Goal: Share content: Distribute website content to other platforms or users

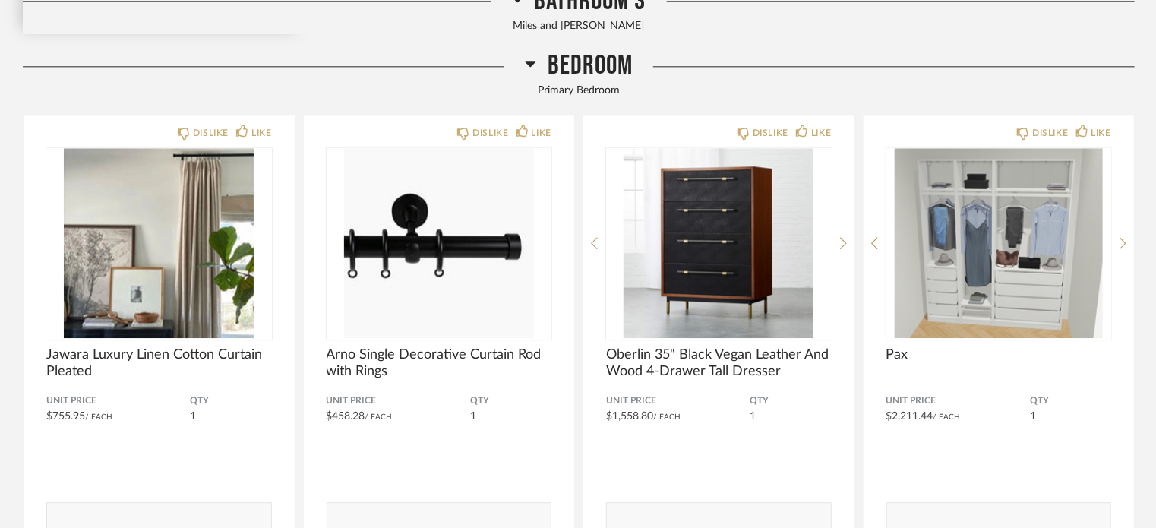
scroll to position [1899, 0]
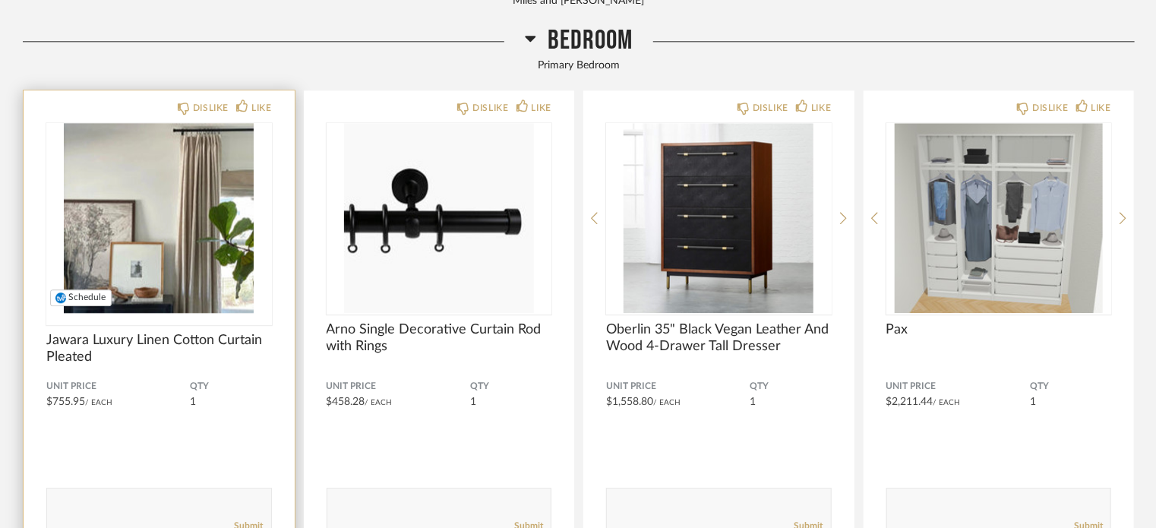
click at [184, 201] on img "0" at bounding box center [159, 218] width 226 height 190
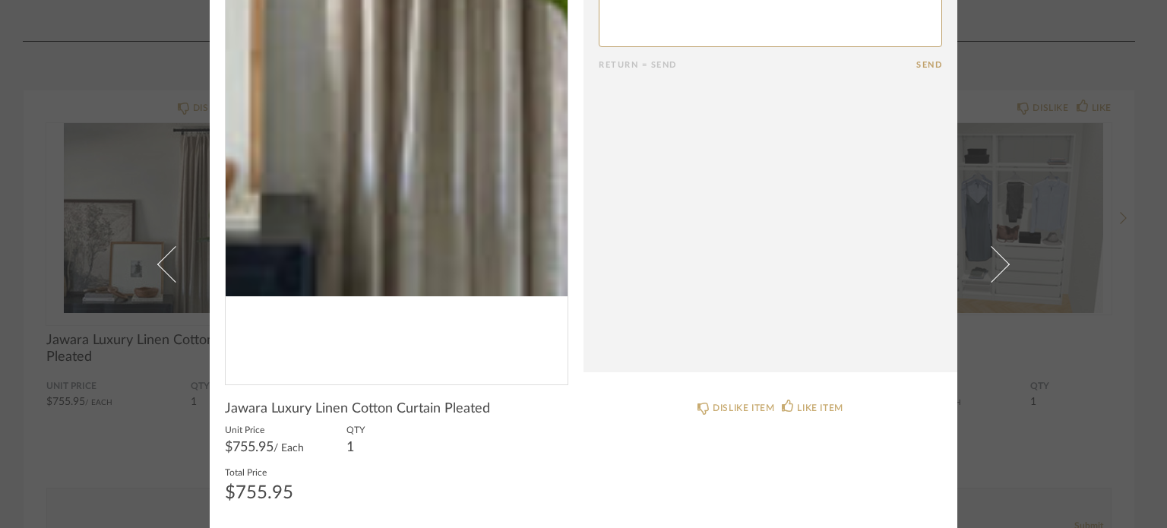
scroll to position [0, 0]
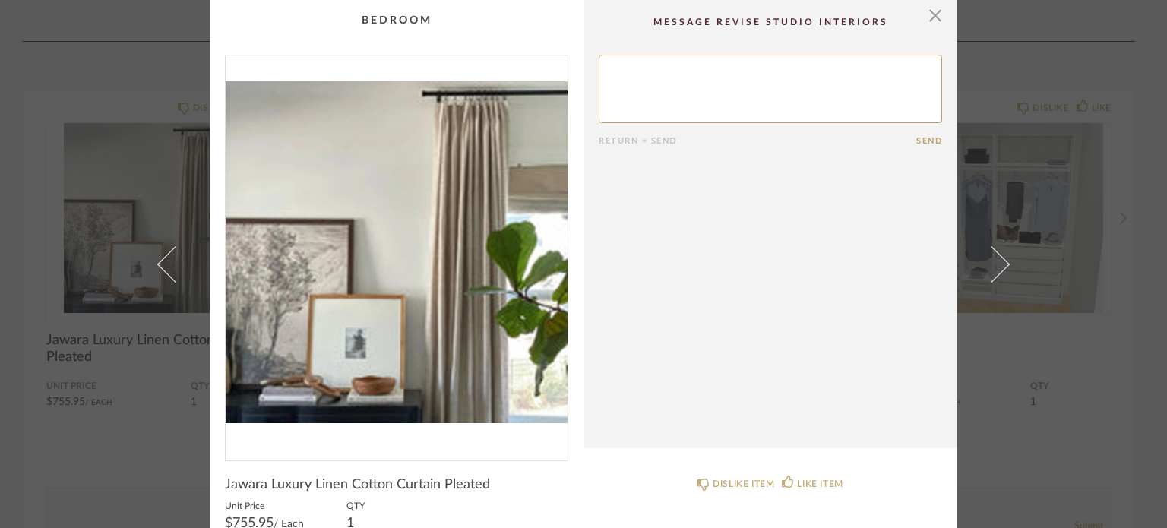
click at [112, 213] on div "× Return = Send Send Jawara Luxury Linen Cotton Curtain Pleated Unit Price $755…" at bounding box center [583, 264] width 1167 height 528
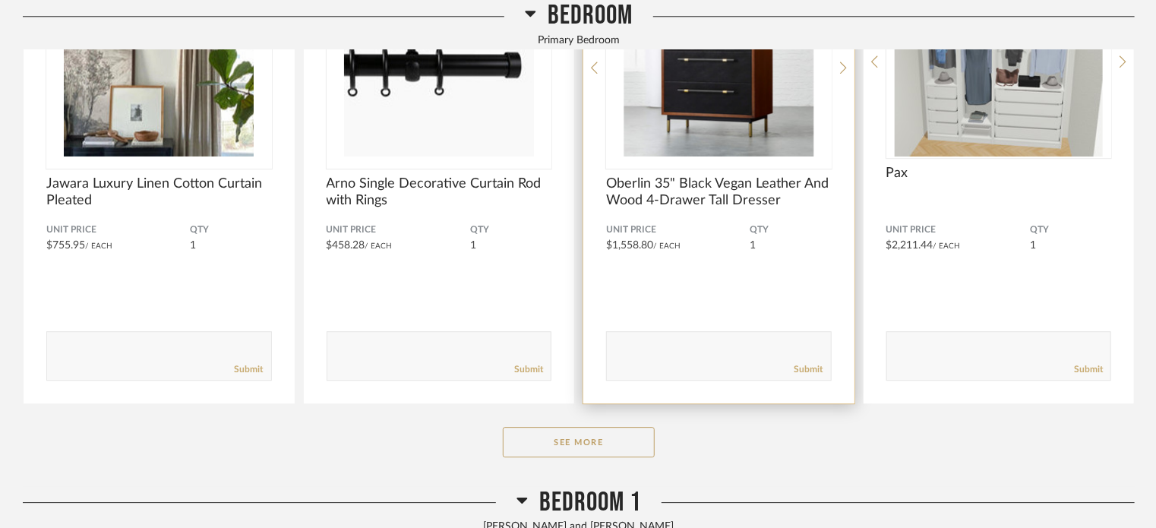
scroll to position [2203, 0]
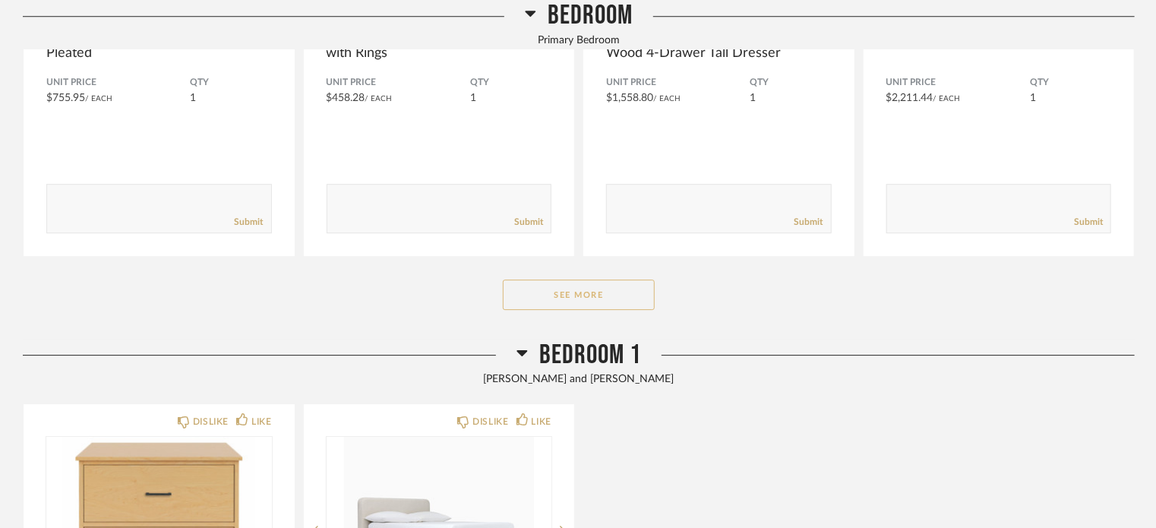
click at [564, 300] on button "See More" at bounding box center [579, 295] width 152 height 30
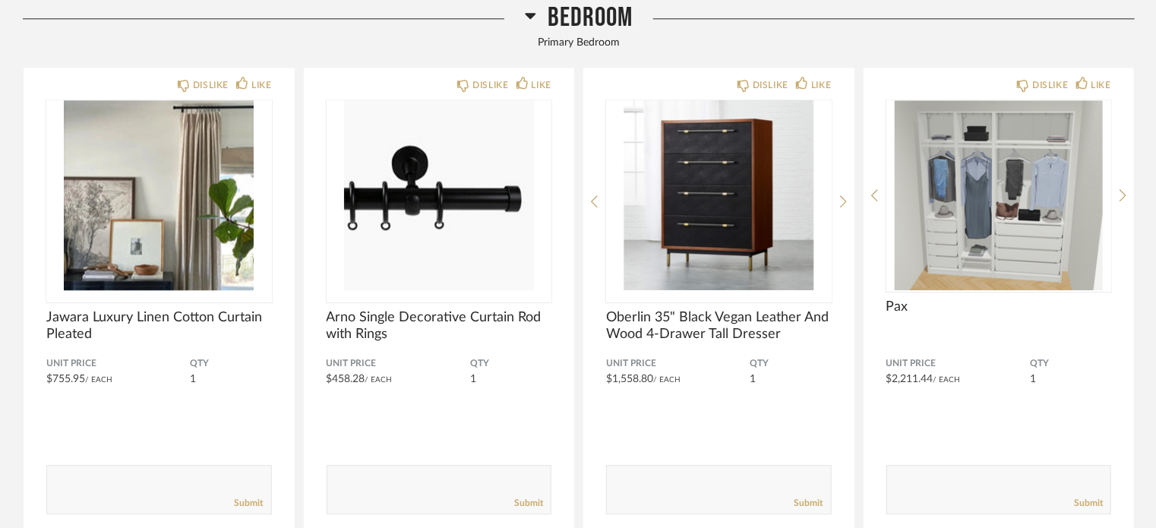
scroll to position [1899, 0]
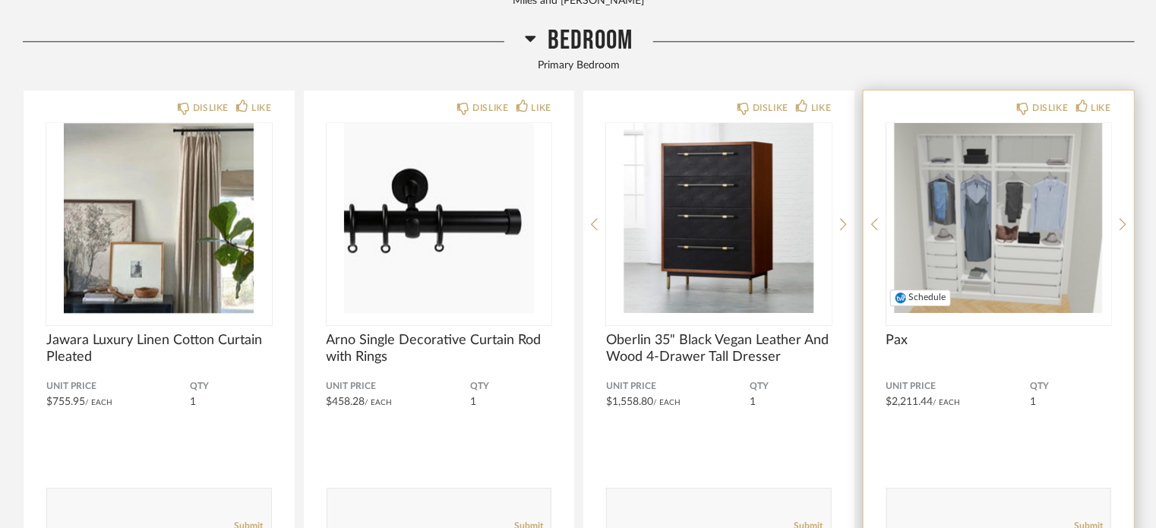
click at [955, 270] on img "0" at bounding box center [999, 218] width 226 height 190
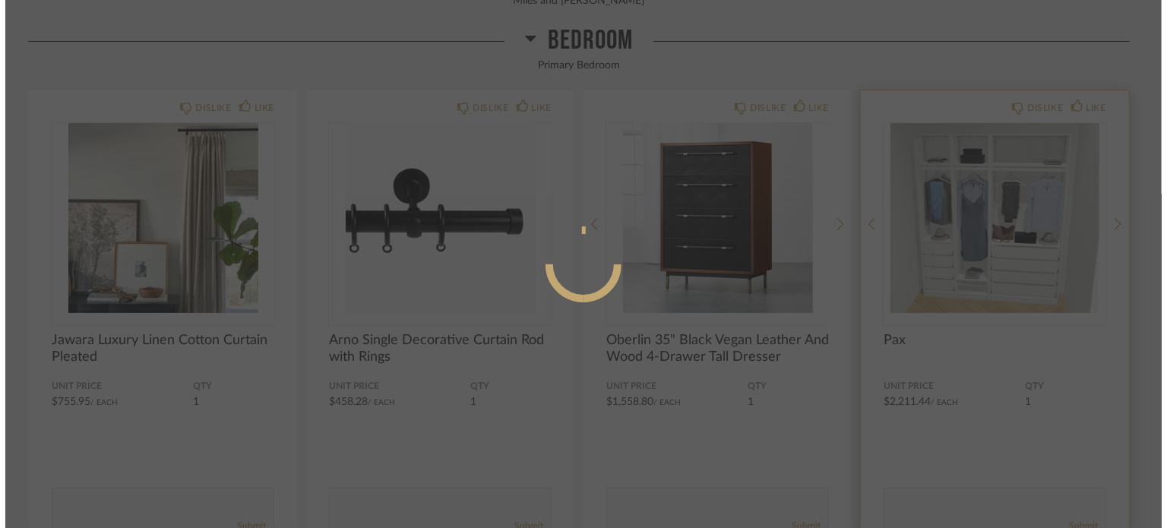
scroll to position [0, 0]
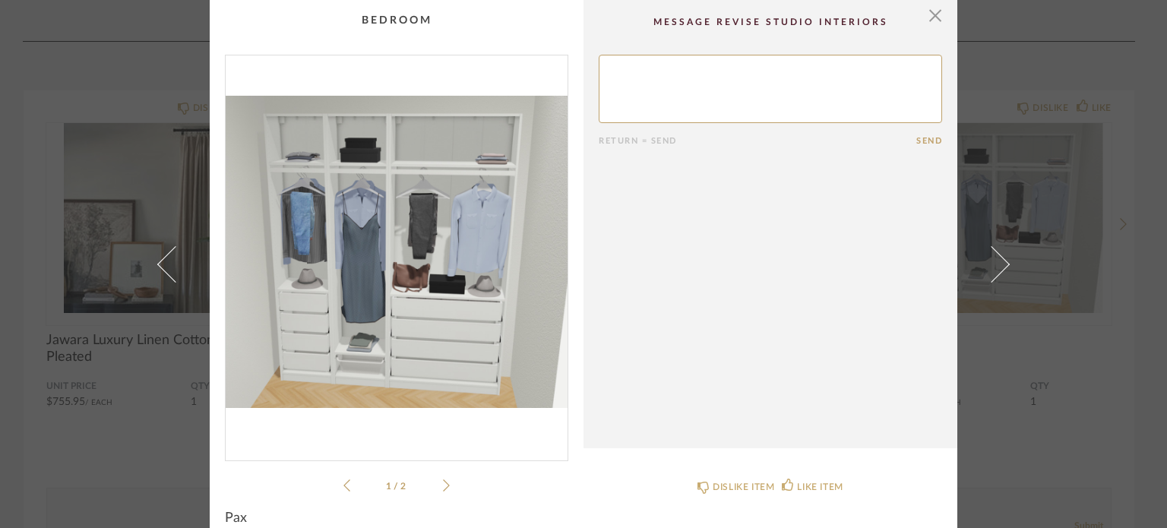
click at [443, 485] on icon at bounding box center [446, 486] width 7 height 14
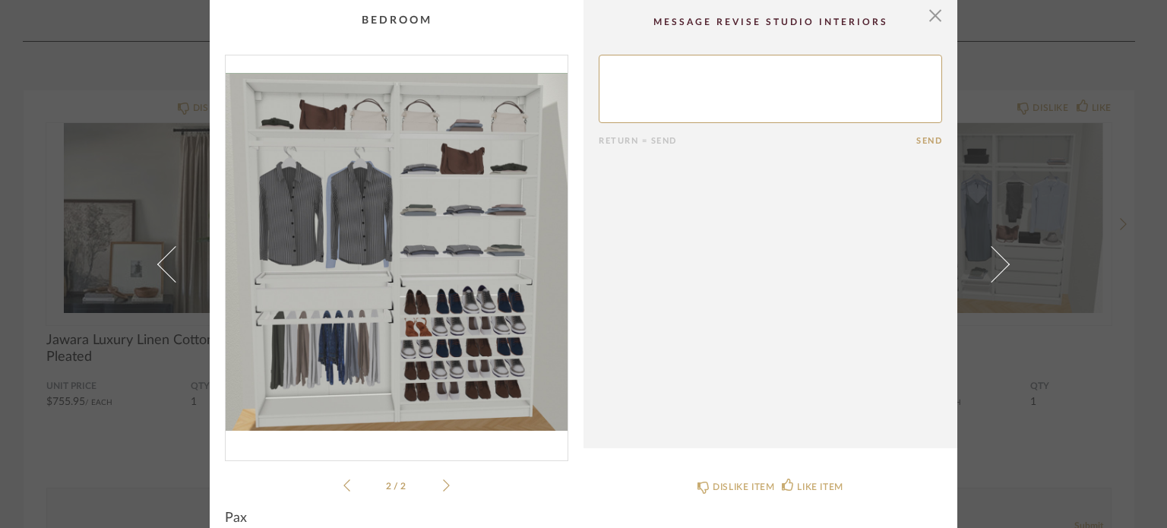
scroll to position [109, 0]
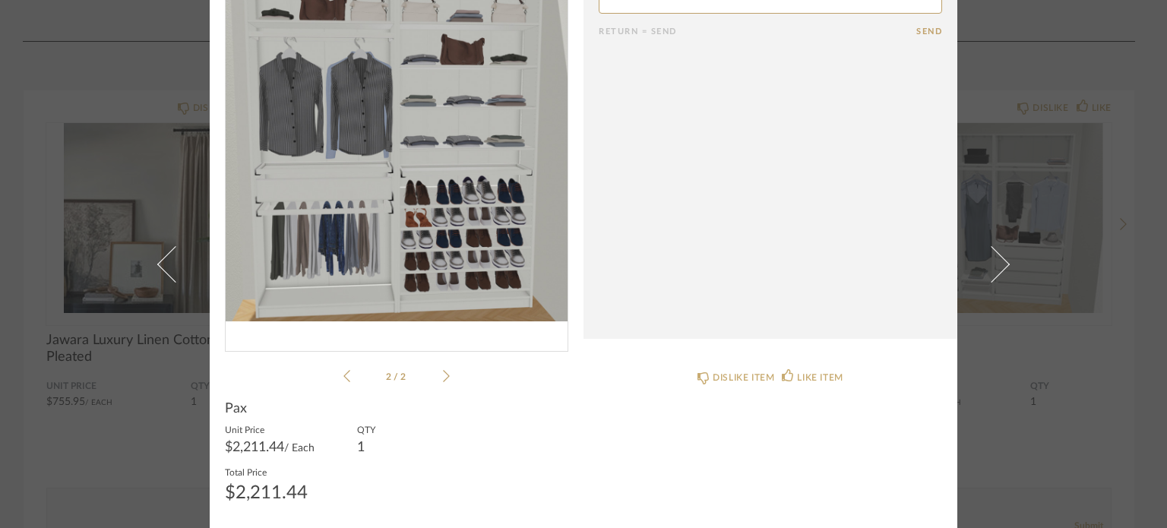
click at [134, 127] on div "× 2 / 2 Return = Send Send Pax Unit Price $2,211.44 / Each QTY 1 Total Price $2…" at bounding box center [583, 264] width 1167 height 528
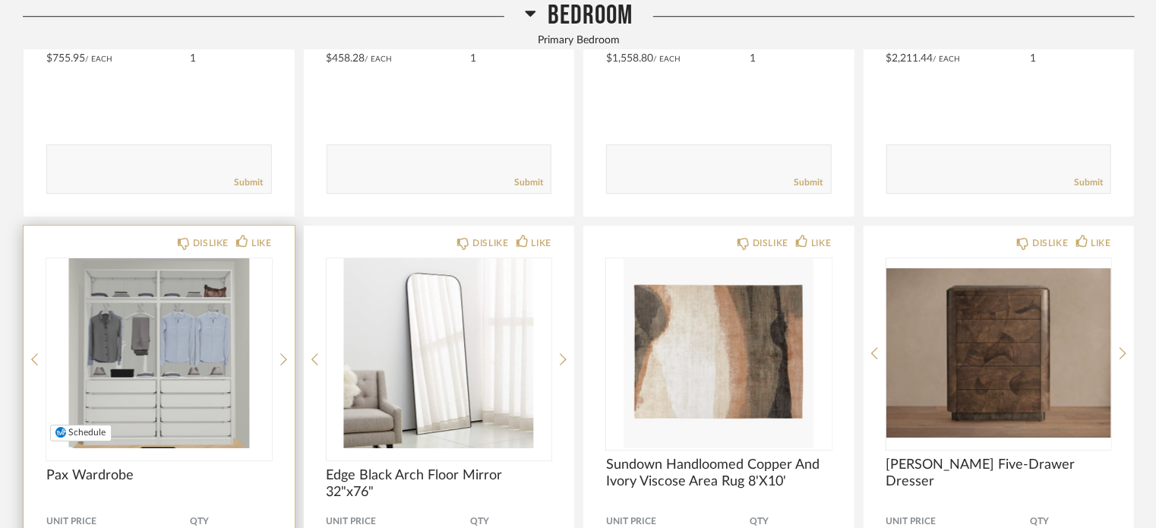
scroll to position [2279, 0]
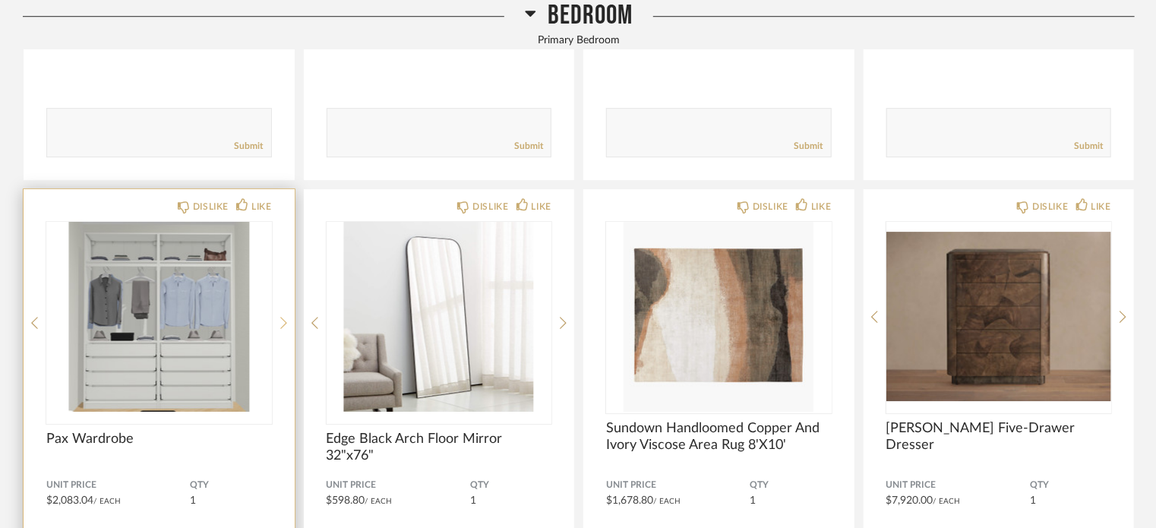
click at [286, 321] on icon at bounding box center [283, 323] width 7 height 12
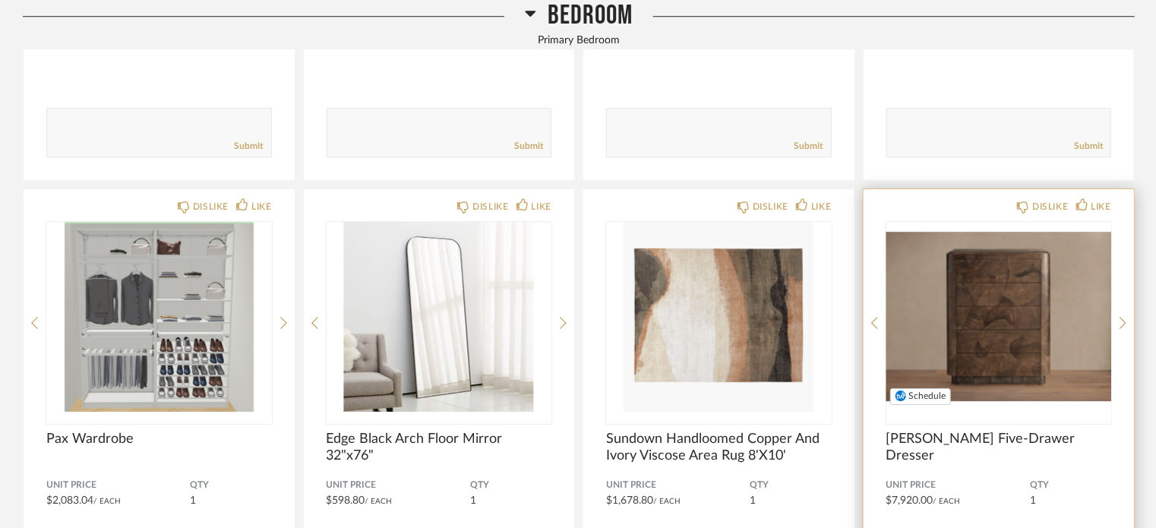
click at [975, 322] on img "0" at bounding box center [999, 317] width 226 height 190
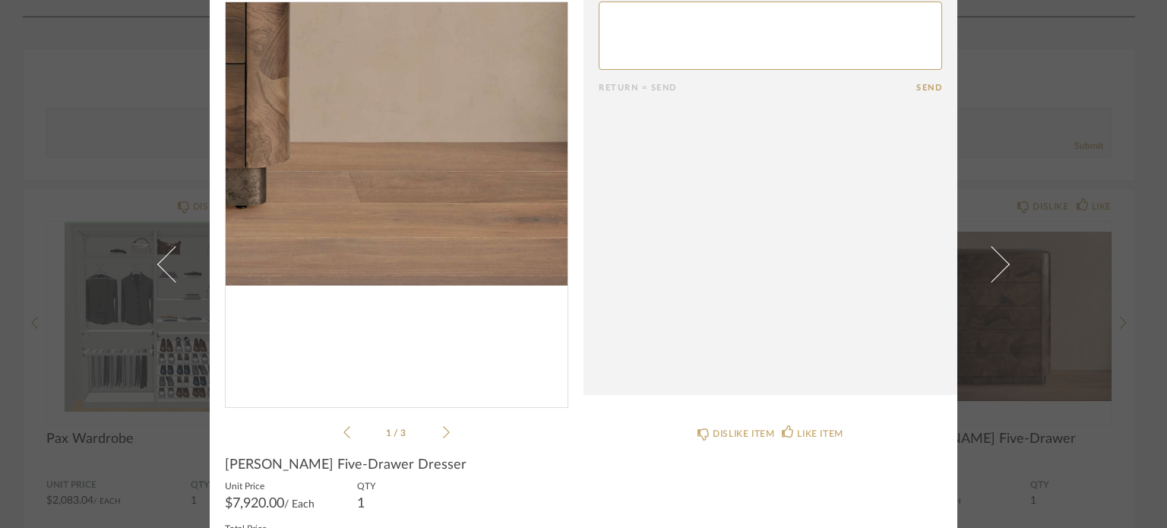
scroll to position [76, 0]
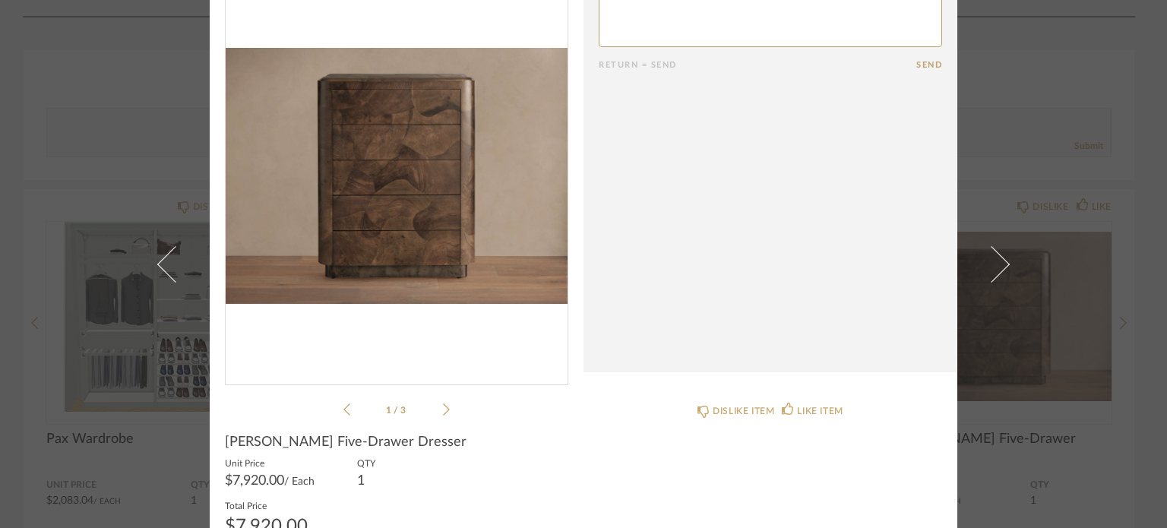
click at [544, 452] on product-name "Polanco Five-Drawer Dresser" at bounding box center [396, 445] width 343 height 23
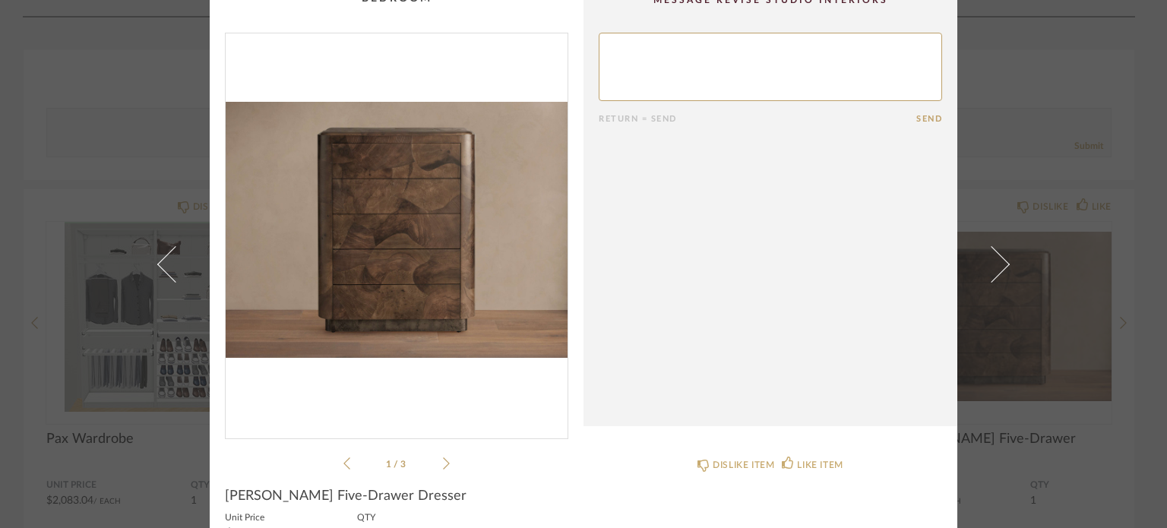
scroll to position [0, 0]
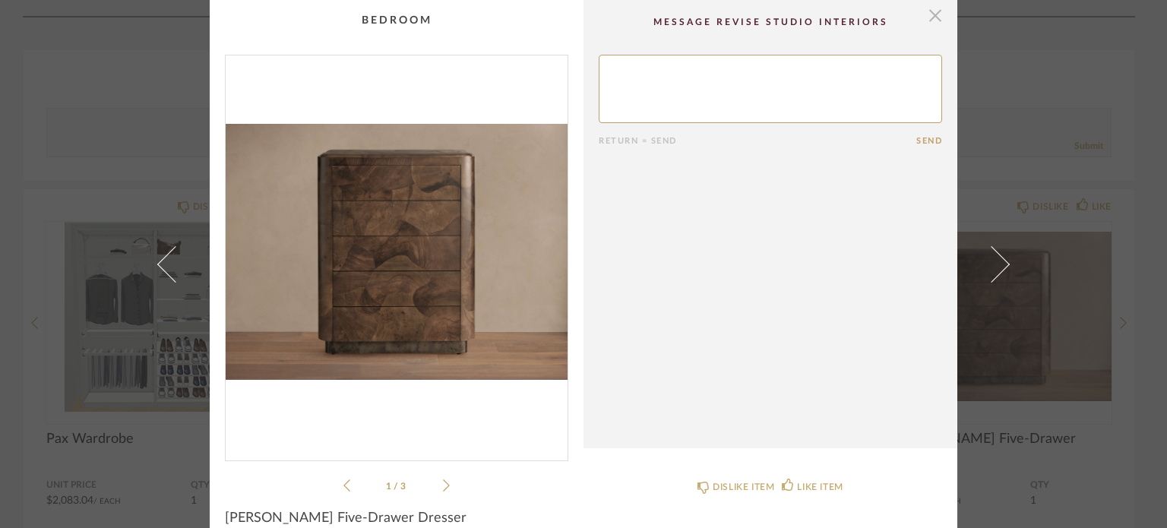
click at [927, 12] on span "button" at bounding box center [935, 15] width 30 height 30
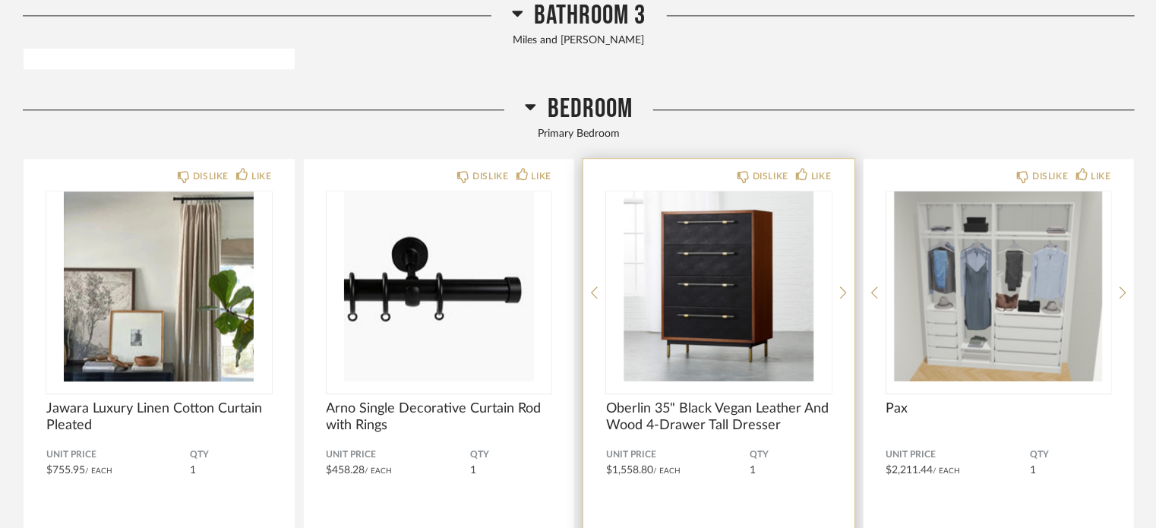
scroll to position [1823, 0]
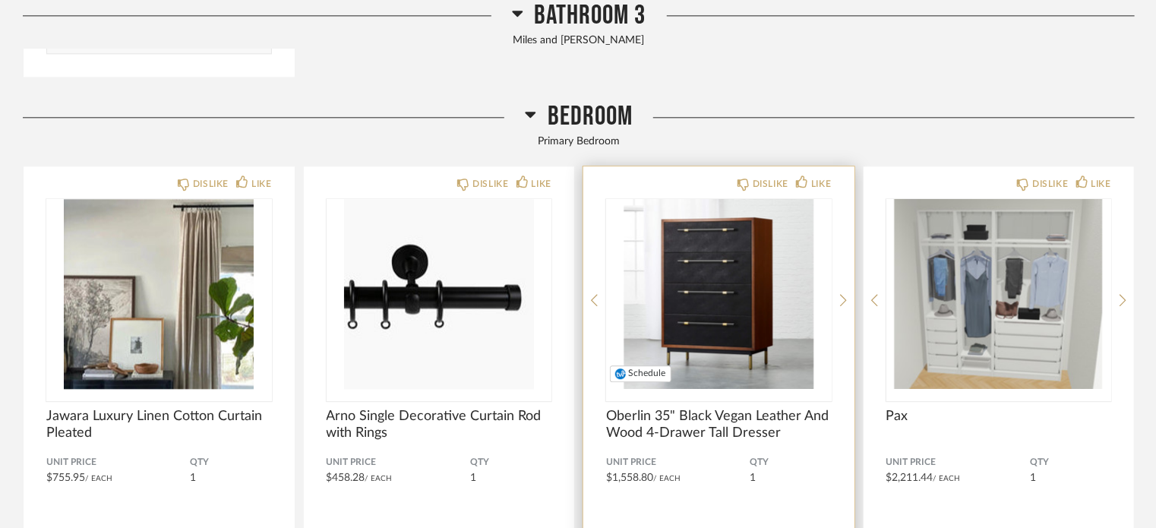
click at [693, 340] on img "0" at bounding box center [719, 294] width 226 height 190
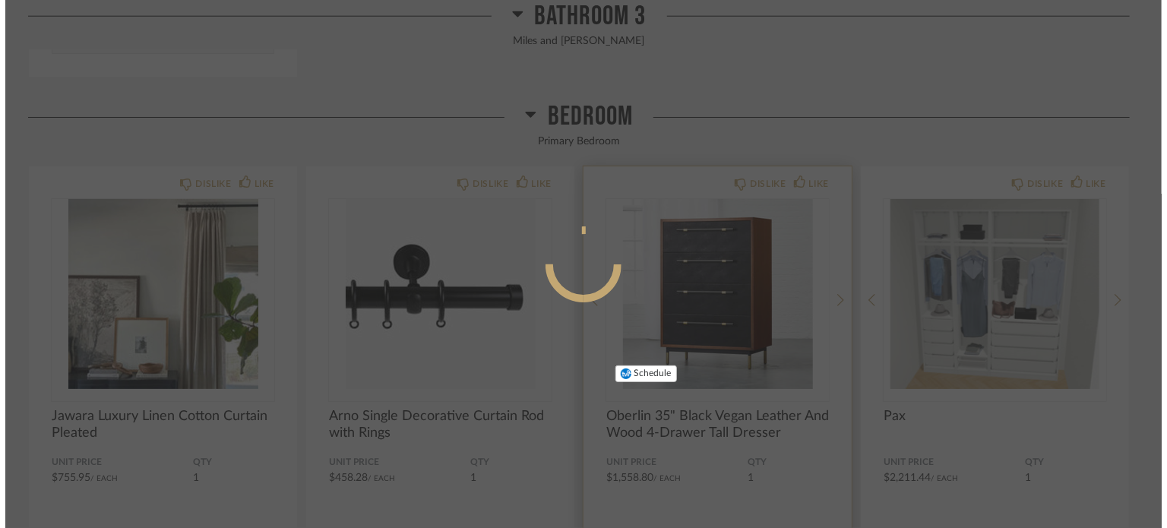
scroll to position [0, 0]
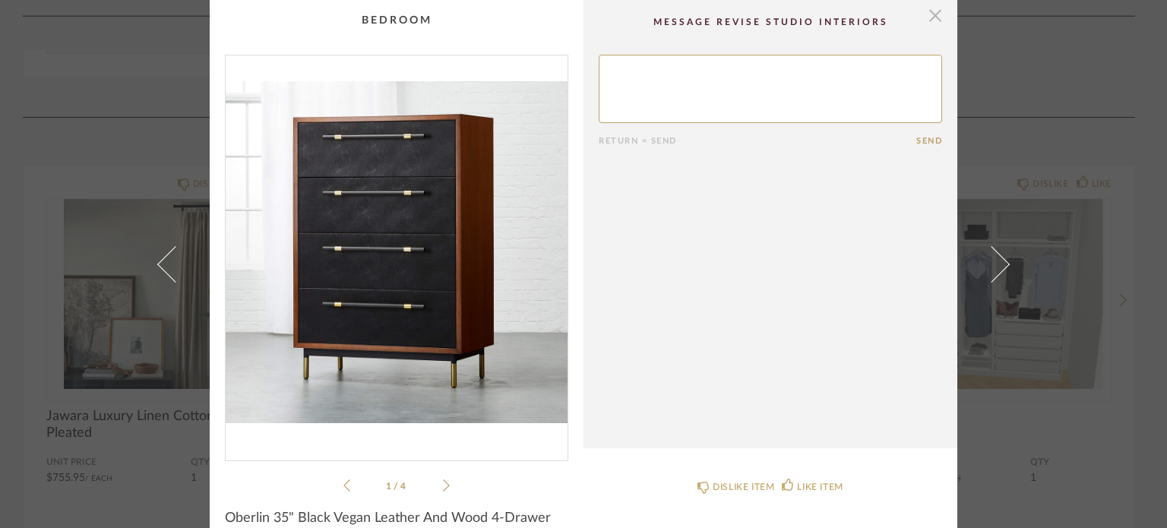
drag, startPoint x: 944, startPoint y: 12, endPoint x: 933, endPoint y: 14, distance: 10.9
click at [943, 12] on cpp-summary-comments "Return = Send Send" at bounding box center [770, 224] width 374 height 448
click at [924, 17] on span "button" at bounding box center [935, 15] width 30 height 30
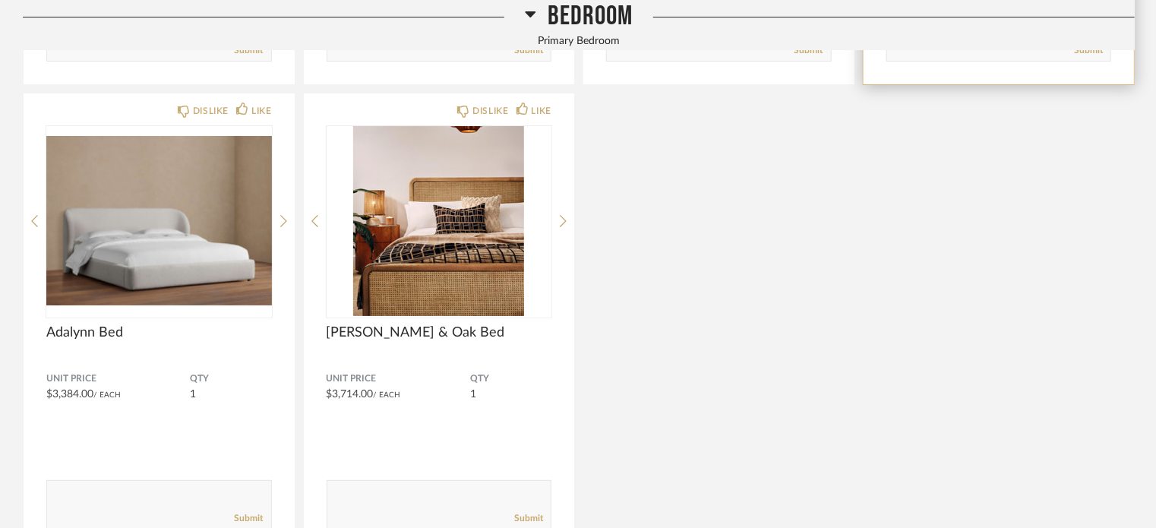
scroll to position [2886, 0]
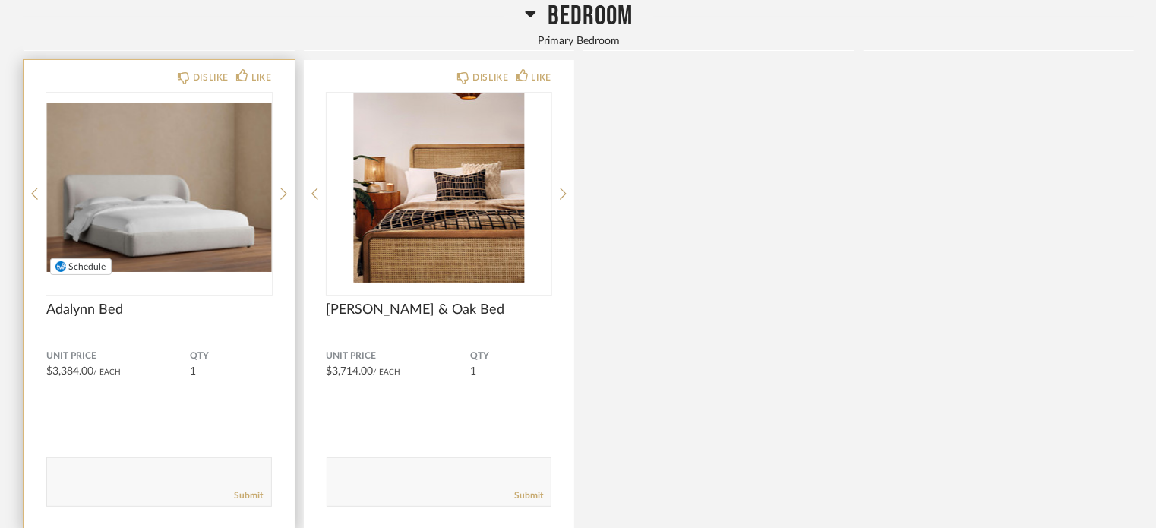
click at [207, 222] on img "0" at bounding box center [159, 188] width 226 height 190
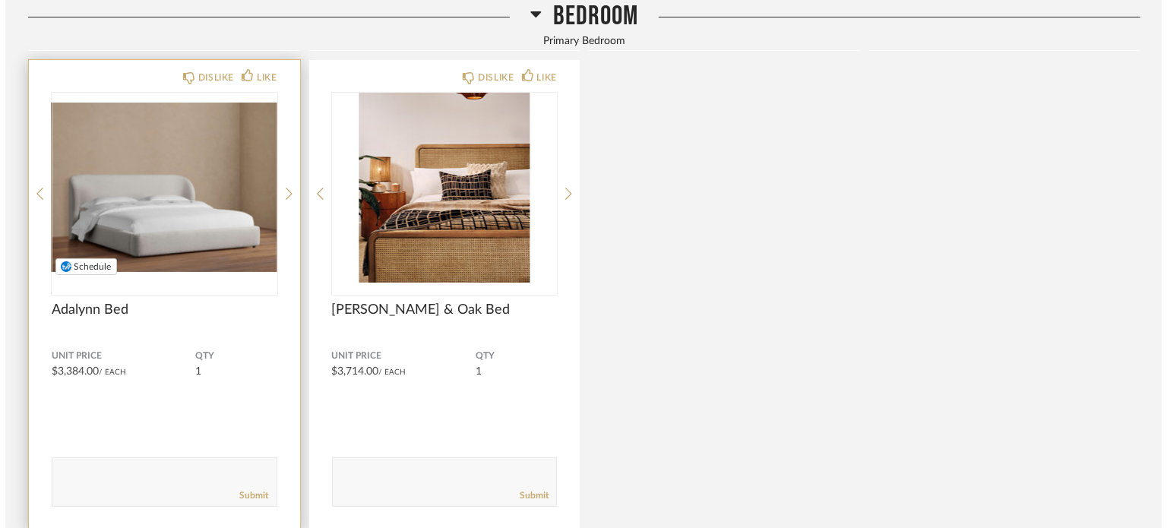
scroll to position [0, 0]
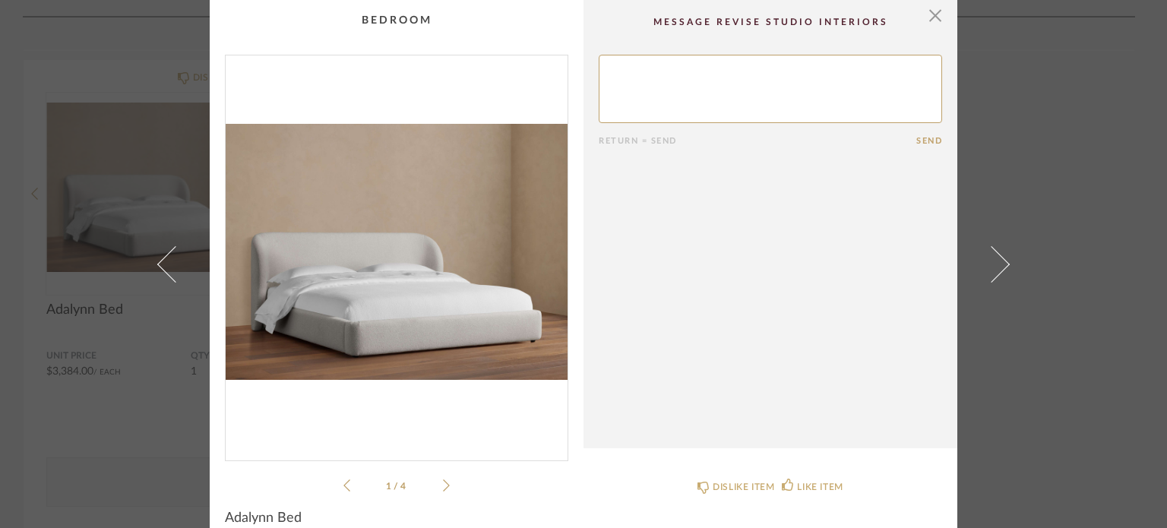
click at [443, 482] on icon at bounding box center [446, 486] width 7 height 14
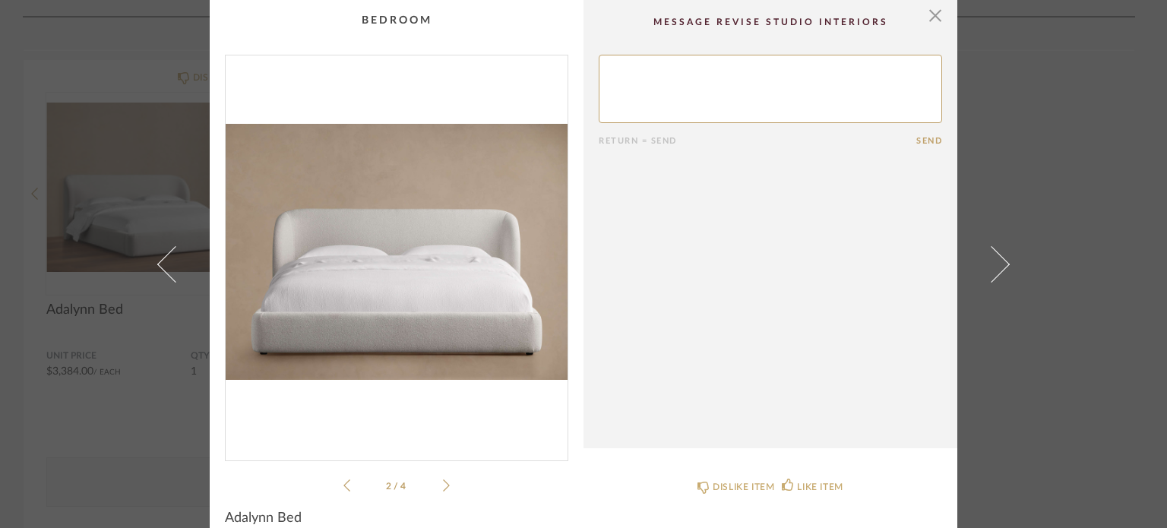
click at [443, 482] on icon at bounding box center [446, 486] width 7 height 14
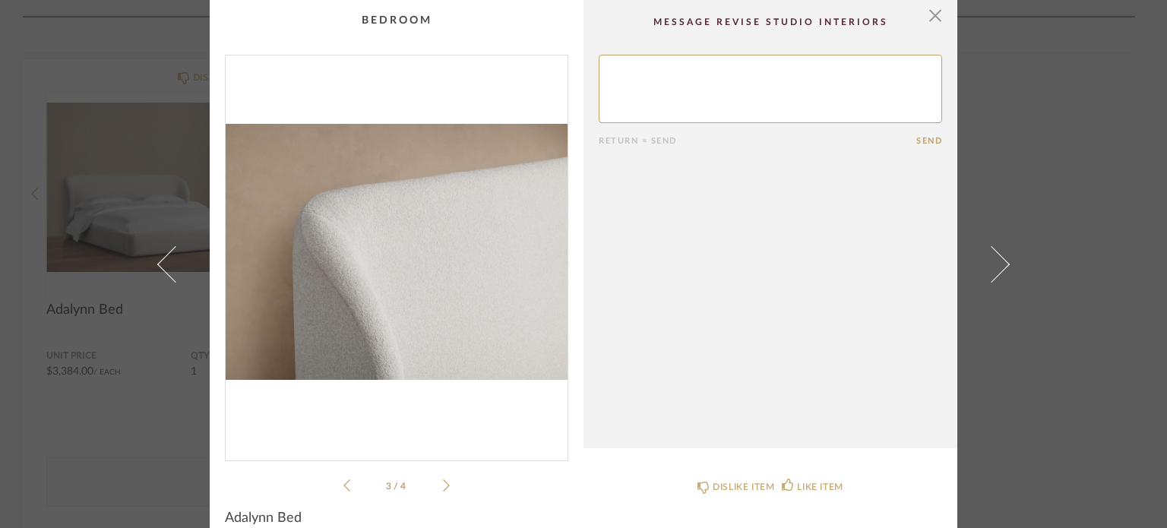
click at [443, 482] on icon at bounding box center [446, 486] width 7 height 14
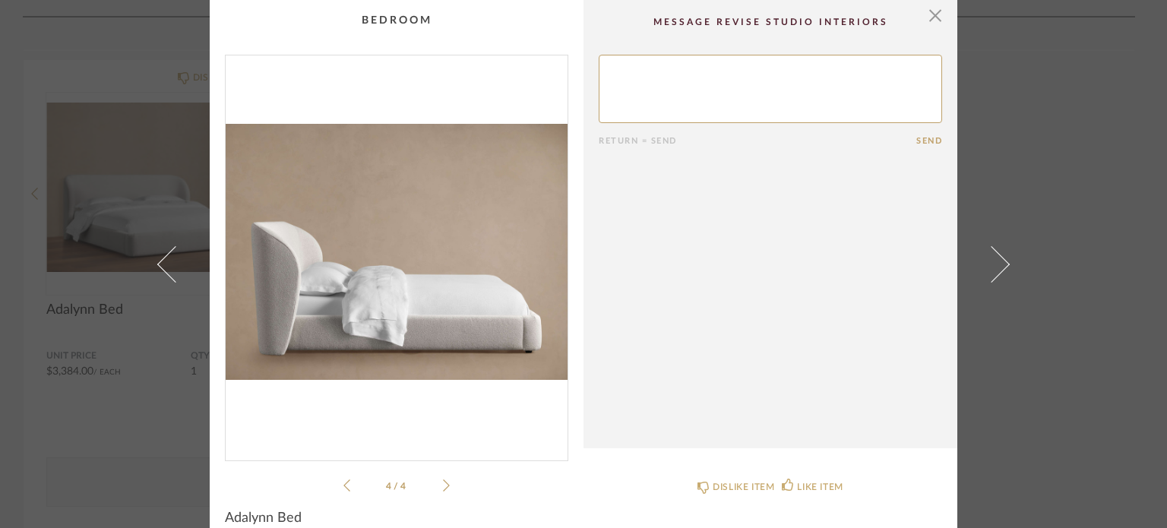
click at [443, 482] on icon at bounding box center [446, 486] width 7 height 14
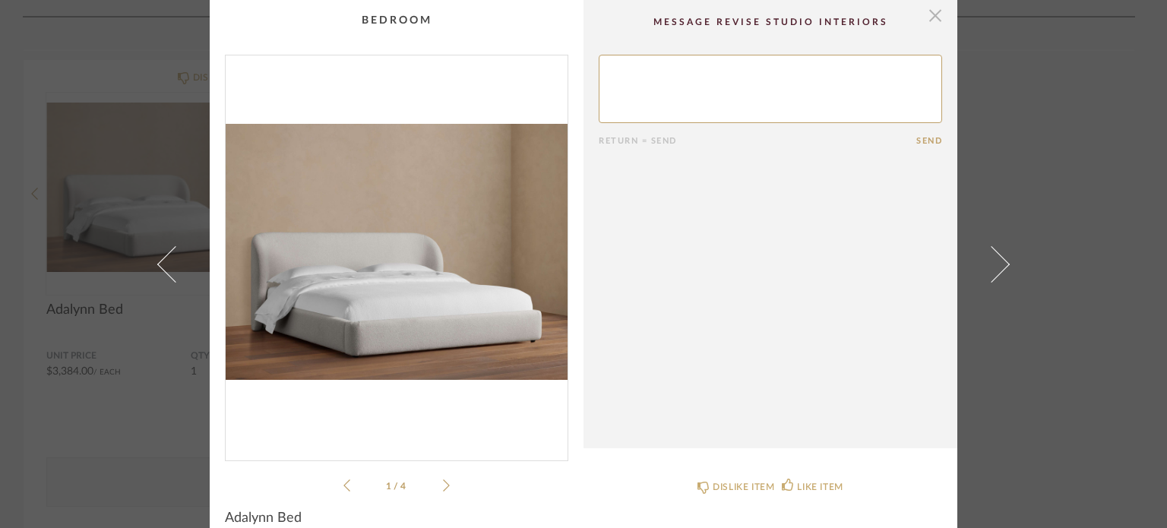
click at [927, 17] on span "button" at bounding box center [935, 15] width 30 height 30
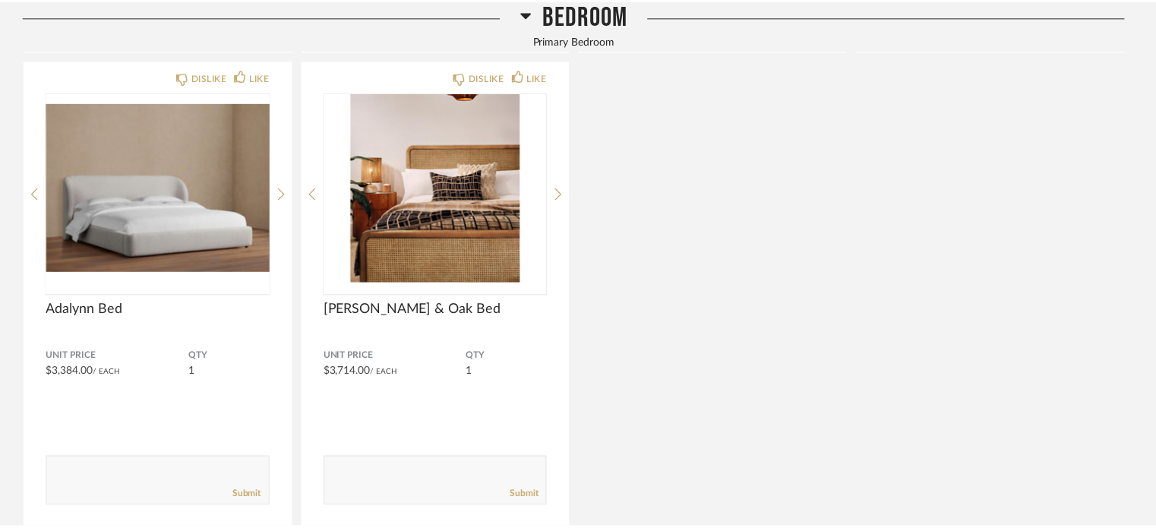
scroll to position [2886, 0]
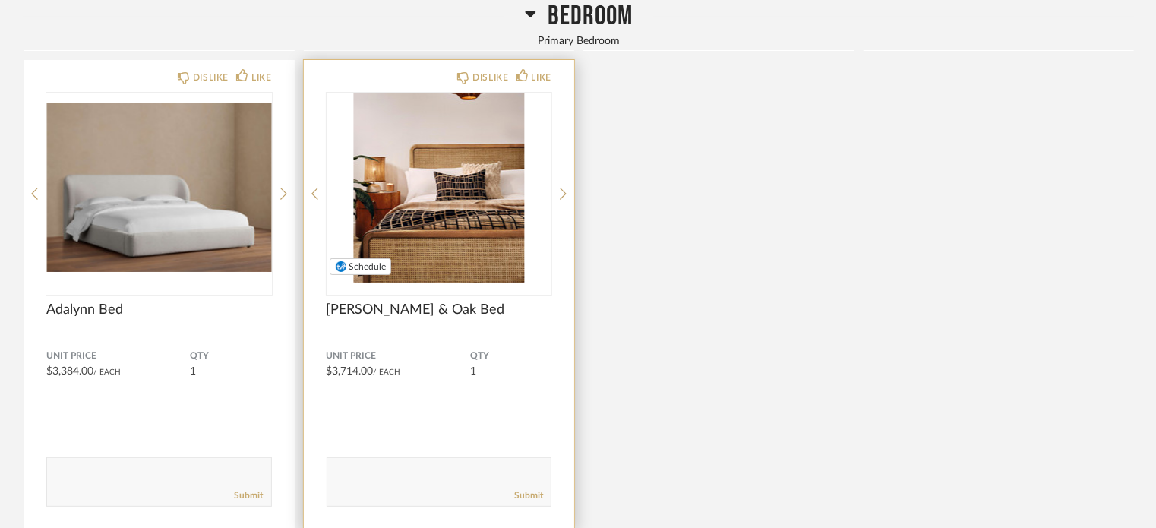
click at [445, 209] on img "0" at bounding box center [440, 188] width 226 height 190
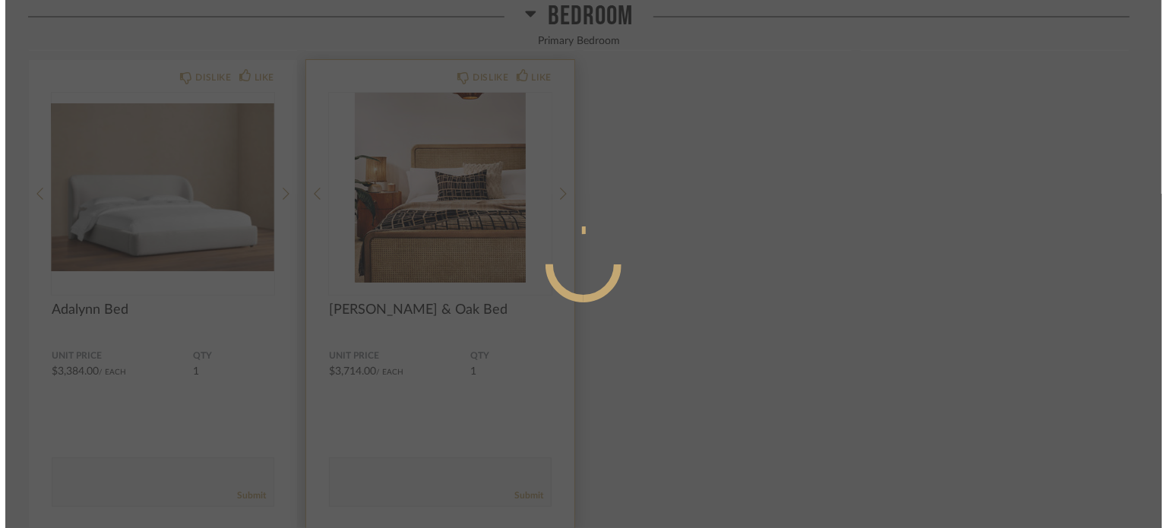
scroll to position [0, 0]
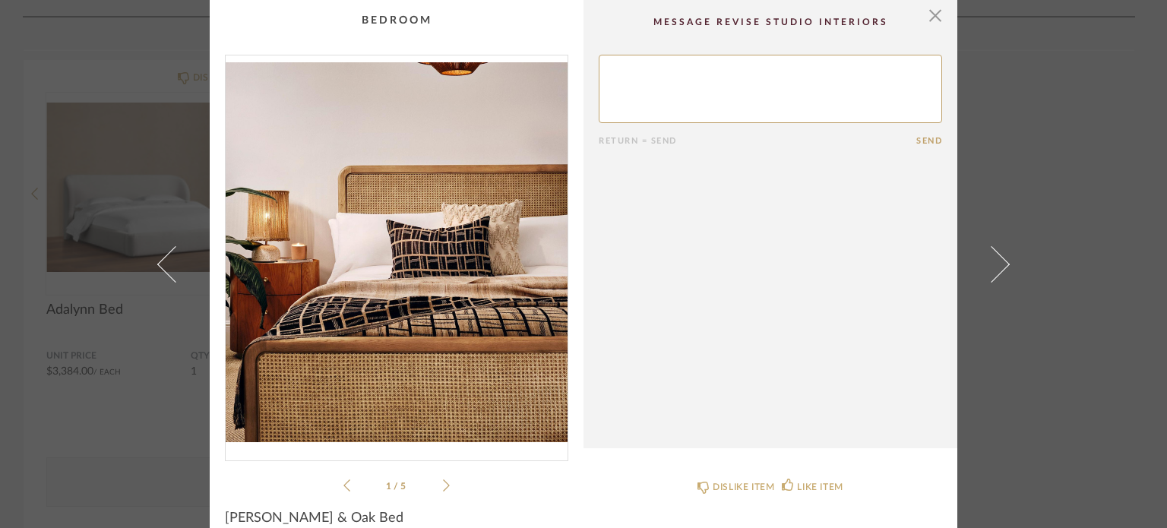
click at [443, 485] on icon at bounding box center [446, 486] width 7 height 14
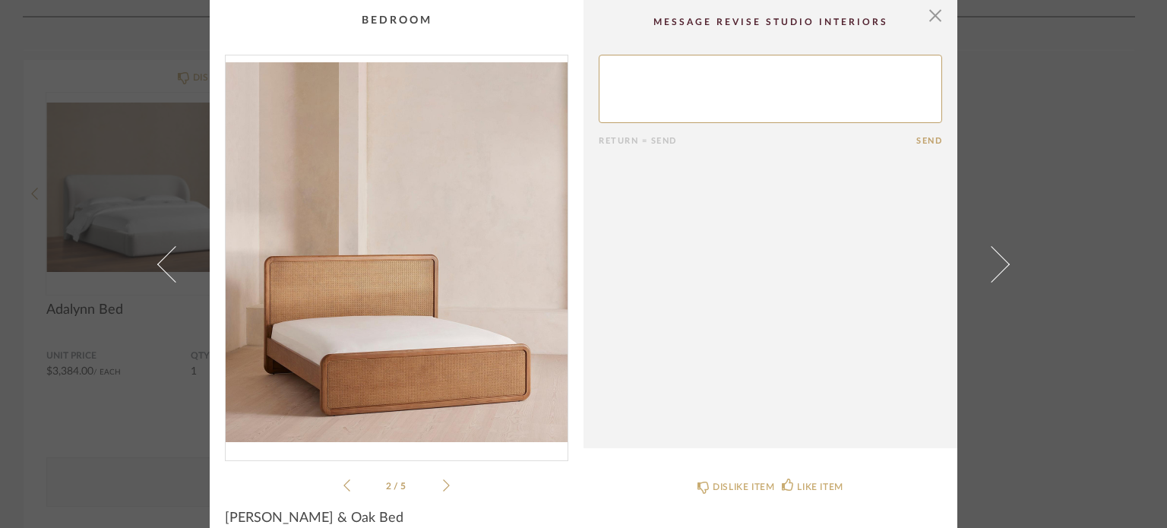
click at [443, 485] on icon at bounding box center [446, 486] width 7 height 14
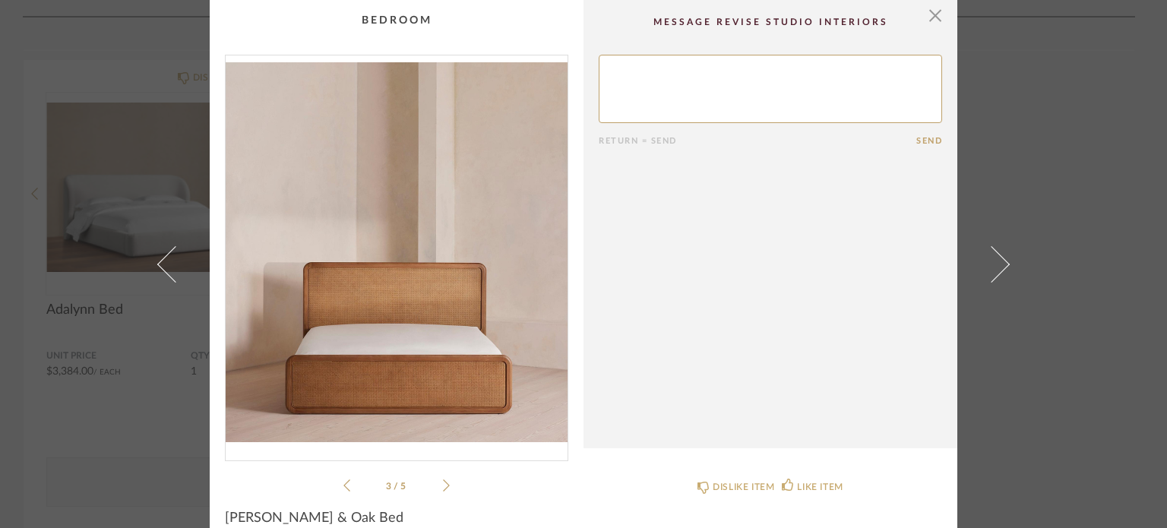
click at [443, 485] on icon at bounding box center [446, 486] width 7 height 14
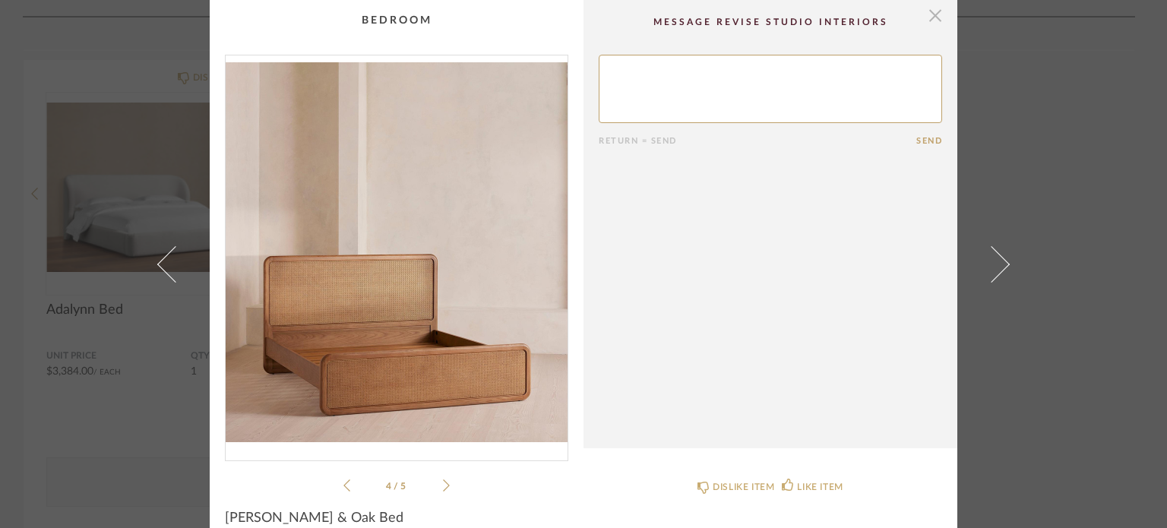
click at [930, 17] on span "button" at bounding box center [935, 15] width 30 height 30
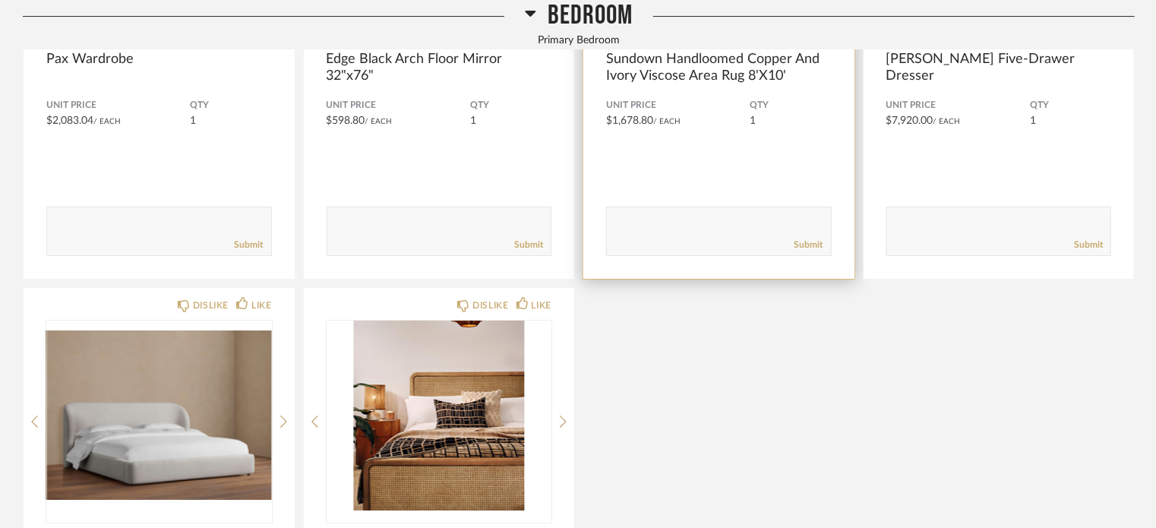
scroll to position [2734, 0]
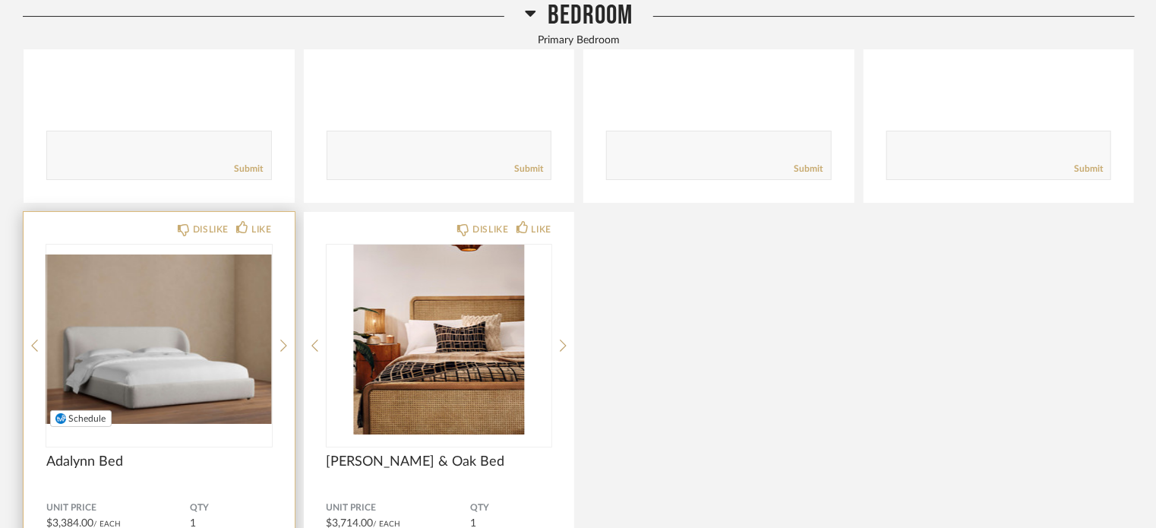
click at [133, 368] on img "0" at bounding box center [159, 340] width 226 height 190
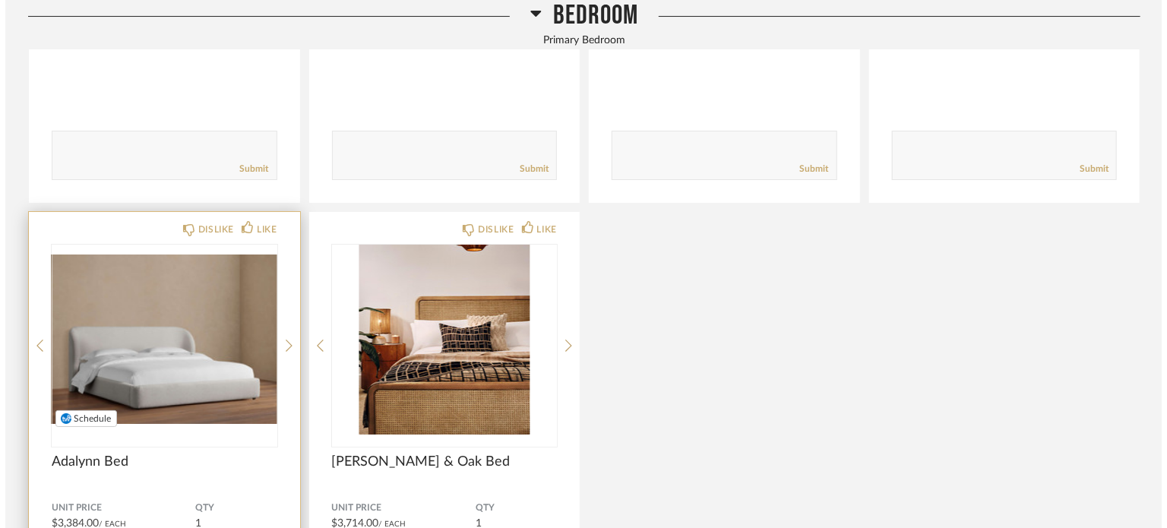
scroll to position [0, 0]
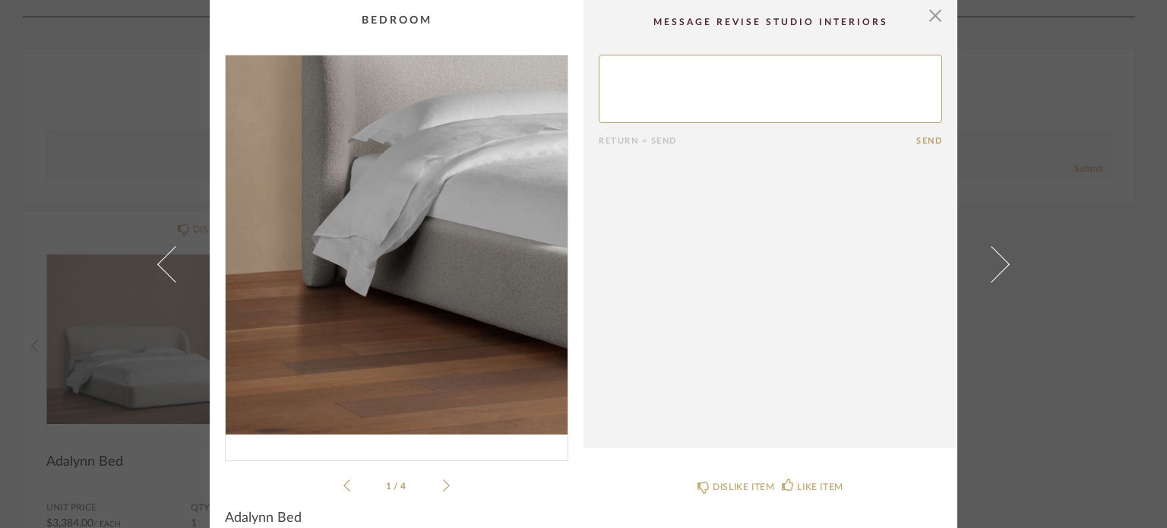
click at [248, 319] on img "0" at bounding box center [397, 251] width 342 height 393
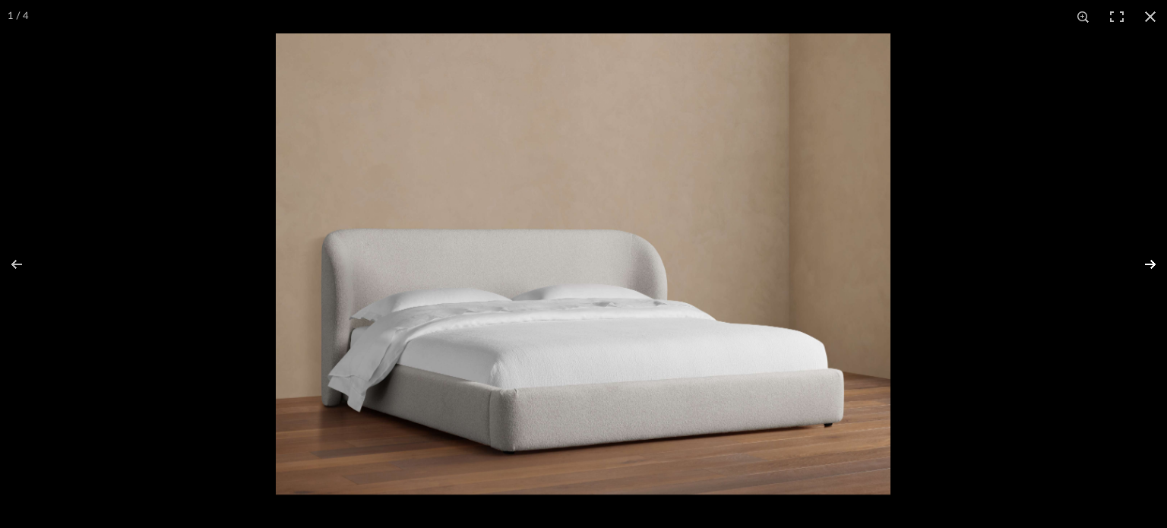
click at [1147, 261] on button at bounding box center [1140, 264] width 53 height 76
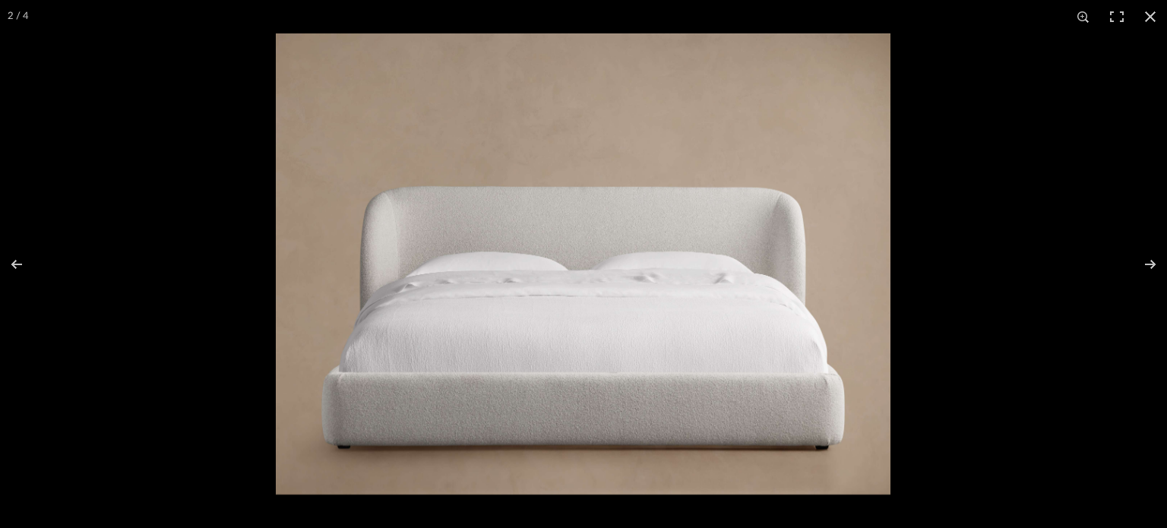
click at [1073, 314] on div at bounding box center [859, 297] width 1167 height 528
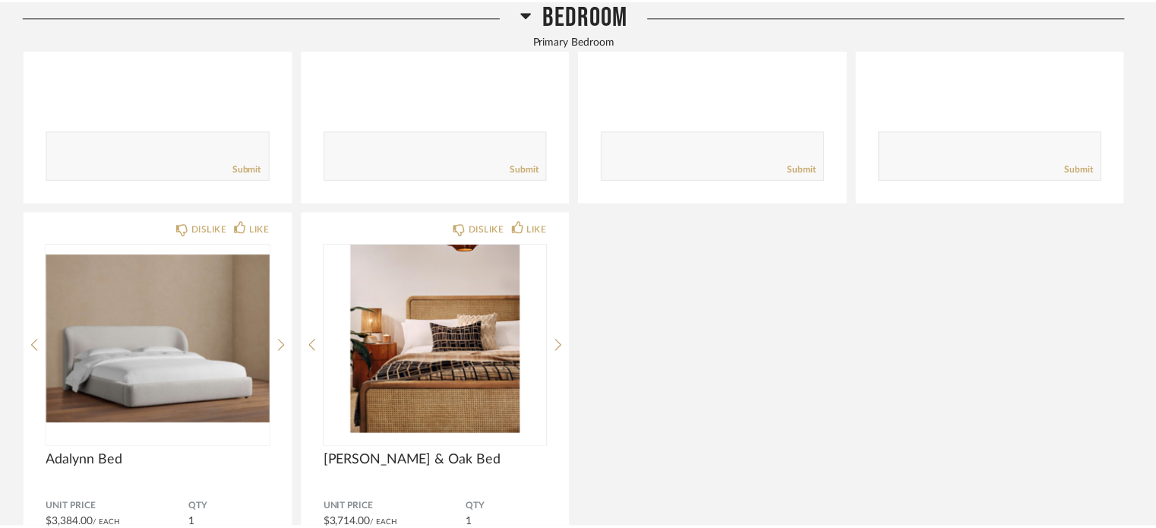
scroll to position [2734, 0]
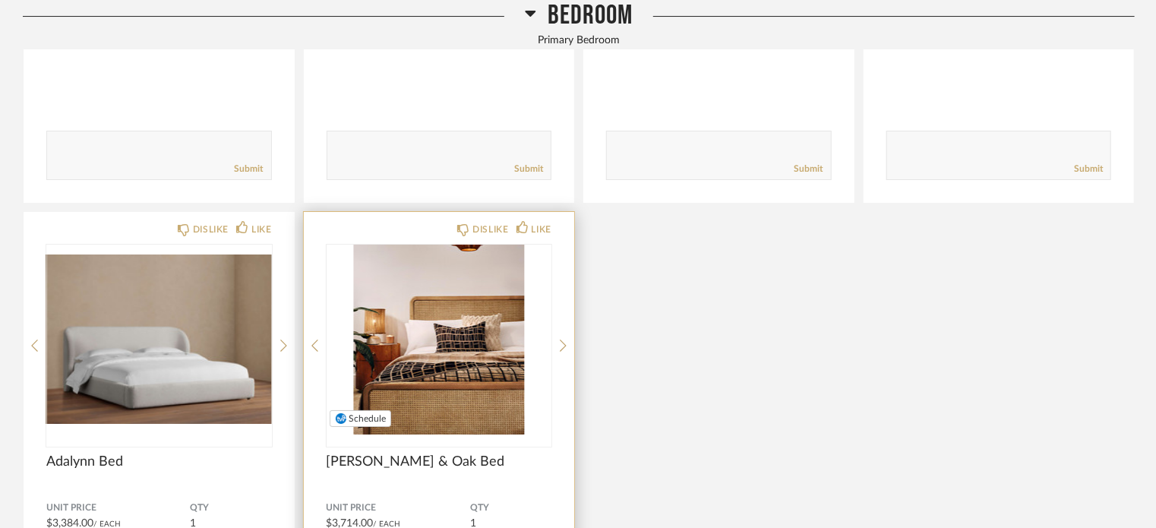
click at [441, 354] on img "0" at bounding box center [440, 340] width 226 height 190
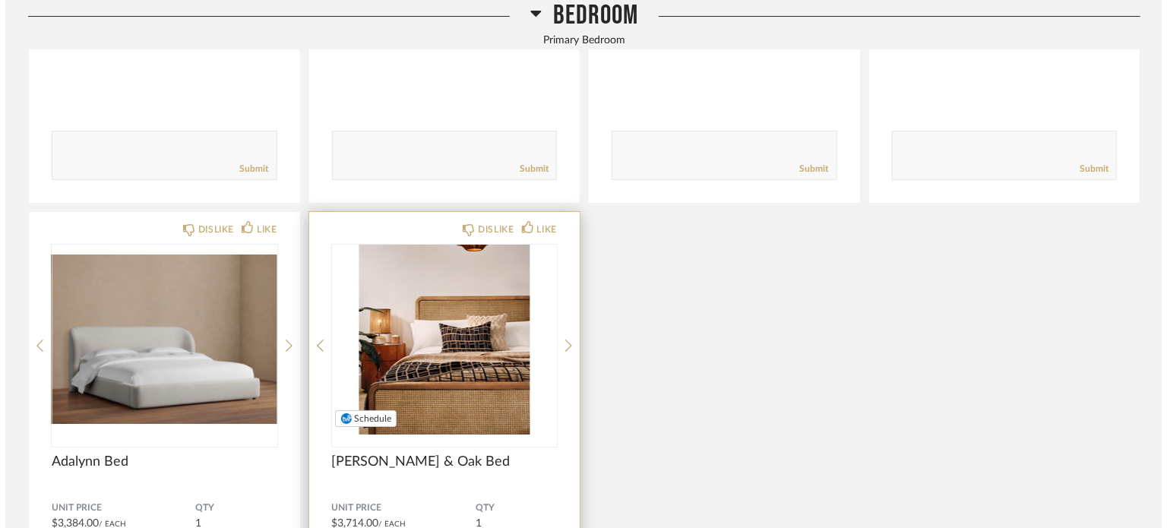
scroll to position [0, 0]
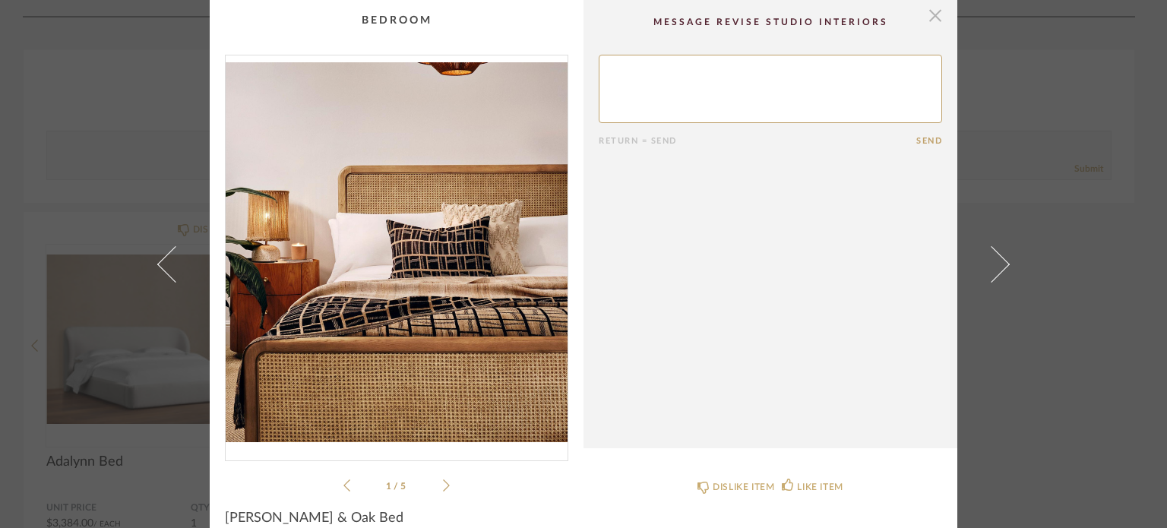
click at [930, 14] on span "button" at bounding box center [935, 15] width 30 height 30
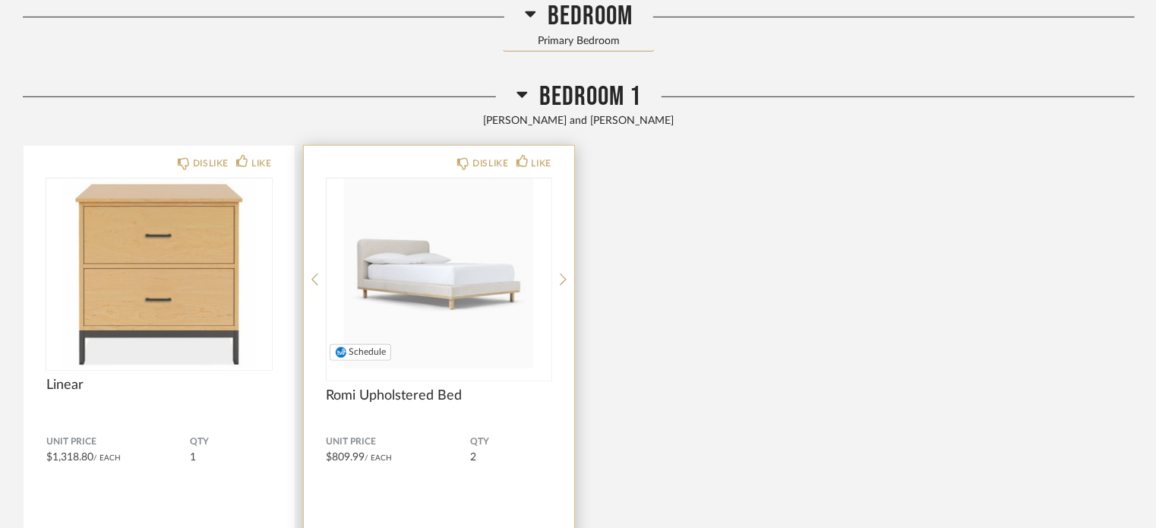
scroll to position [3494, 0]
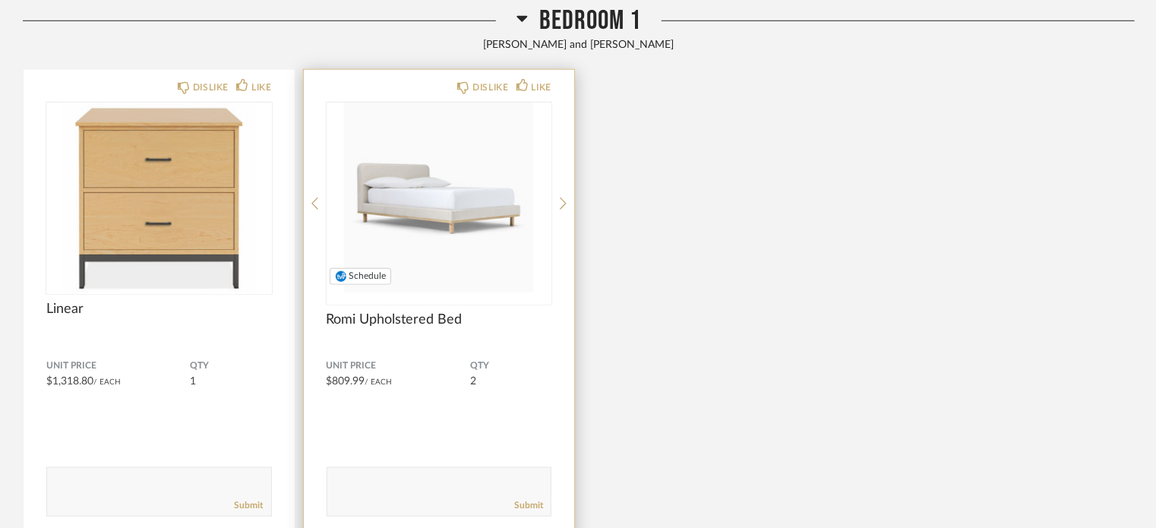
click at [472, 206] on img "0" at bounding box center [440, 198] width 226 height 190
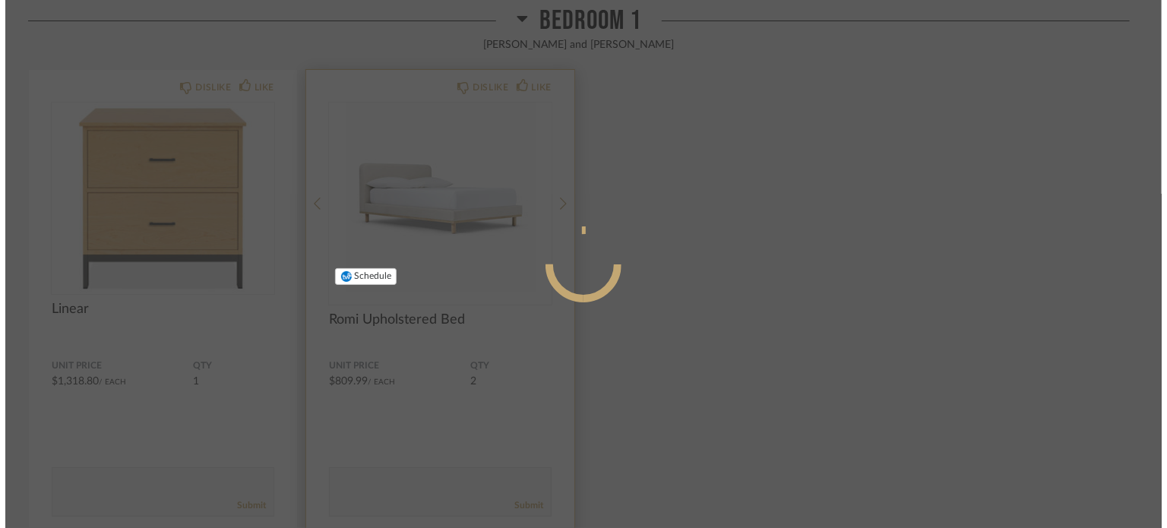
scroll to position [0, 0]
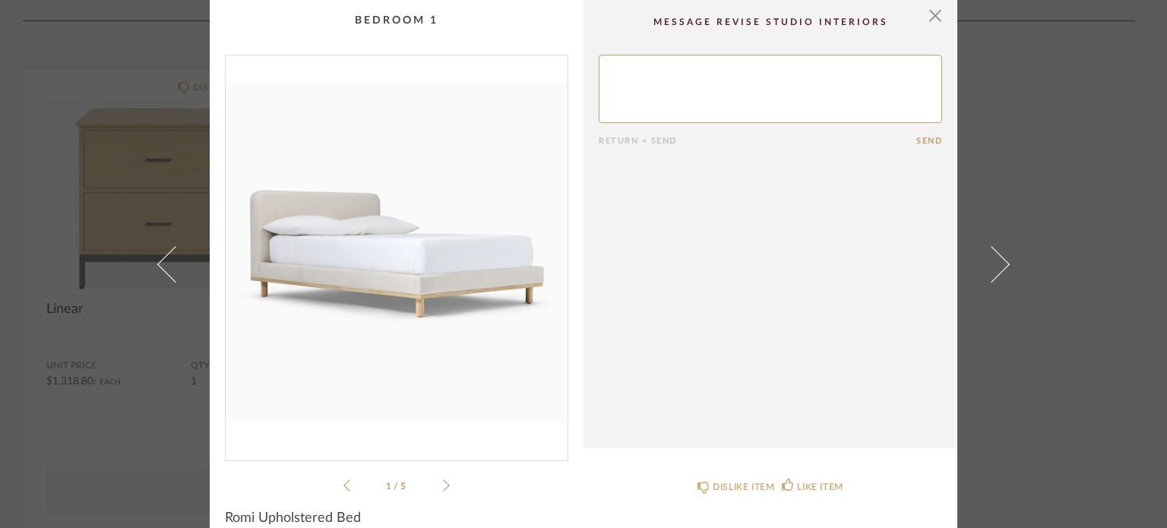
click at [443, 482] on icon at bounding box center [446, 486] width 7 height 14
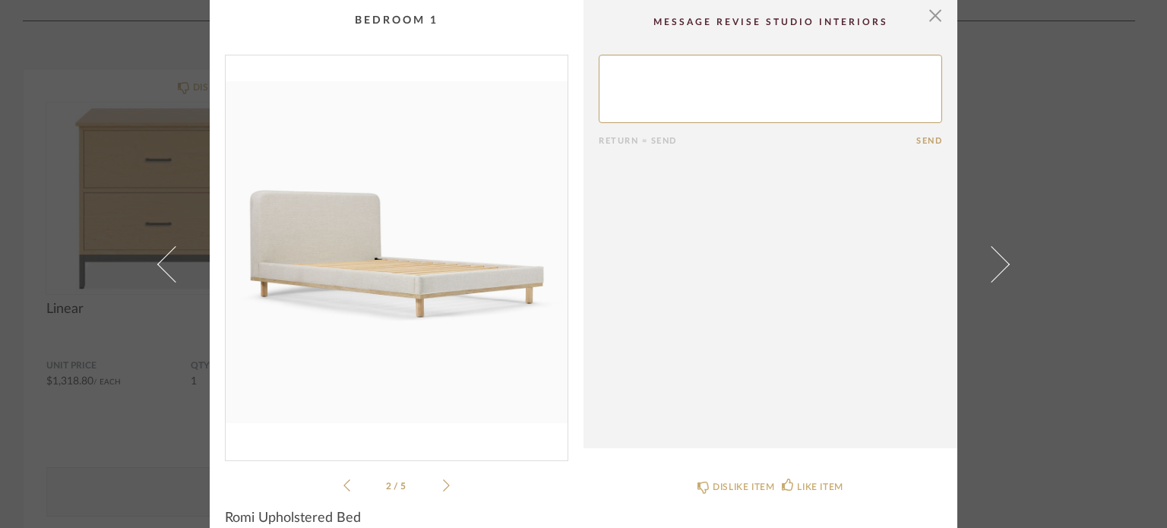
click at [443, 482] on icon at bounding box center [446, 485] width 7 height 12
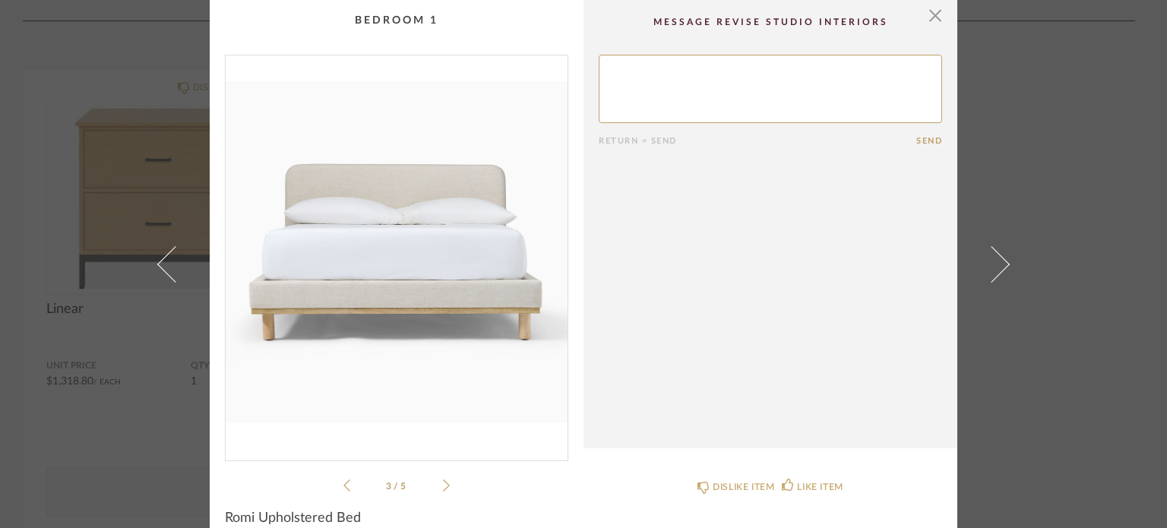
click at [443, 481] on icon at bounding box center [446, 486] width 7 height 14
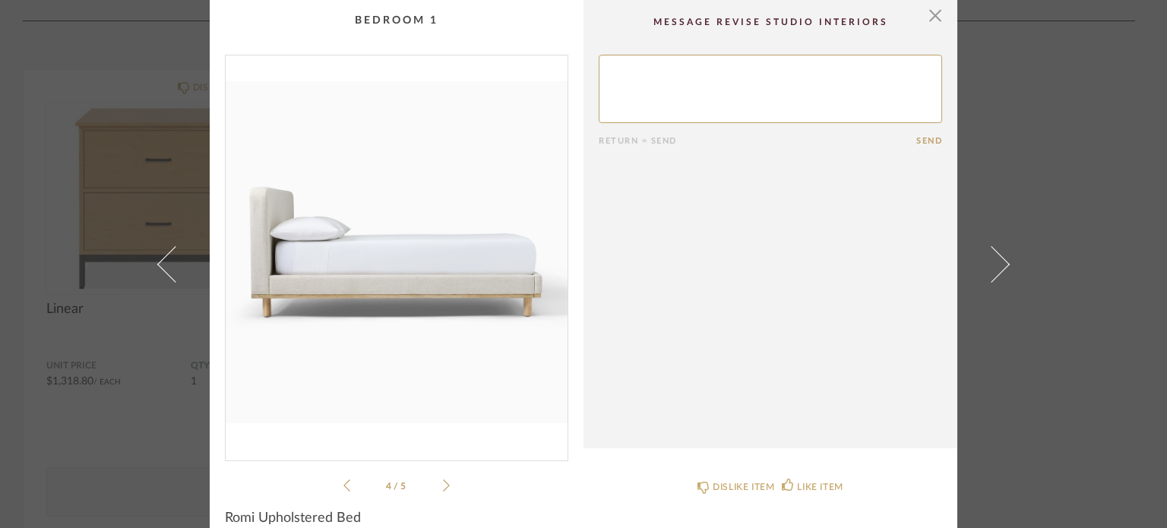
drag, startPoint x: 932, startPoint y: 13, endPoint x: 582, endPoint y: 358, distance: 491.4
click at [635, 330] on div "× 4 / 5 Return = Send Send Romi Upholstered Bed Unit Price $809.99 / Each QTY 2…" at bounding box center [583, 319] width 747 height 639
click at [343, 488] on icon at bounding box center [346, 486] width 7 height 14
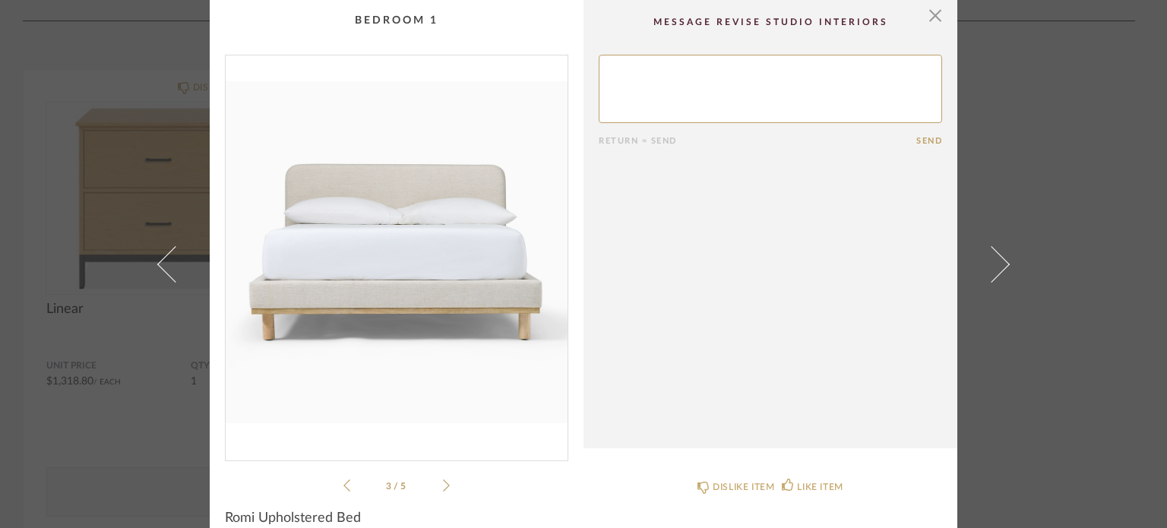
click at [343, 488] on icon at bounding box center [346, 486] width 7 height 14
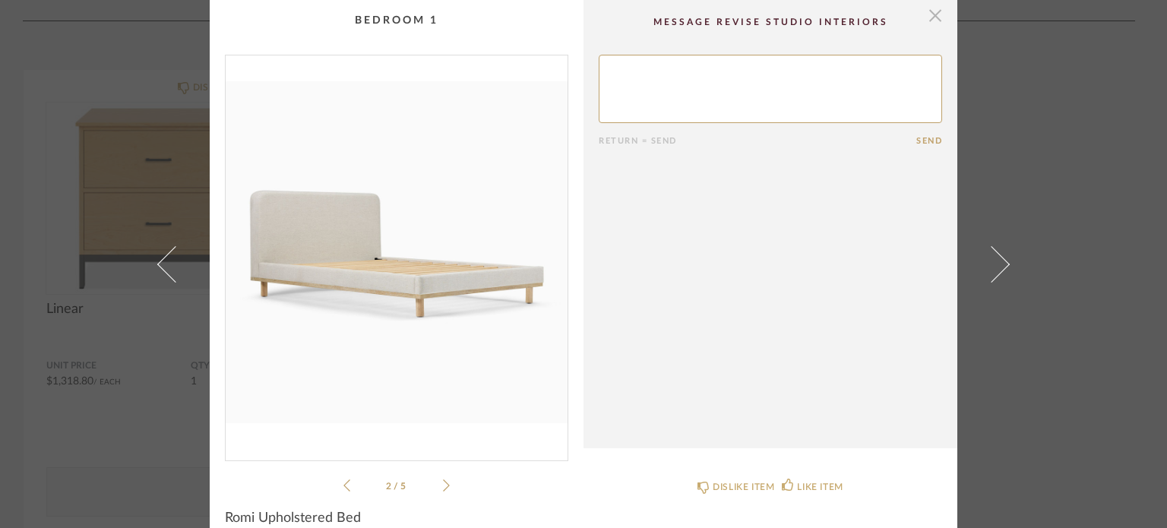
click at [927, 21] on span "button" at bounding box center [935, 15] width 30 height 30
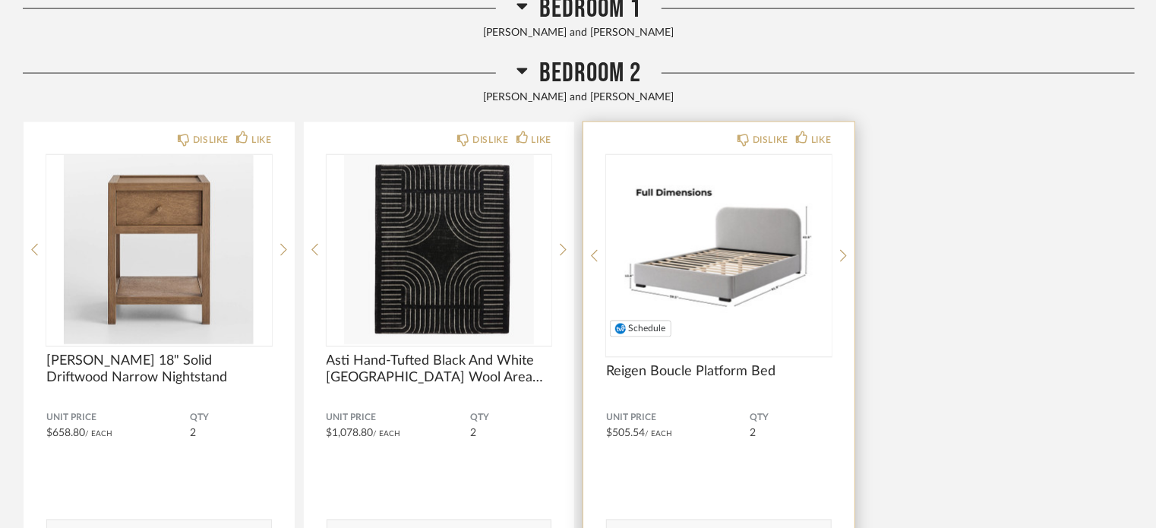
scroll to position [4026, 0]
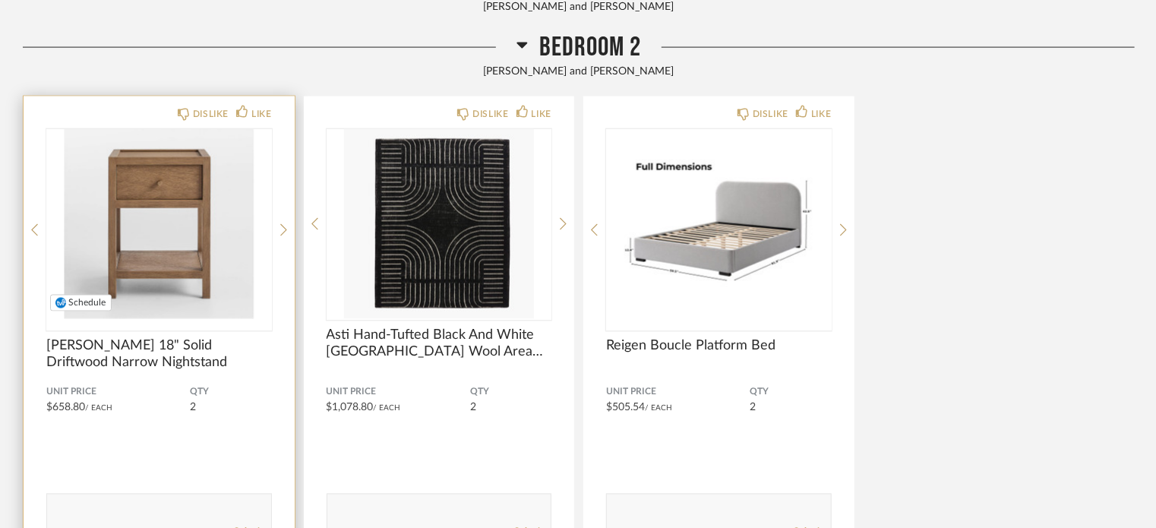
click at [174, 213] on img "0" at bounding box center [159, 224] width 226 height 190
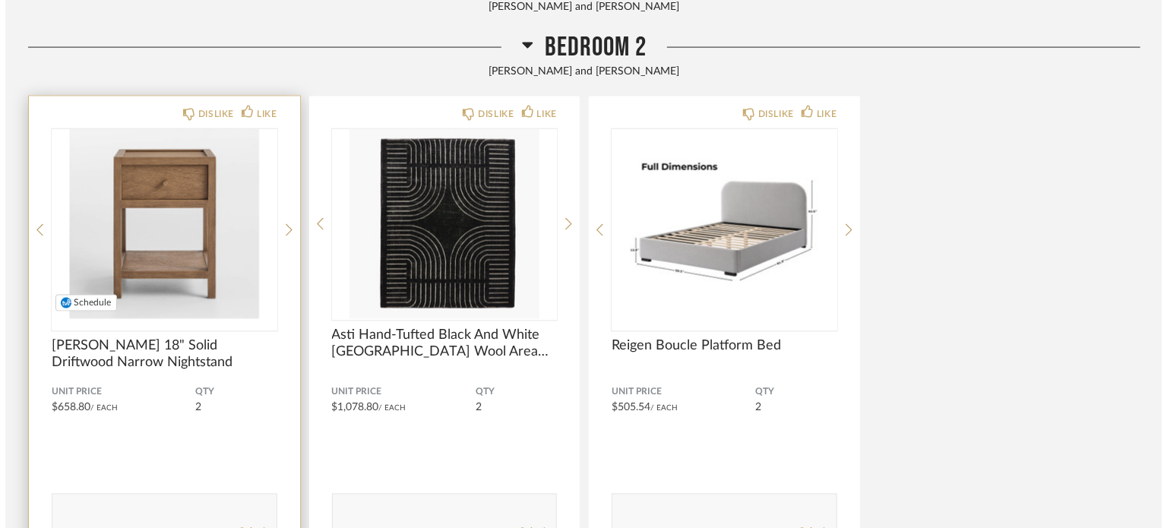
scroll to position [0, 0]
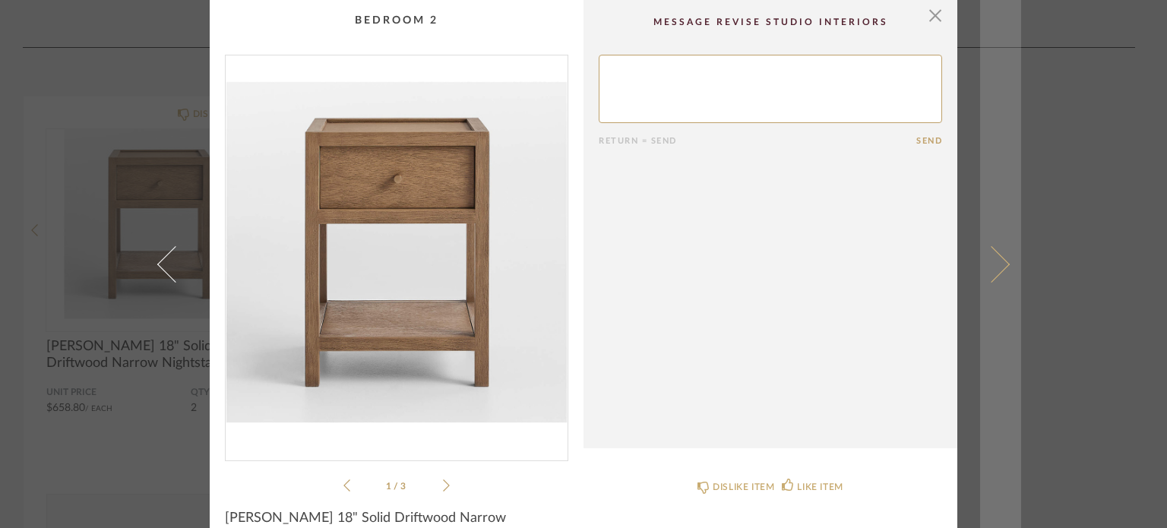
click at [990, 264] on span at bounding box center [991, 263] width 36 height 36
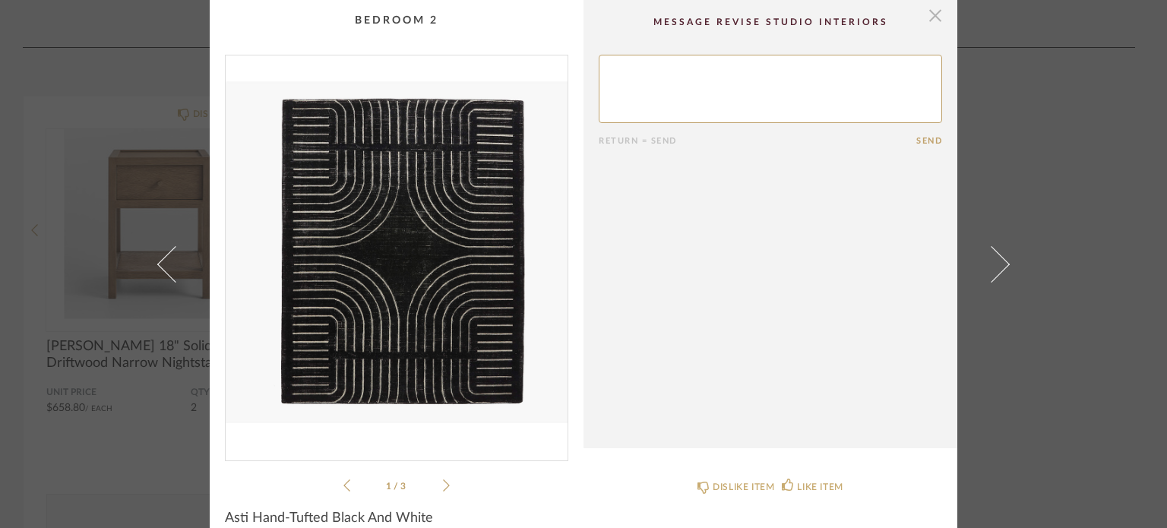
click at [921, 14] on span "button" at bounding box center [935, 15] width 30 height 30
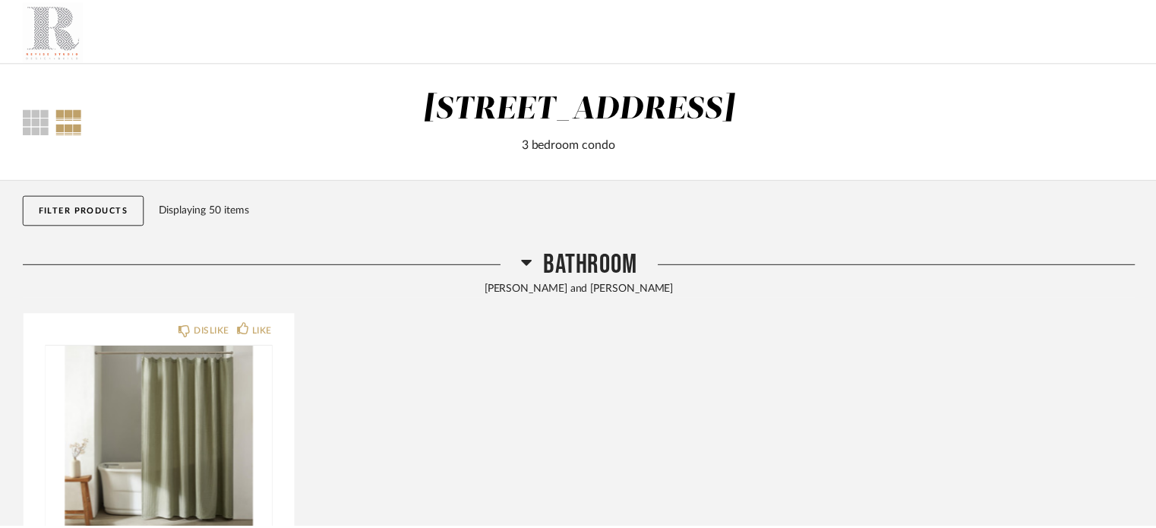
scroll to position [4026, 0]
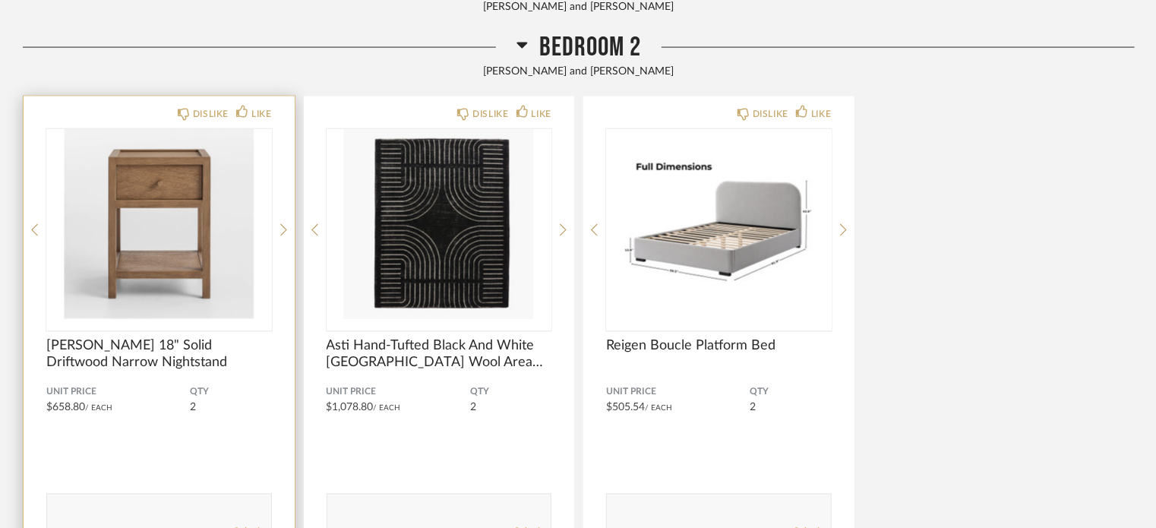
click at [278, 225] on div "DISLIKE LIKE Keane 18" Solid Driftwood Narrow Nightstand Unit Price $658.80 / E…" at bounding box center [159, 330] width 271 height 469
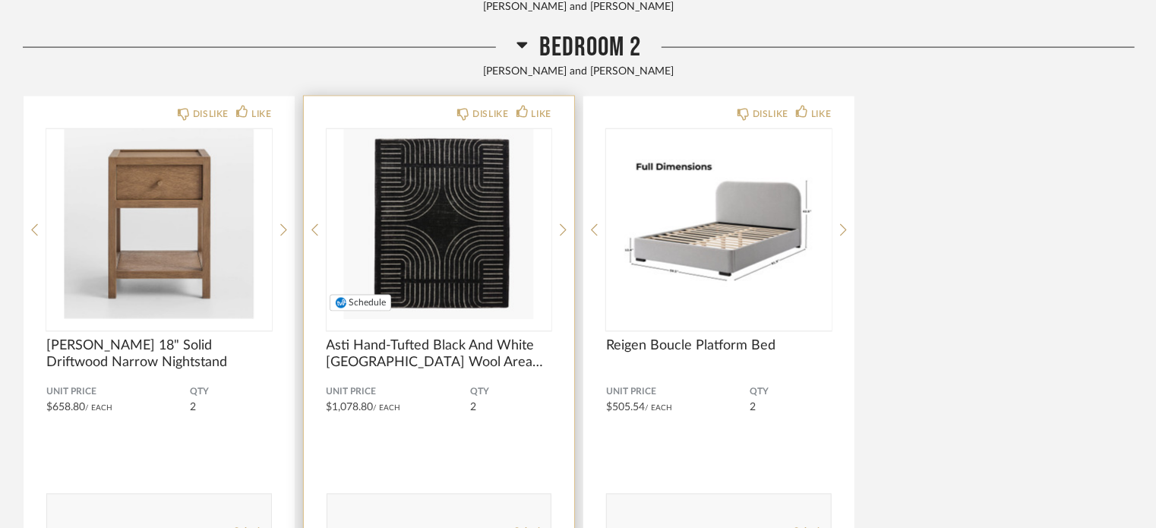
scroll to position [4102, 0]
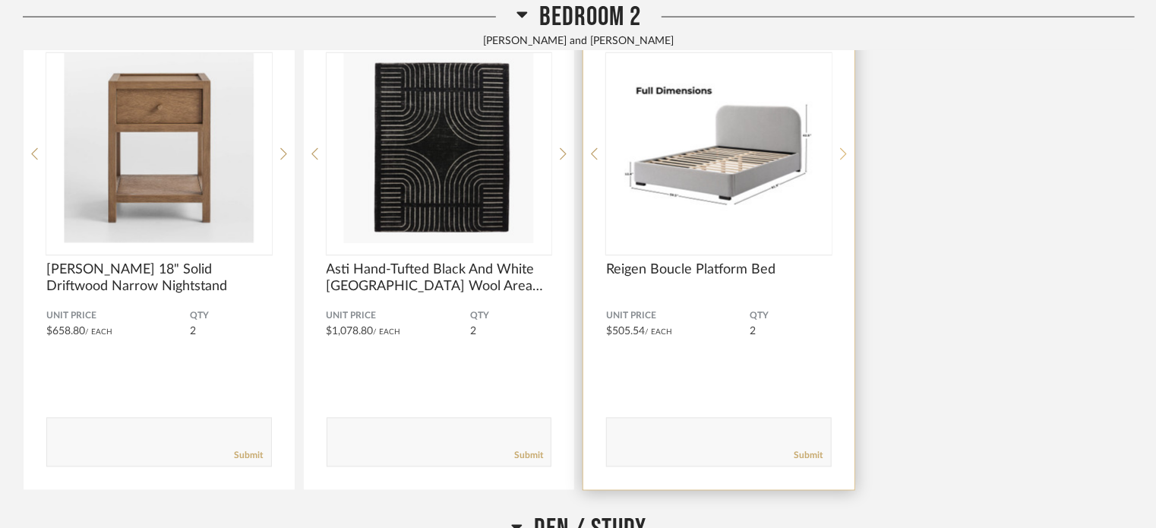
click at [840, 144] on div at bounding box center [843, 154] width 7 height 202
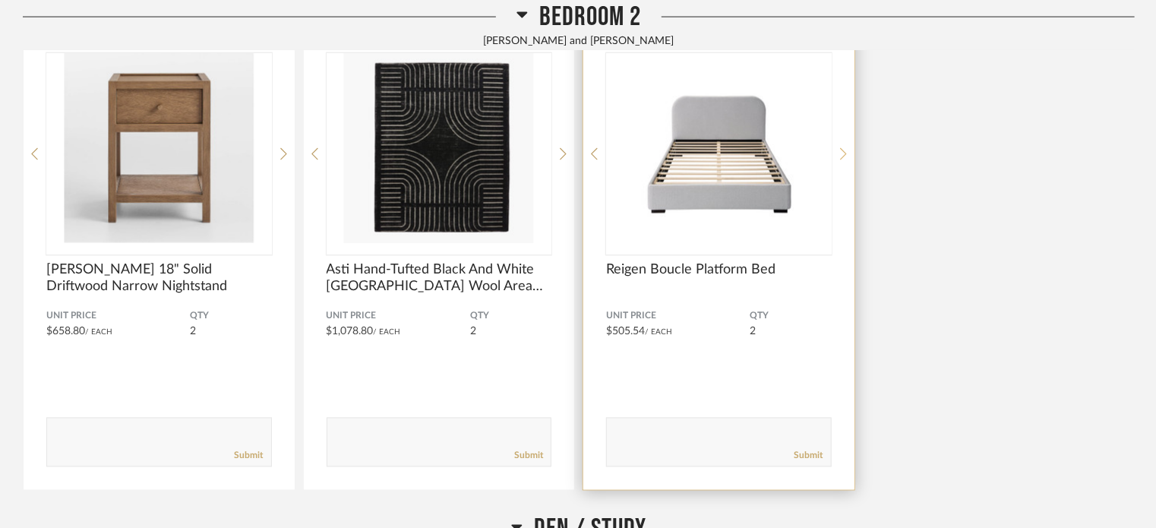
click at [840, 144] on div at bounding box center [843, 154] width 7 height 202
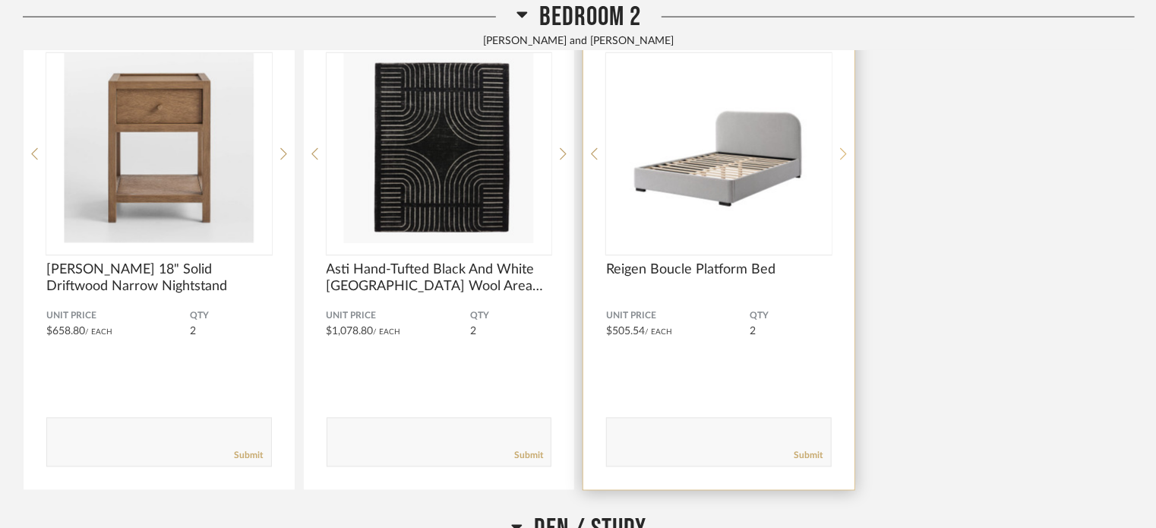
click at [840, 144] on div at bounding box center [843, 154] width 7 height 202
click at [595, 150] on icon at bounding box center [594, 154] width 7 height 14
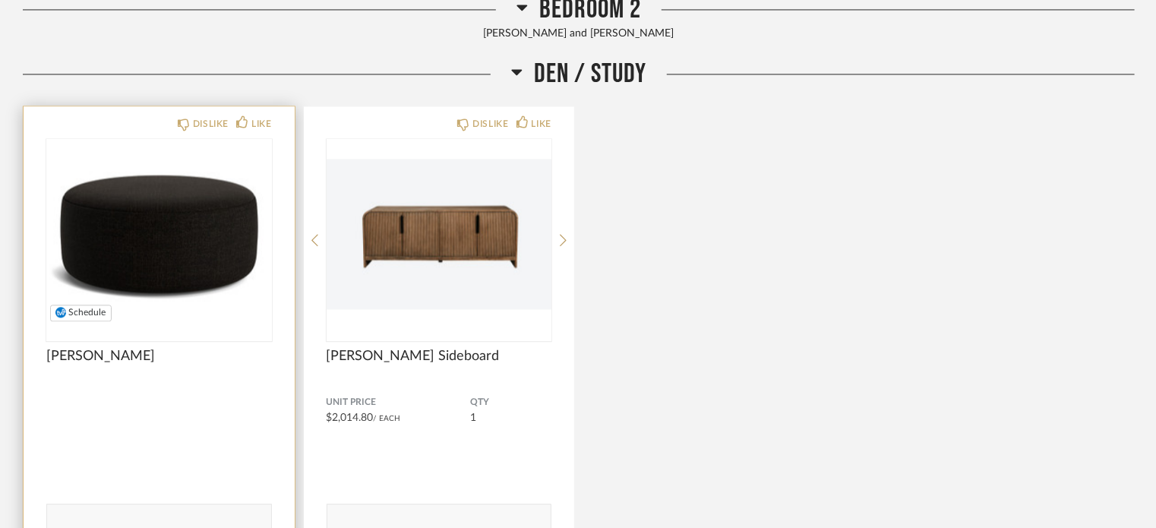
scroll to position [4633, 0]
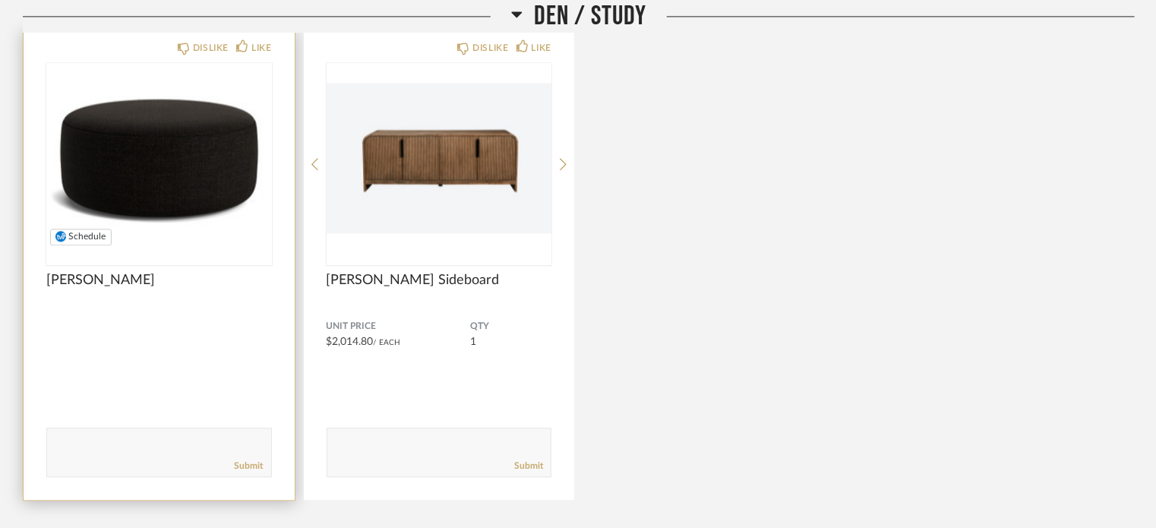
click at [153, 187] on img "0" at bounding box center [159, 158] width 226 height 190
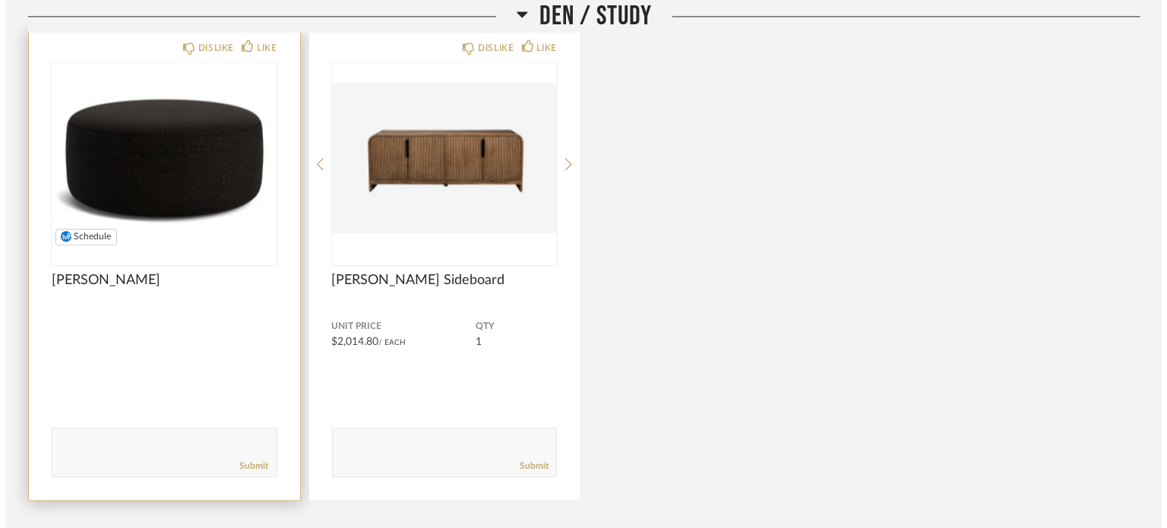
scroll to position [0, 0]
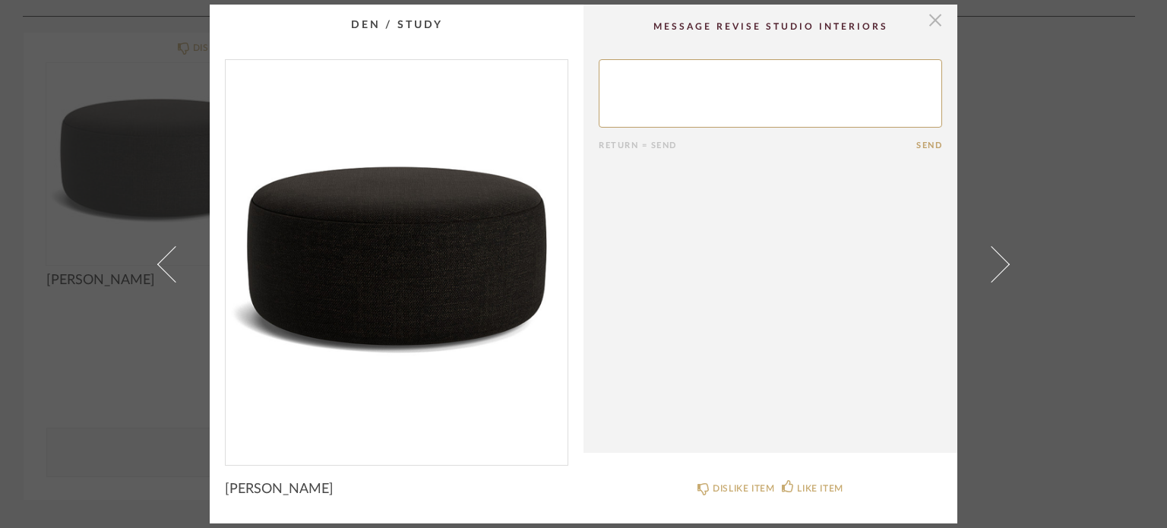
click at [925, 14] on span "button" at bounding box center [935, 20] width 30 height 30
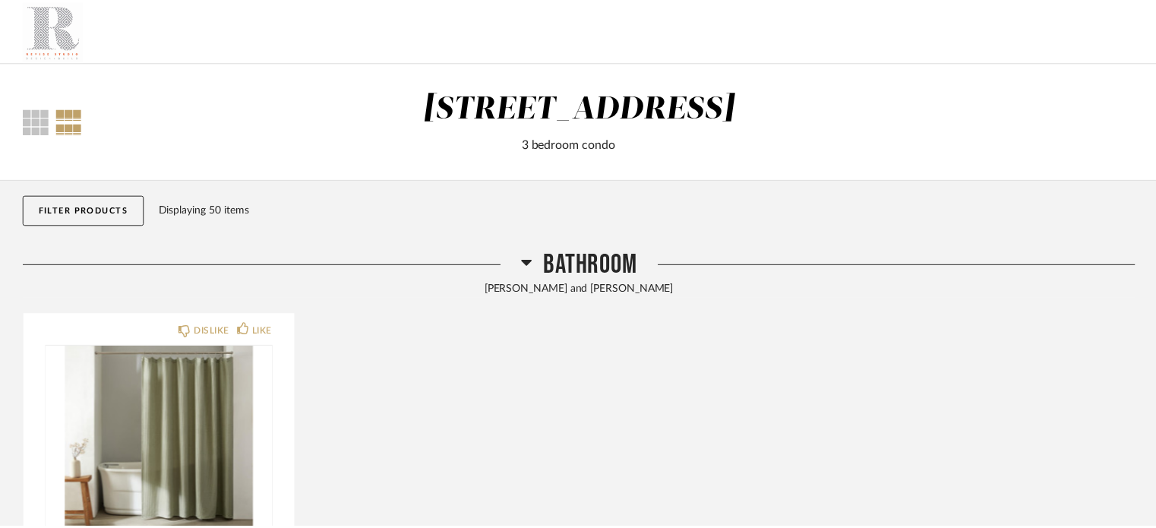
scroll to position [4633, 0]
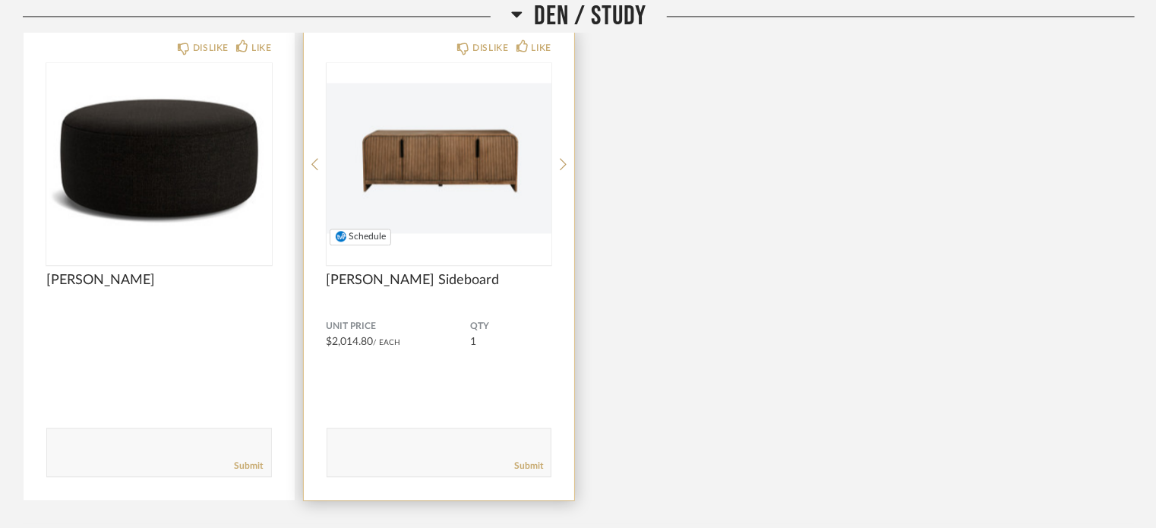
click at [463, 165] on img "0" at bounding box center [440, 158] width 226 height 190
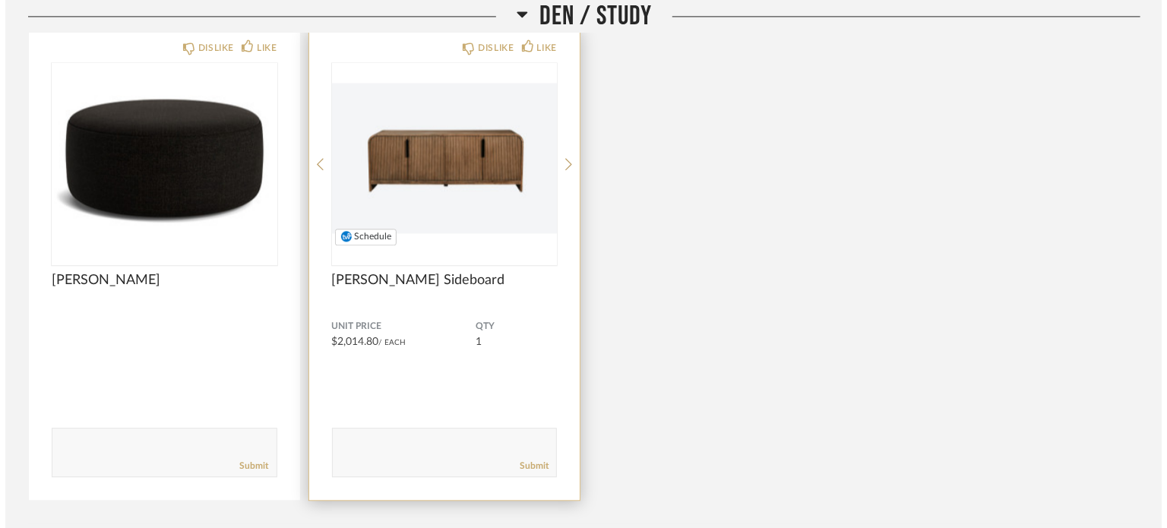
scroll to position [0, 0]
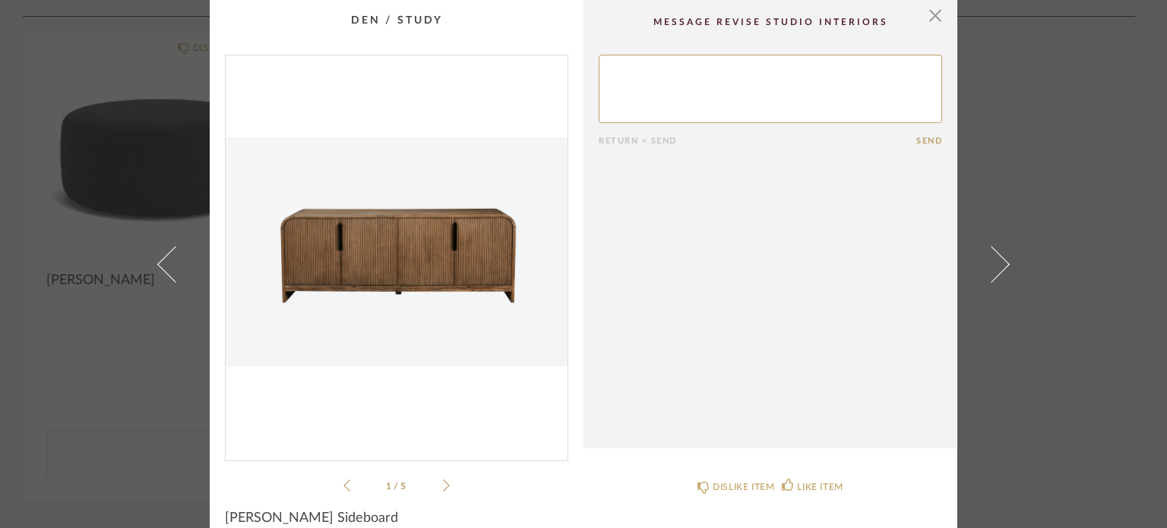
click at [443, 480] on icon at bounding box center [446, 486] width 7 height 14
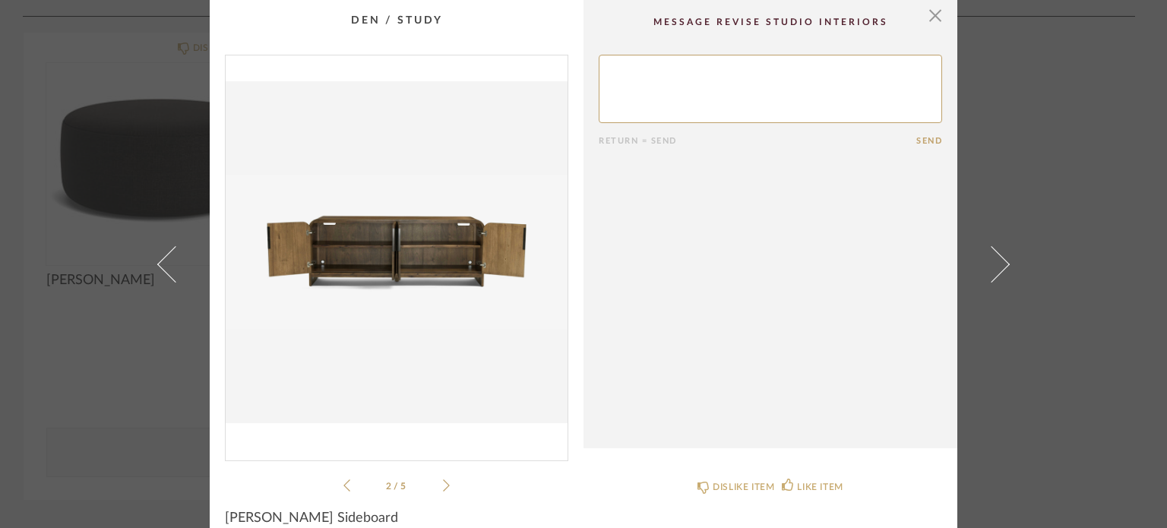
click at [443, 480] on icon at bounding box center [446, 486] width 7 height 14
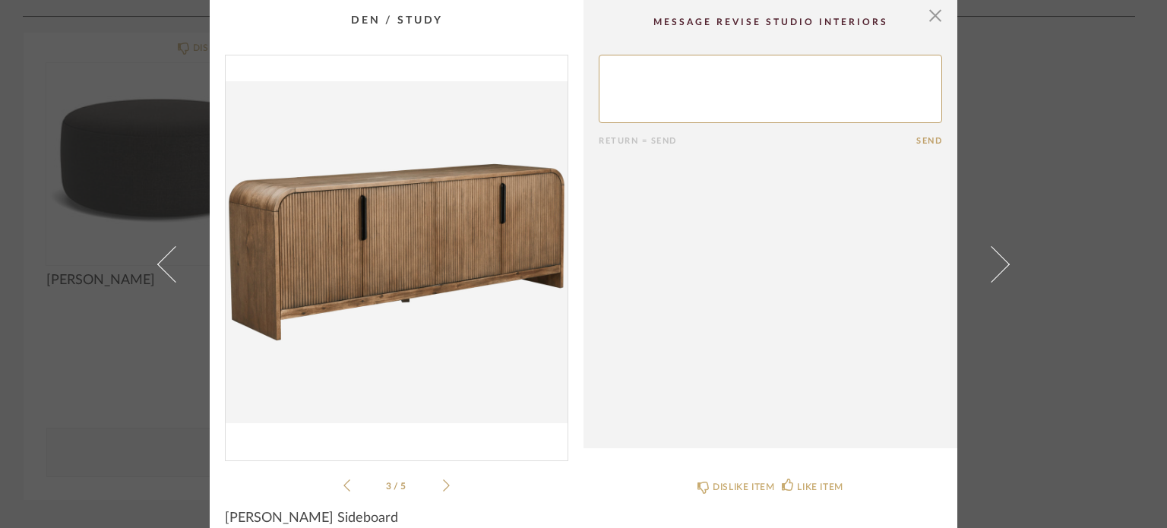
click at [443, 480] on icon at bounding box center [446, 486] width 7 height 14
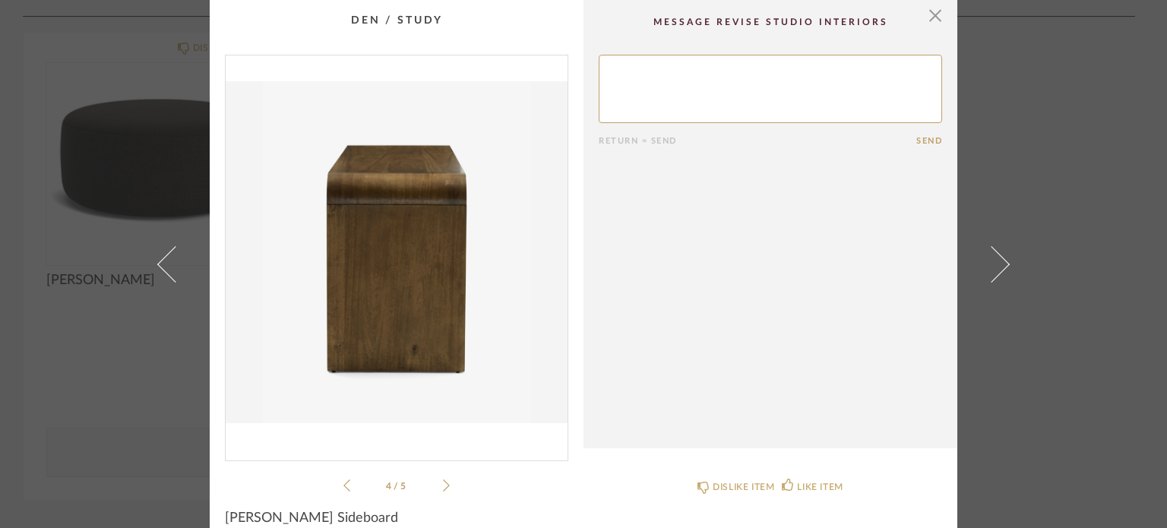
click at [443, 480] on icon at bounding box center [446, 486] width 7 height 14
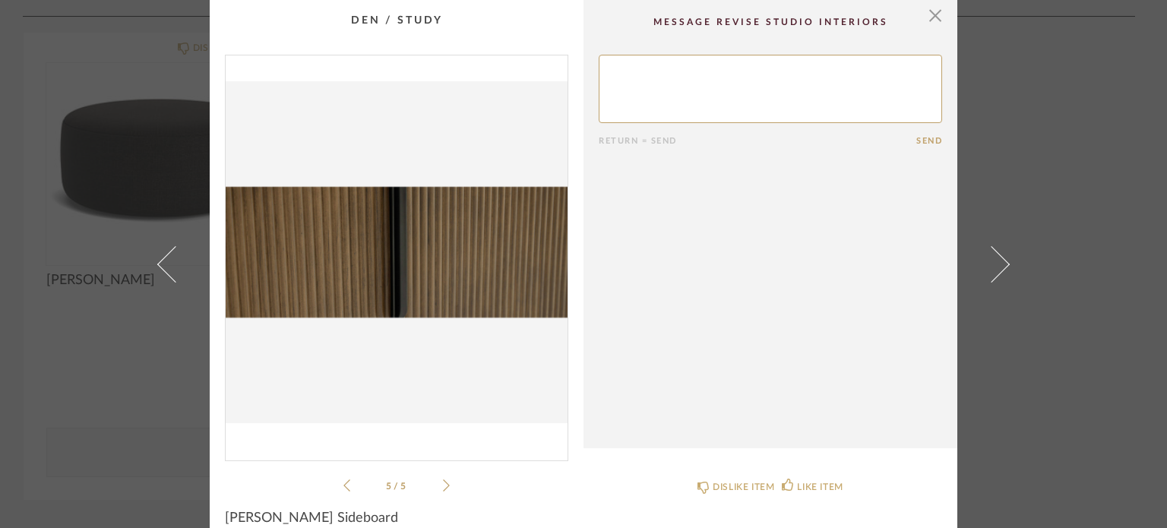
click at [443, 480] on icon at bounding box center [446, 486] width 7 height 14
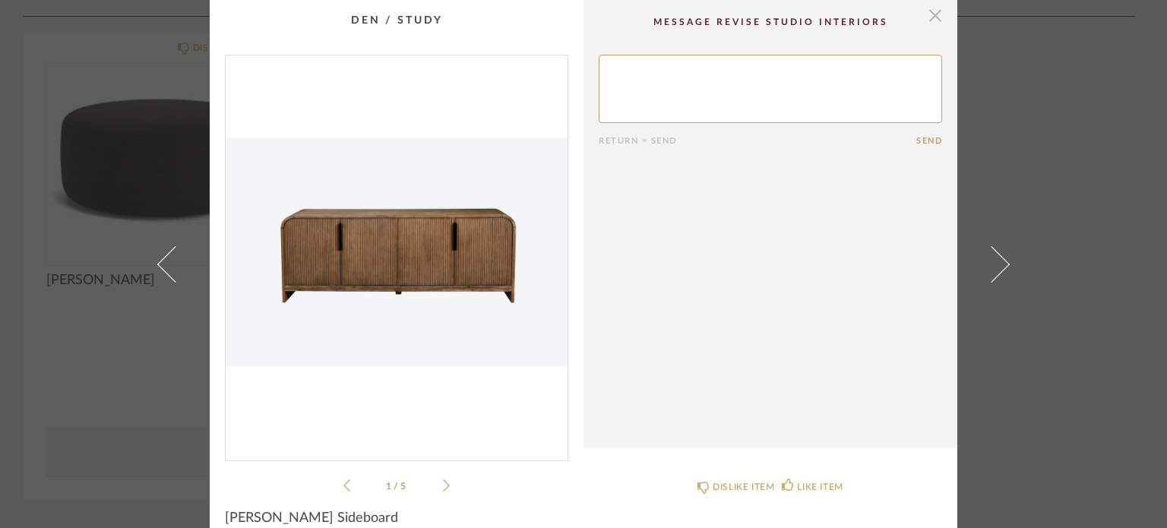
click at [930, 14] on span "button" at bounding box center [935, 15] width 30 height 30
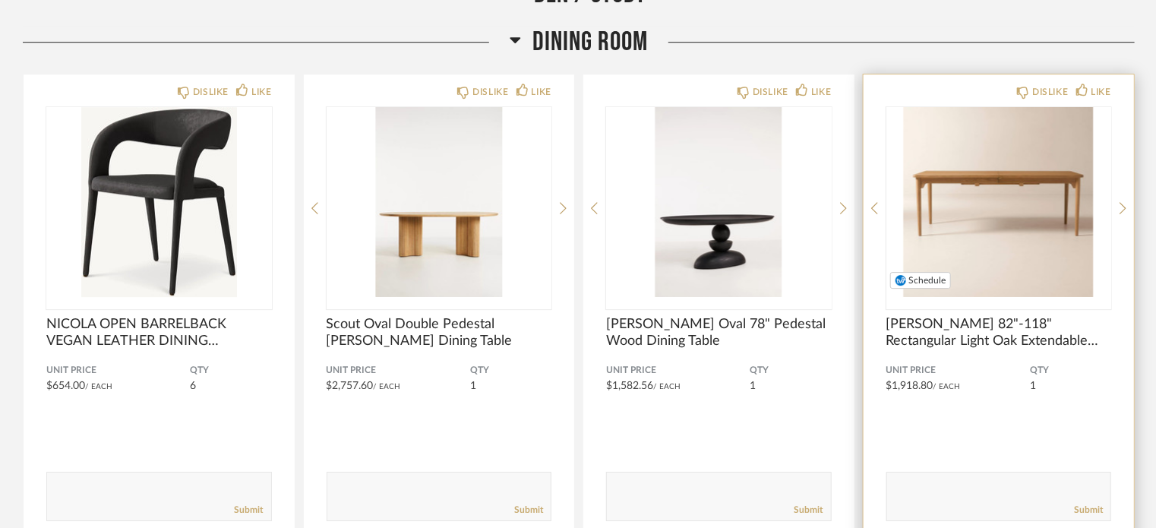
scroll to position [5241, 0]
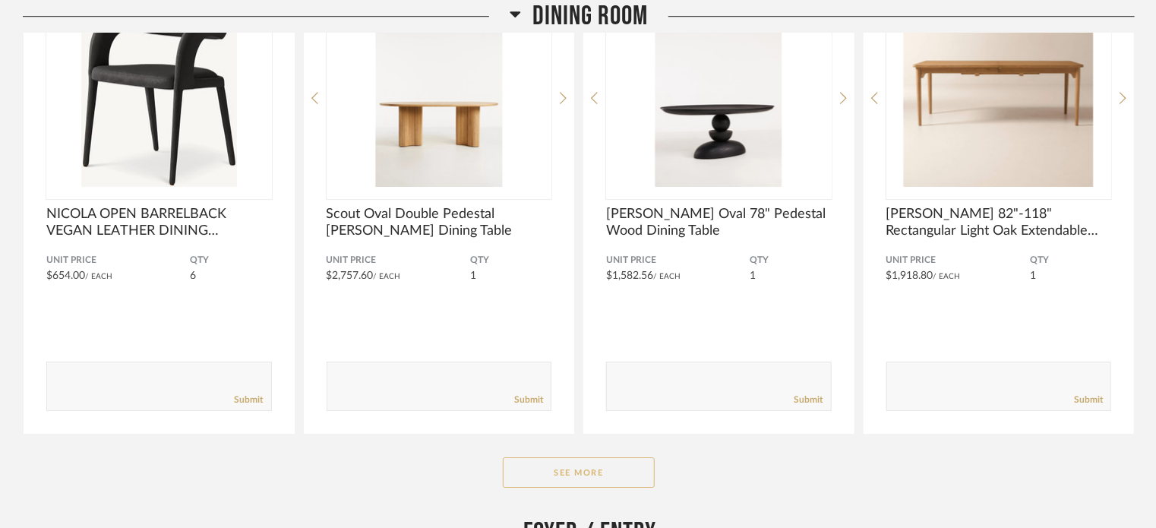
click at [618, 468] on button "See More" at bounding box center [579, 472] width 152 height 30
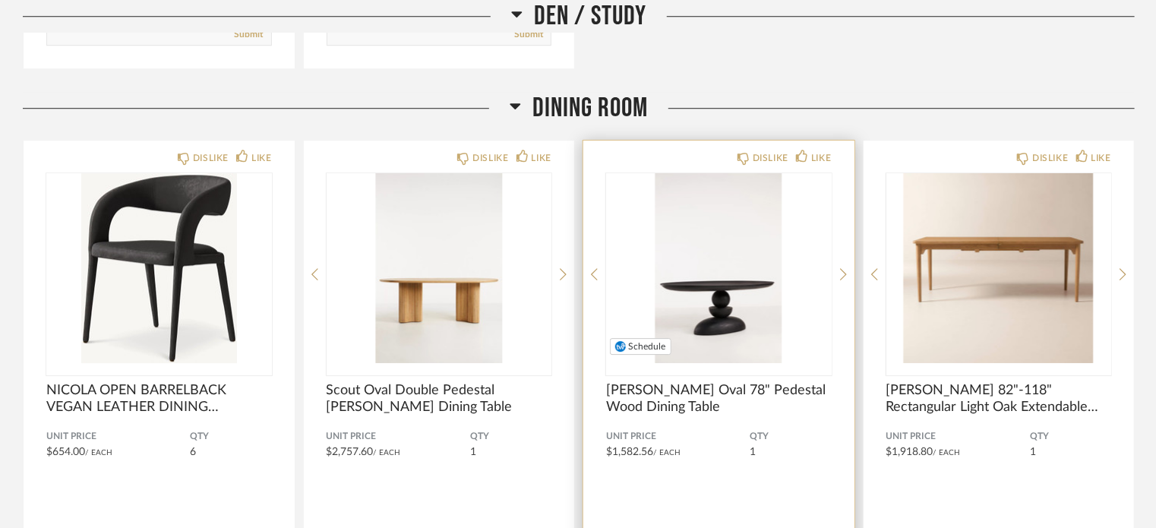
scroll to position [5089, 0]
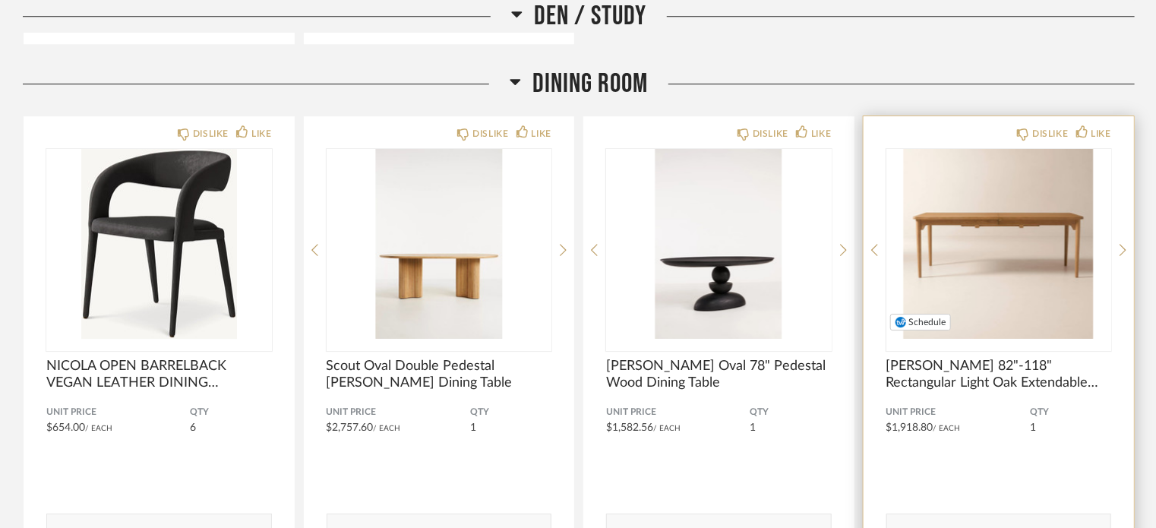
click at [1016, 307] on img "0" at bounding box center [999, 244] width 226 height 190
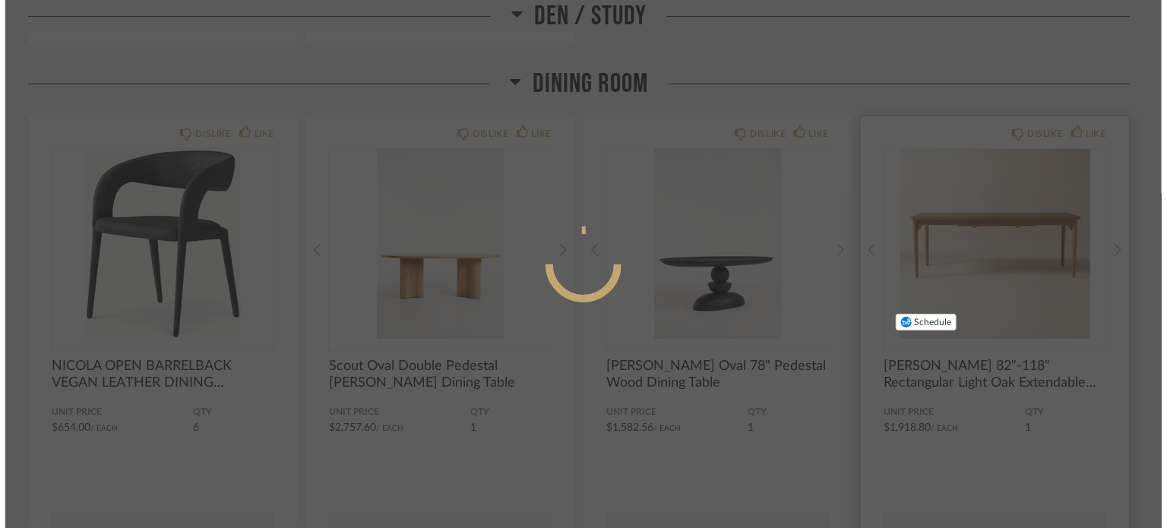
scroll to position [0, 0]
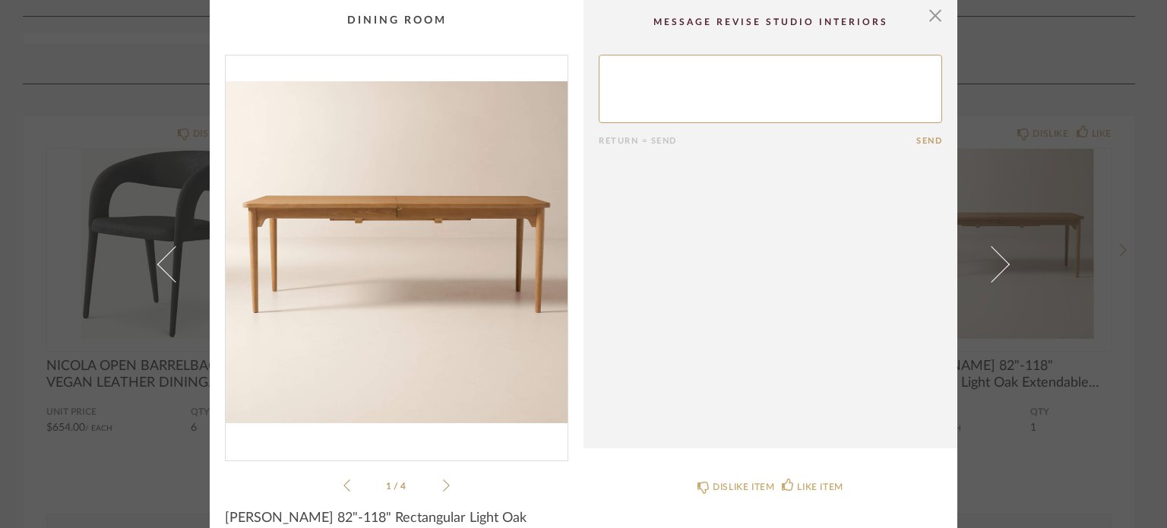
click at [434, 482] on li "1 / 4" at bounding box center [396, 485] width 93 height 18
click at [443, 479] on icon at bounding box center [446, 486] width 7 height 14
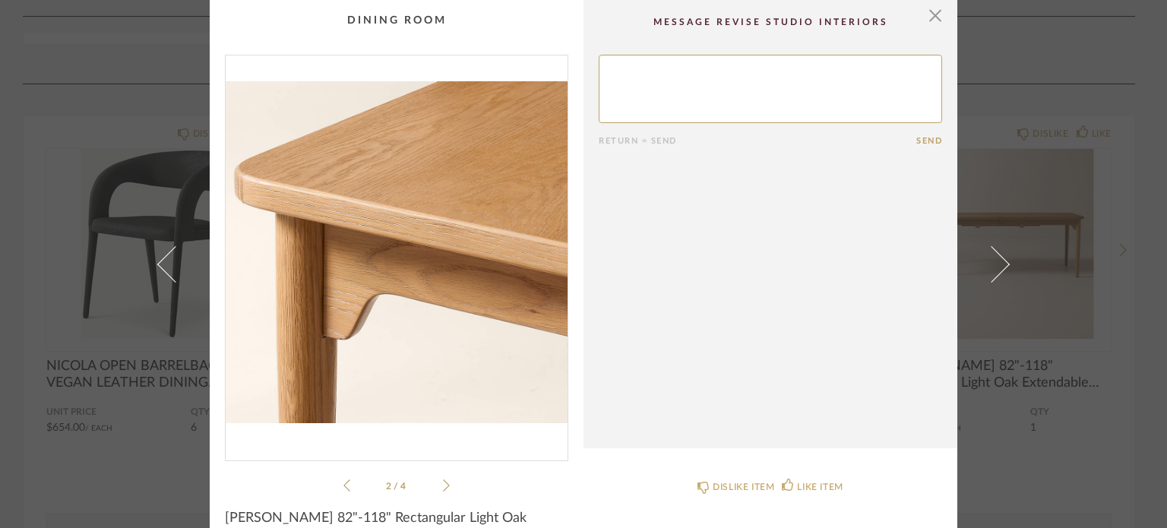
click at [443, 479] on icon at bounding box center [446, 486] width 7 height 14
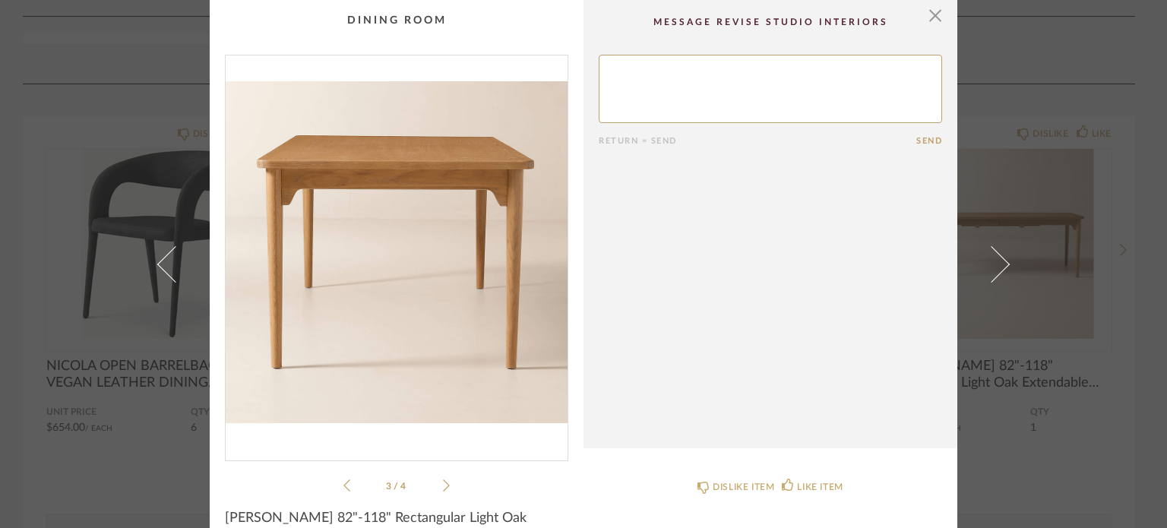
click at [453, 483] on div "3 / 4" at bounding box center [396, 275] width 343 height 440
click at [443, 485] on icon at bounding box center [446, 486] width 7 height 14
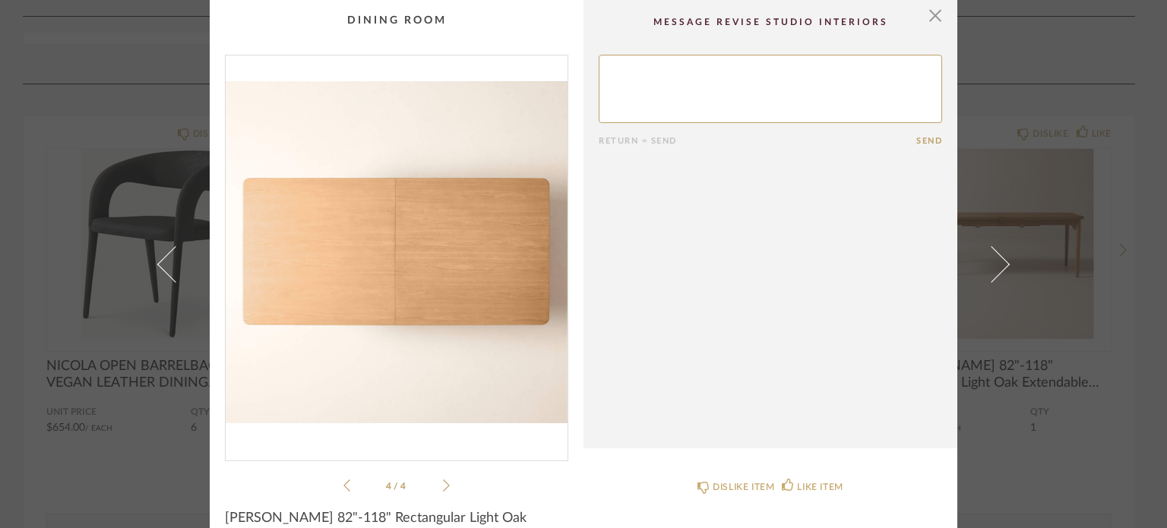
click at [343, 488] on icon at bounding box center [346, 486] width 7 height 14
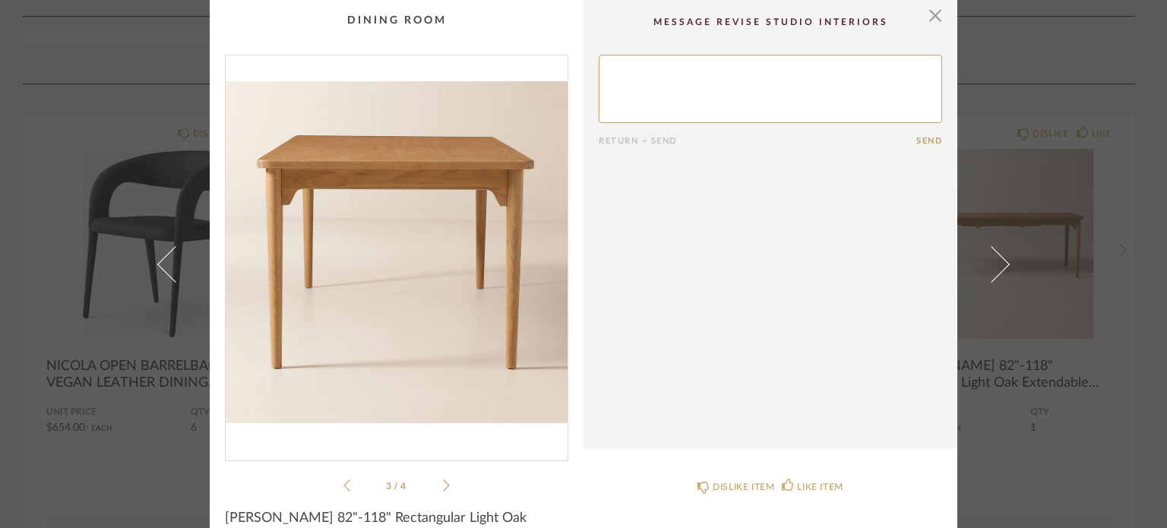
click at [343, 488] on icon at bounding box center [346, 486] width 7 height 14
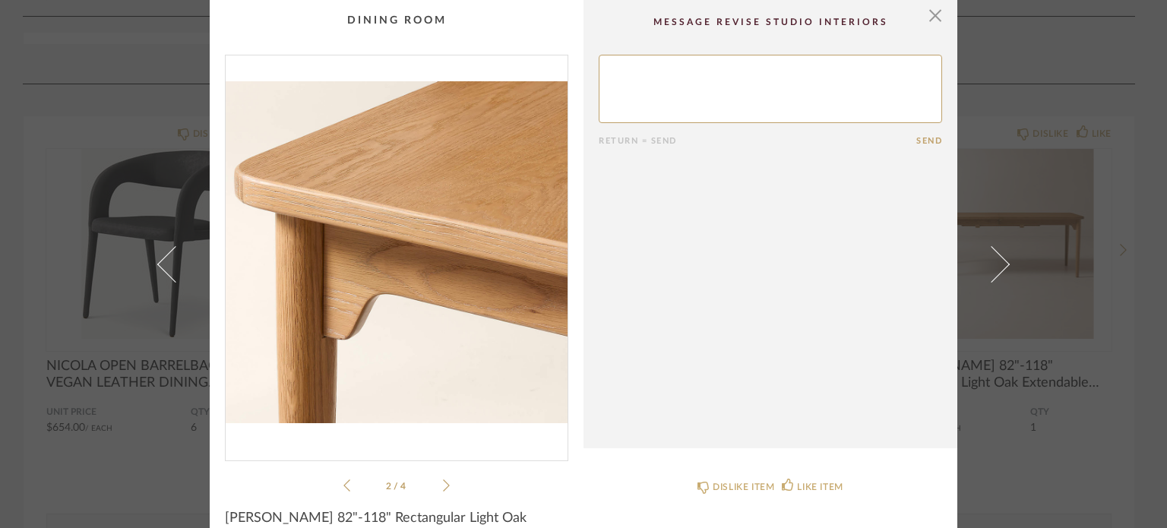
click at [343, 488] on icon at bounding box center [346, 486] width 7 height 14
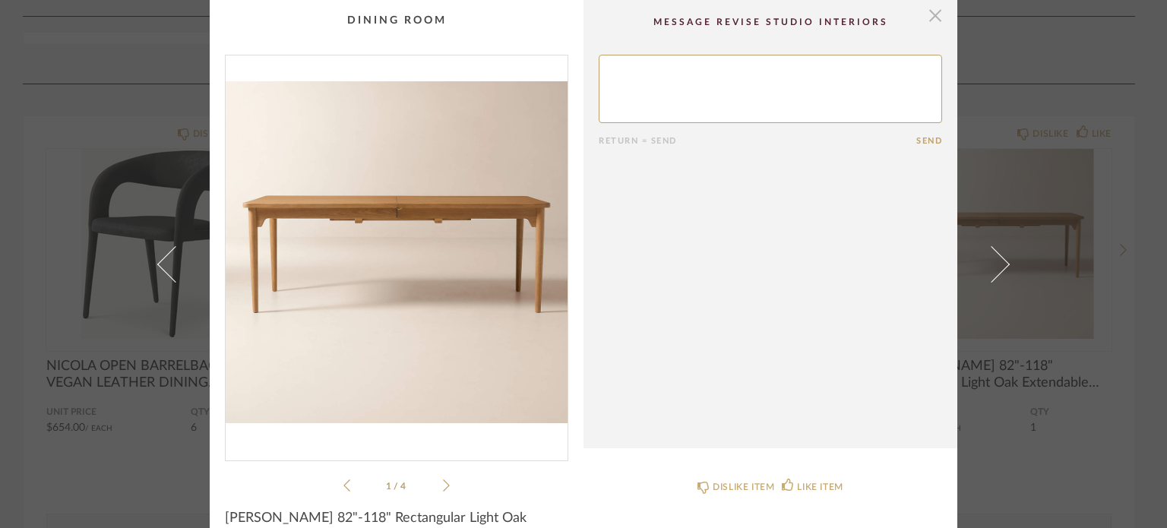
click at [924, 17] on span "button" at bounding box center [935, 15] width 30 height 30
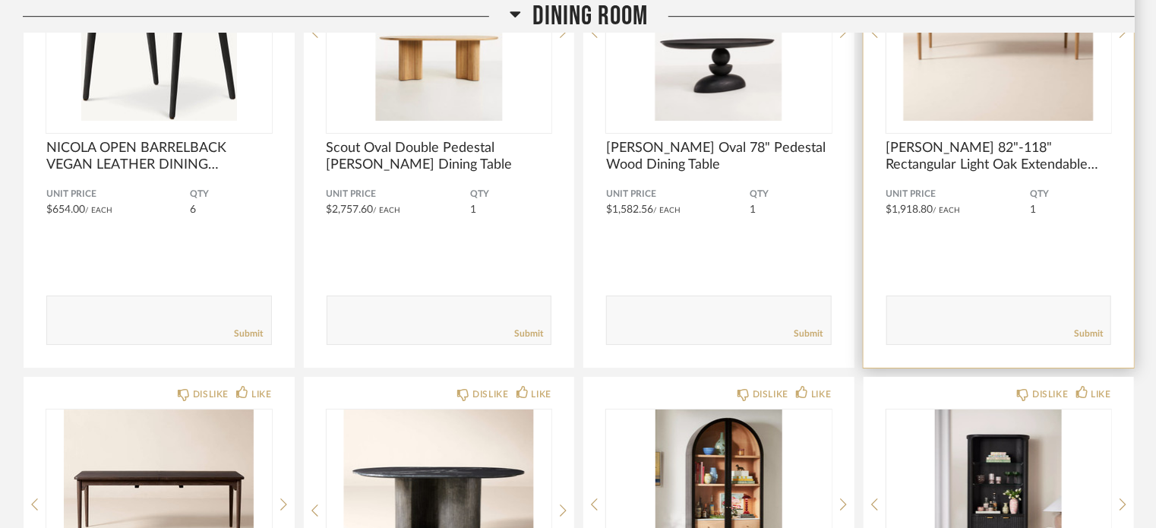
scroll to position [5393, 0]
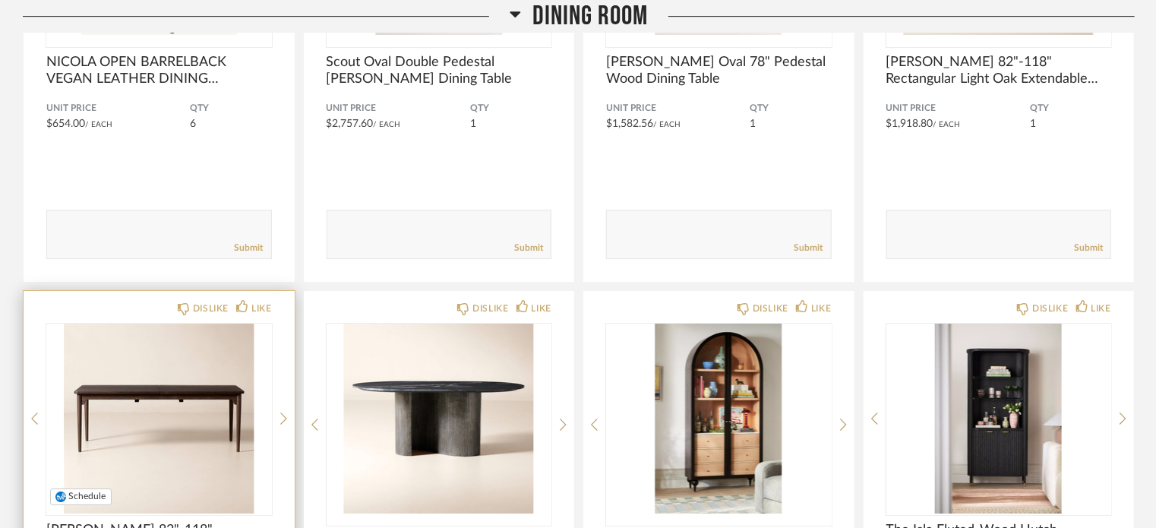
click at [175, 391] on div at bounding box center [159, 419] width 226 height 190
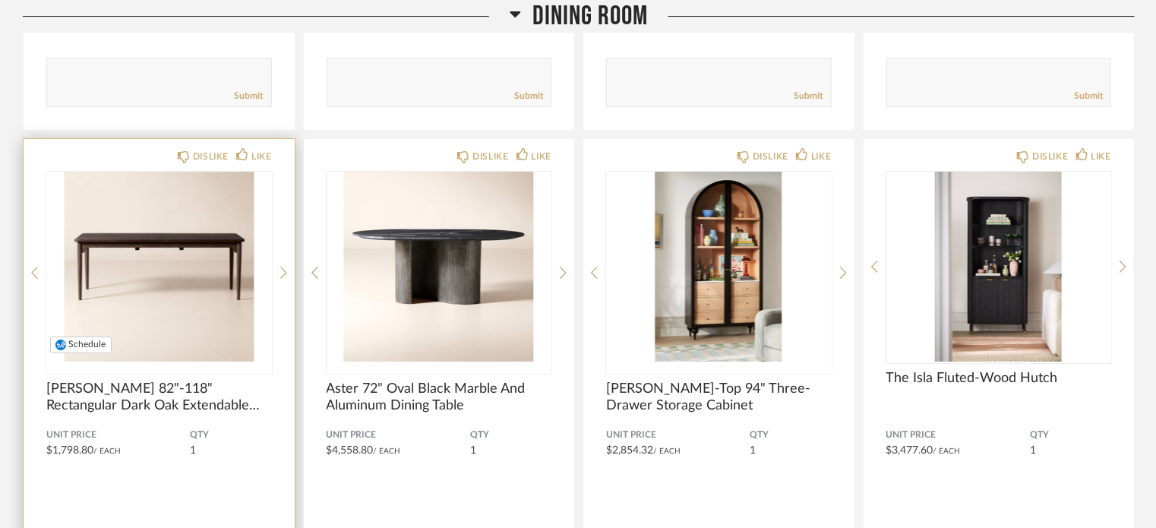
click at [114, 243] on img "0" at bounding box center [159, 267] width 226 height 190
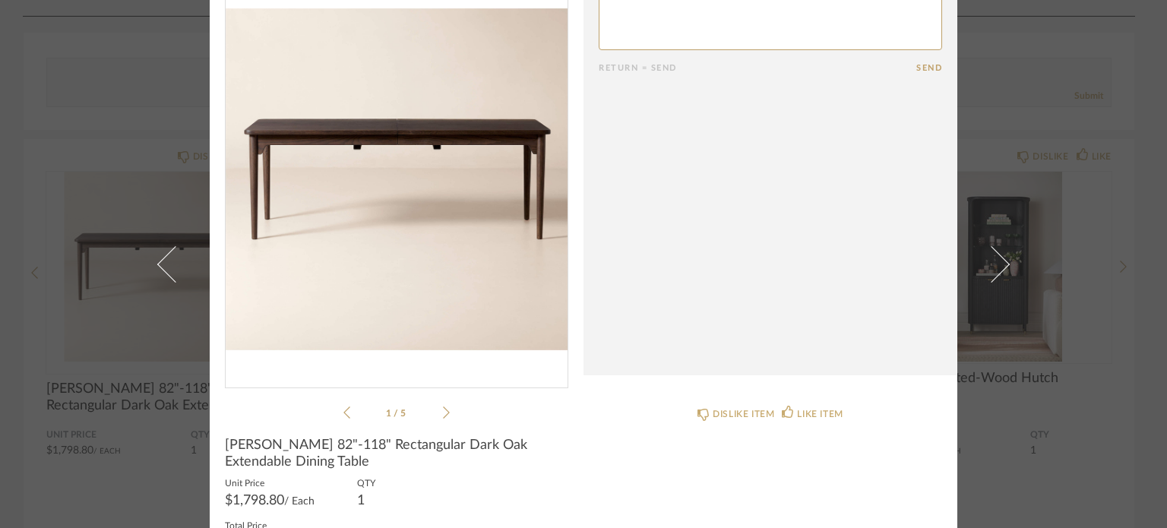
scroll to position [50, 0]
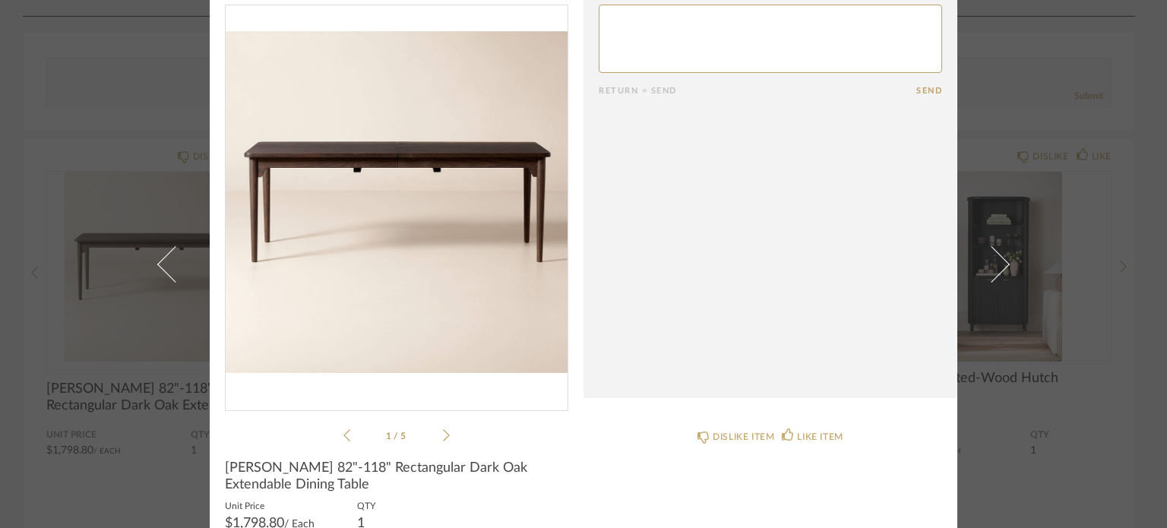
click at [443, 430] on icon at bounding box center [446, 435] width 7 height 12
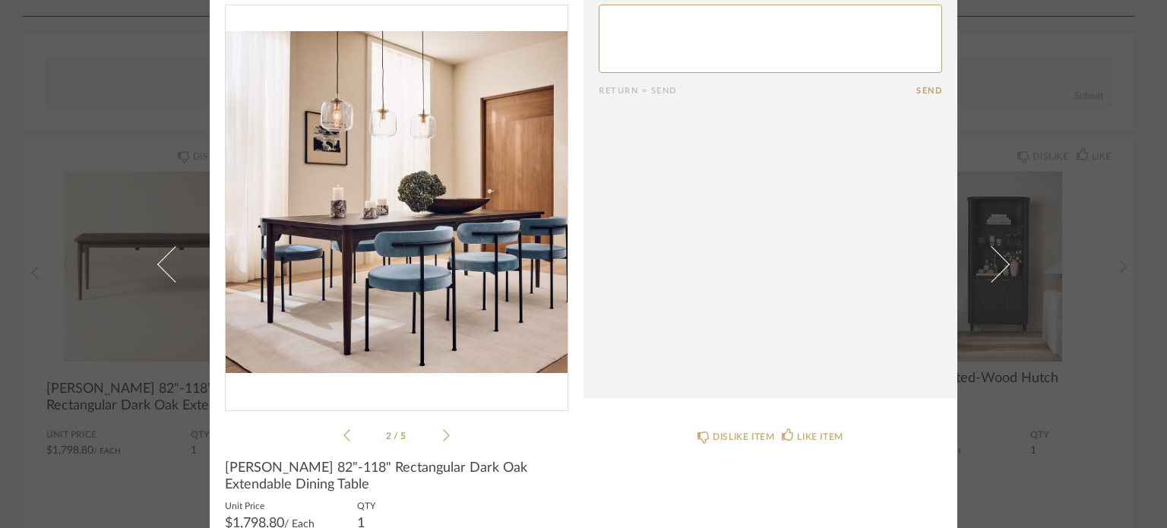
click at [443, 430] on icon at bounding box center [446, 435] width 7 height 12
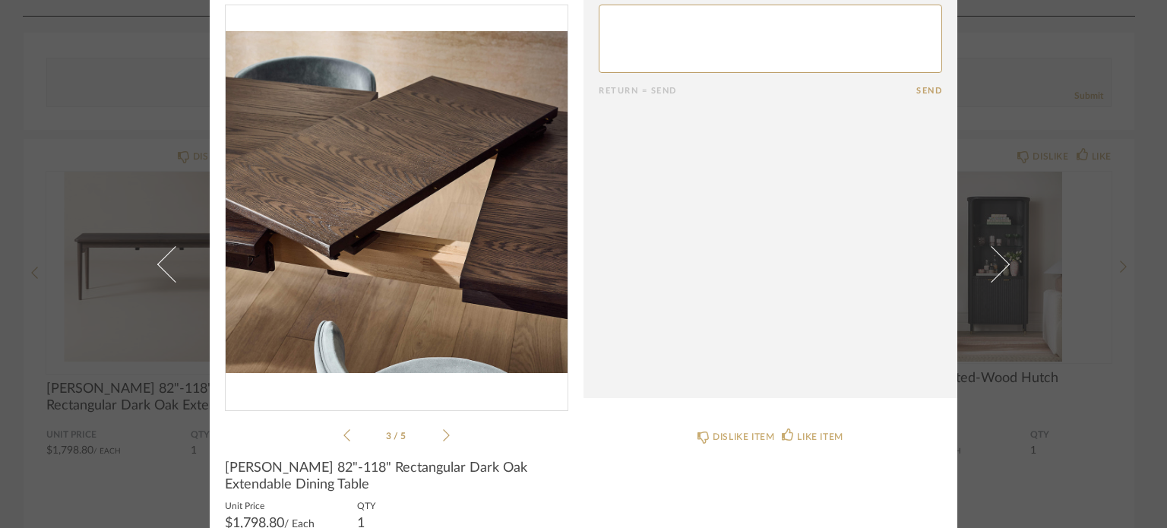
click at [443, 430] on icon at bounding box center [446, 435] width 7 height 12
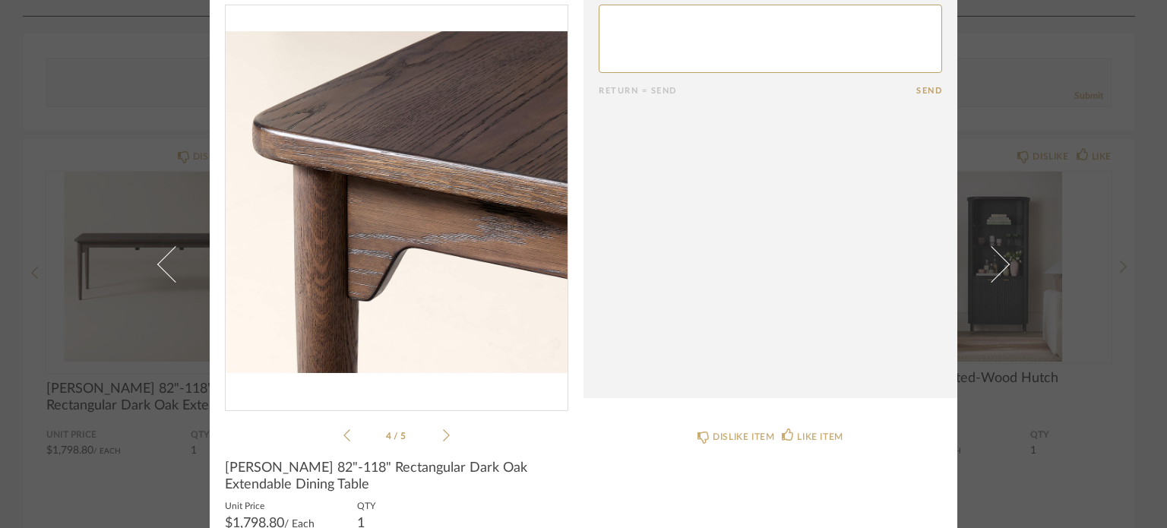
click at [443, 430] on icon at bounding box center [446, 435] width 7 height 12
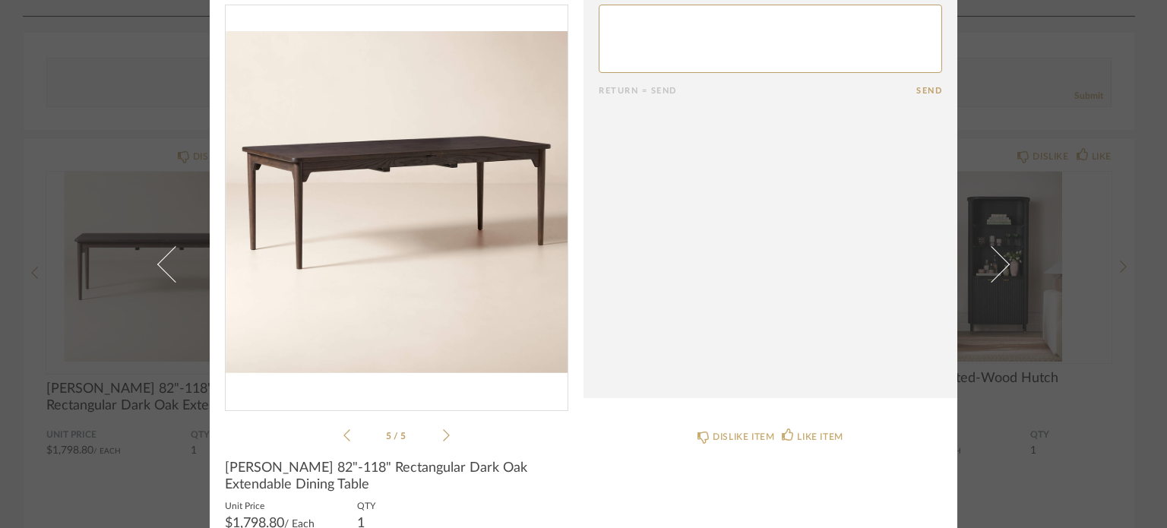
click at [443, 430] on icon at bounding box center [446, 435] width 7 height 12
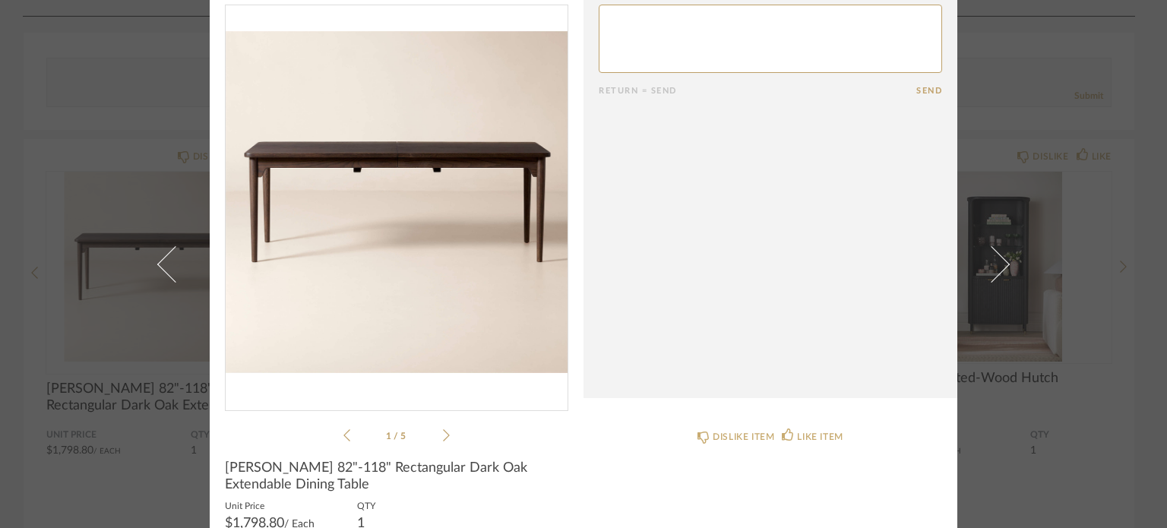
scroll to position [0, 0]
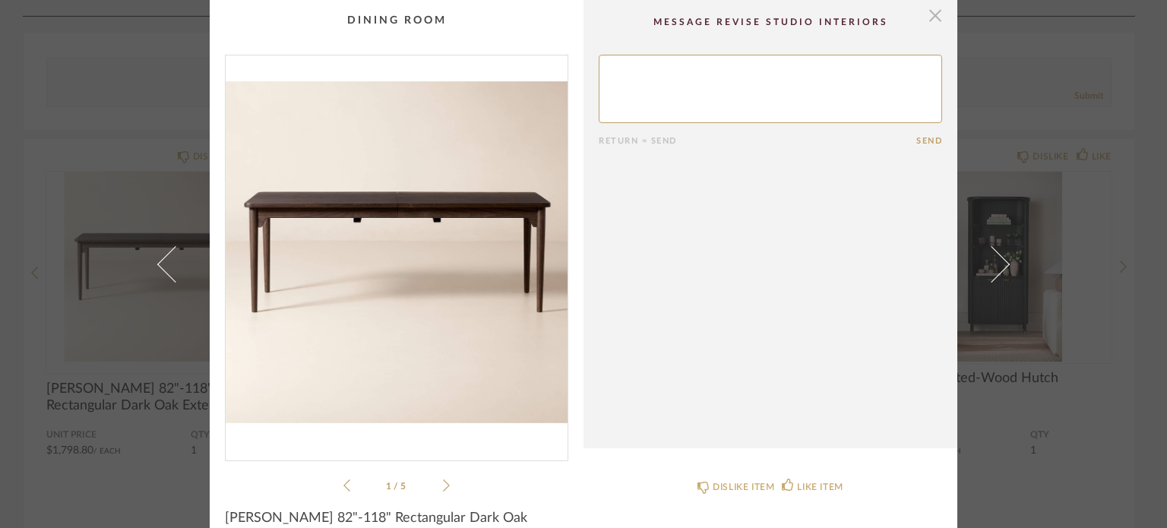
click at [929, 12] on span "button" at bounding box center [935, 15] width 30 height 30
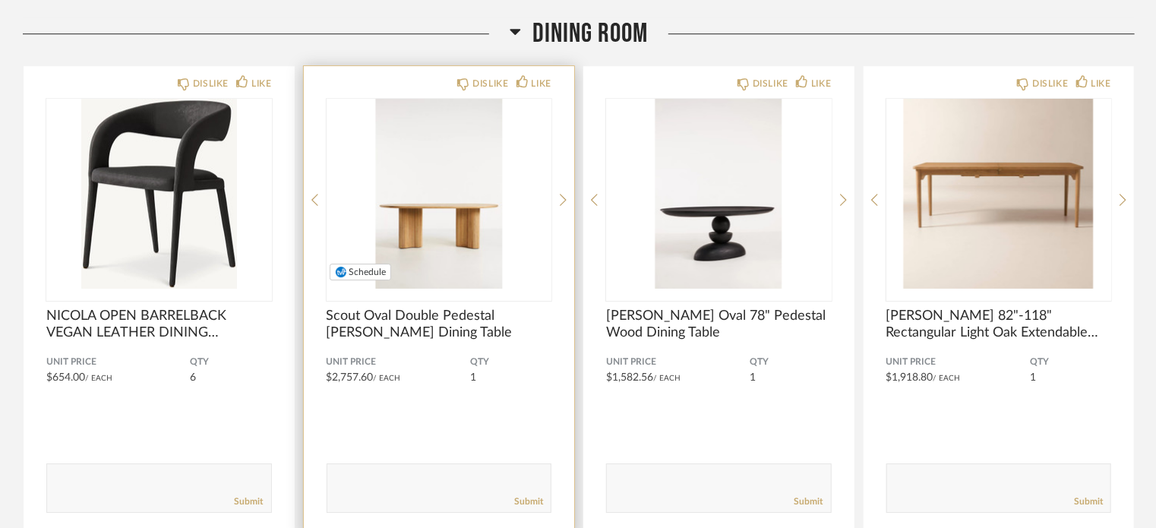
scroll to position [5165, 0]
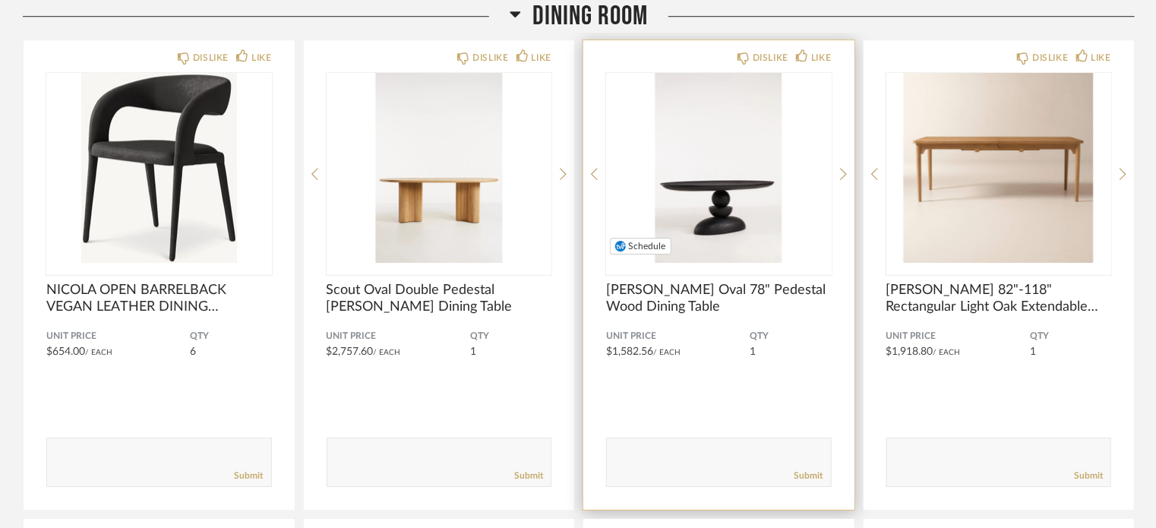
click at [732, 209] on img "0" at bounding box center [719, 168] width 226 height 190
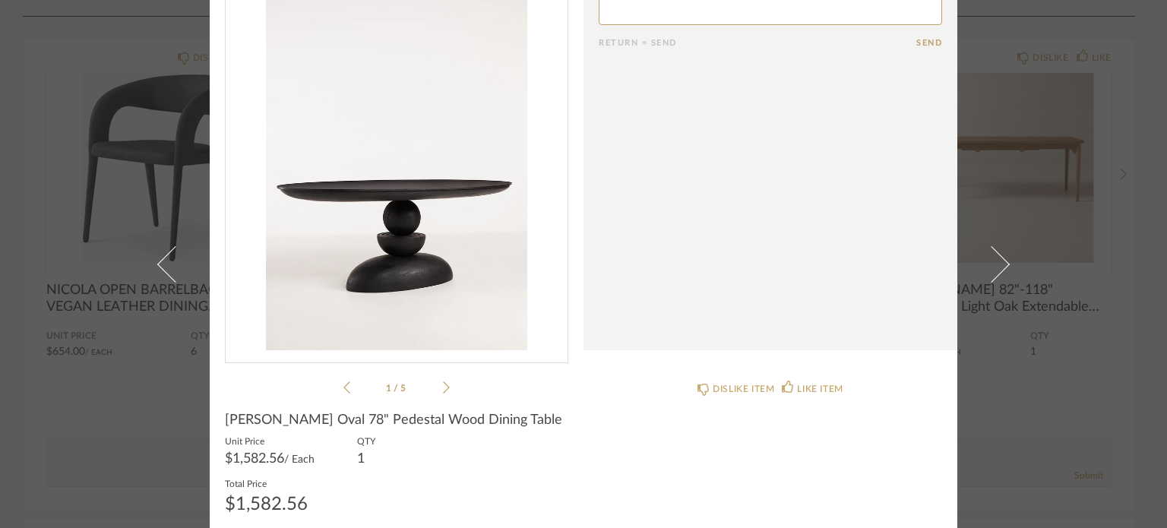
scroll to position [109, 0]
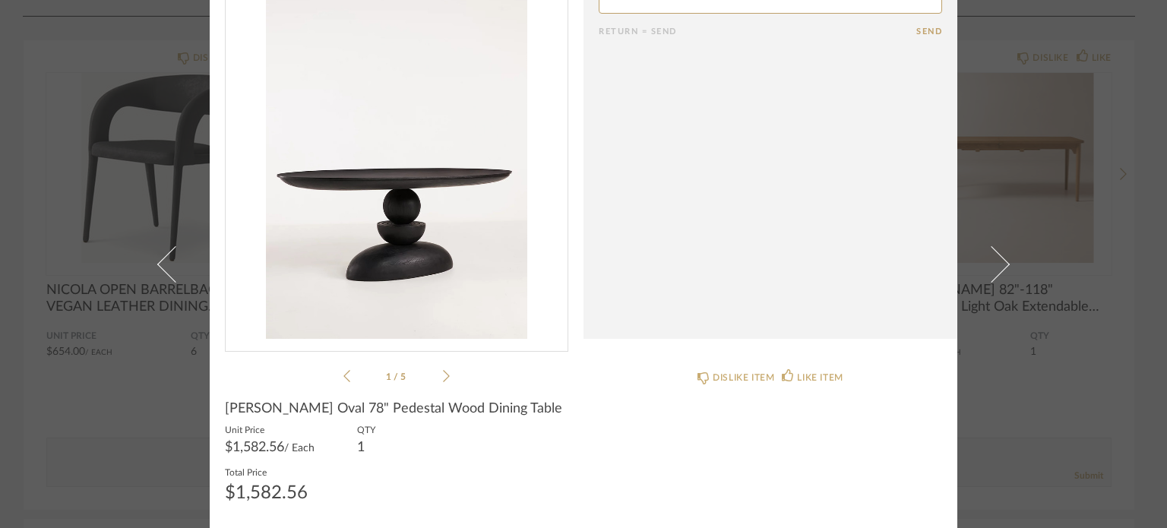
click at [443, 372] on icon at bounding box center [446, 376] width 7 height 14
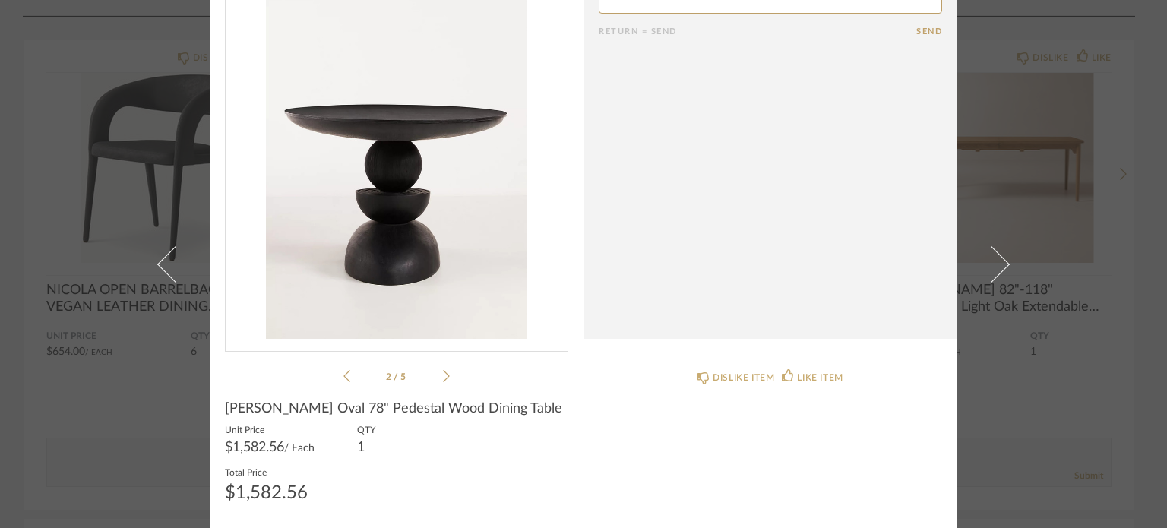
click at [443, 372] on icon at bounding box center [446, 376] width 7 height 14
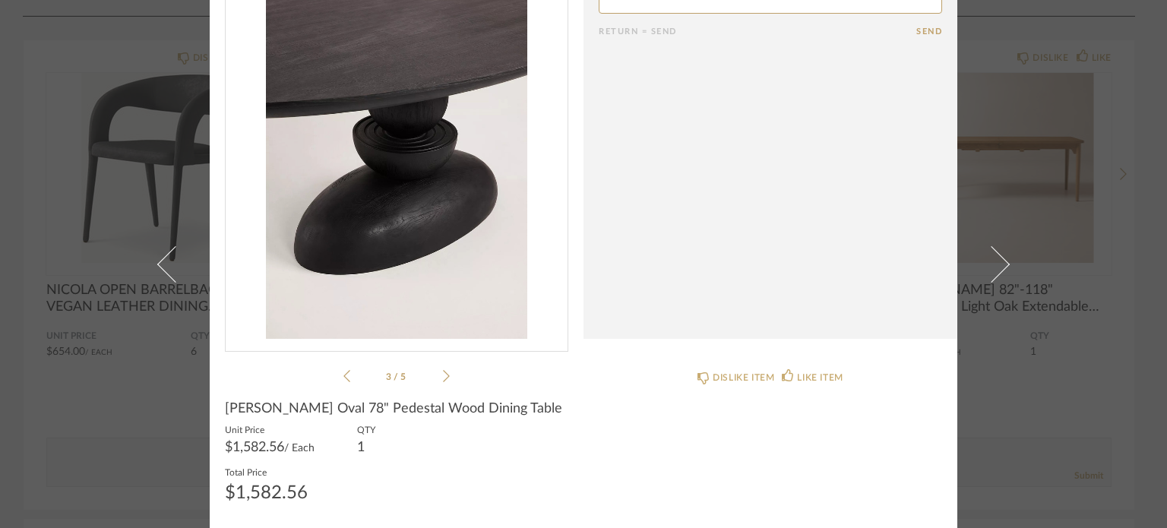
click at [443, 372] on icon at bounding box center [446, 376] width 7 height 14
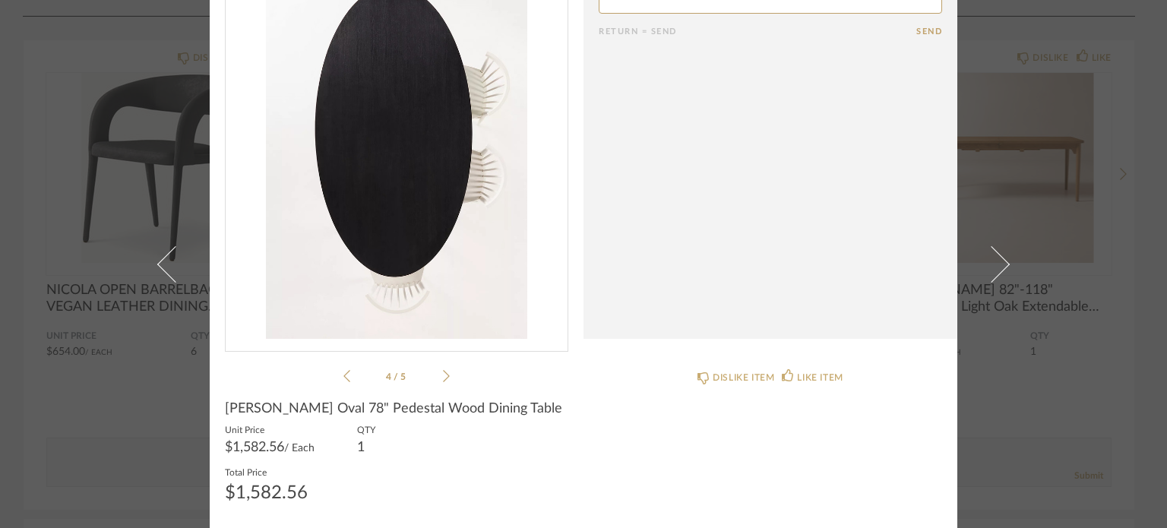
click at [693, 206] on cpp-summary-comments "Return = Send Send" at bounding box center [770, 115] width 374 height 448
click at [443, 378] on icon at bounding box center [446, 376] width 7 height 14
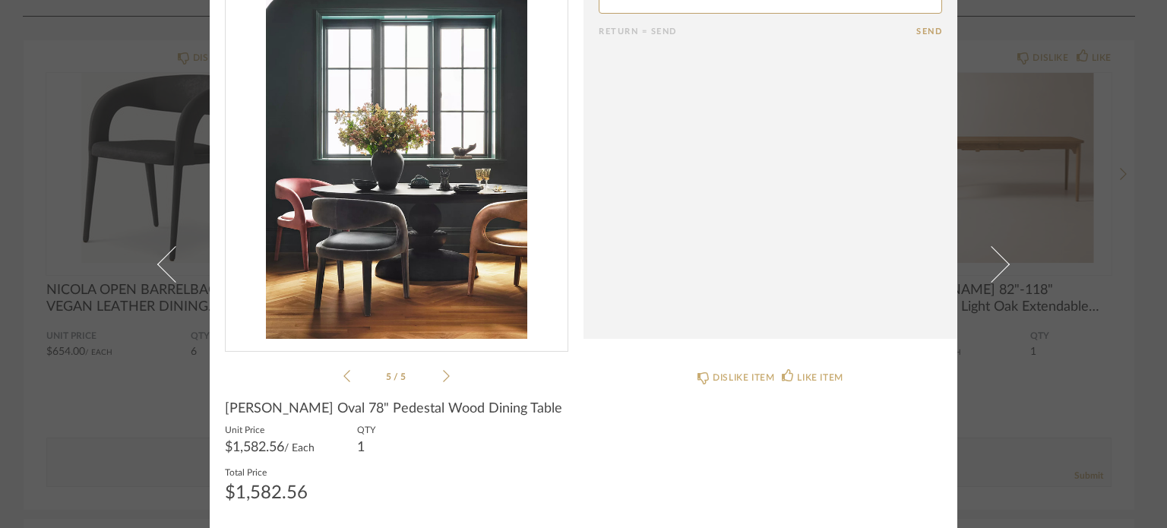
click at [443, 375] on icon at bounding box center [446, 376] width 7 height 14
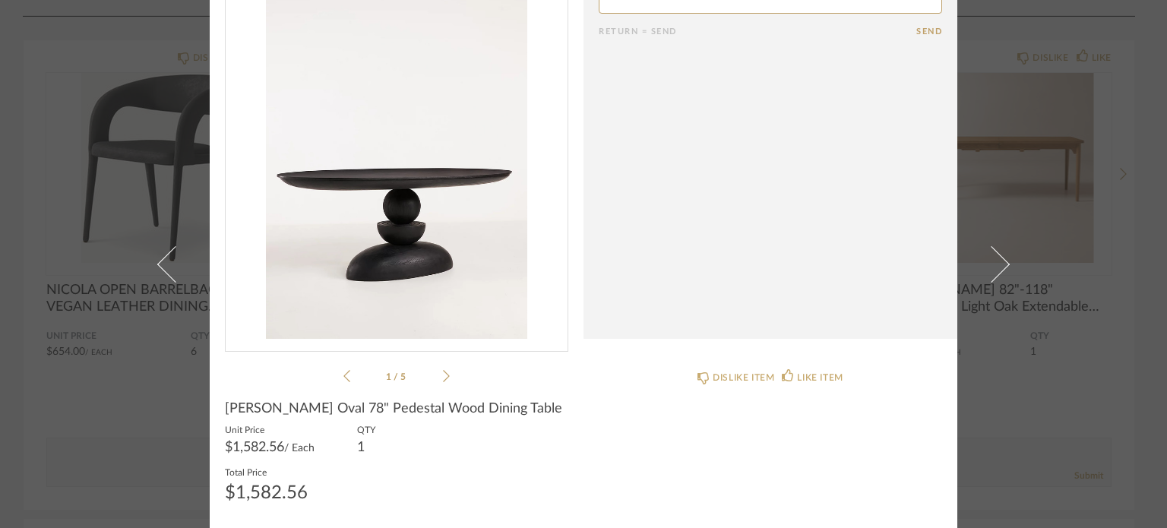
click at [443, 375] on icon at bounding box center [446, 376] width 7 height 14
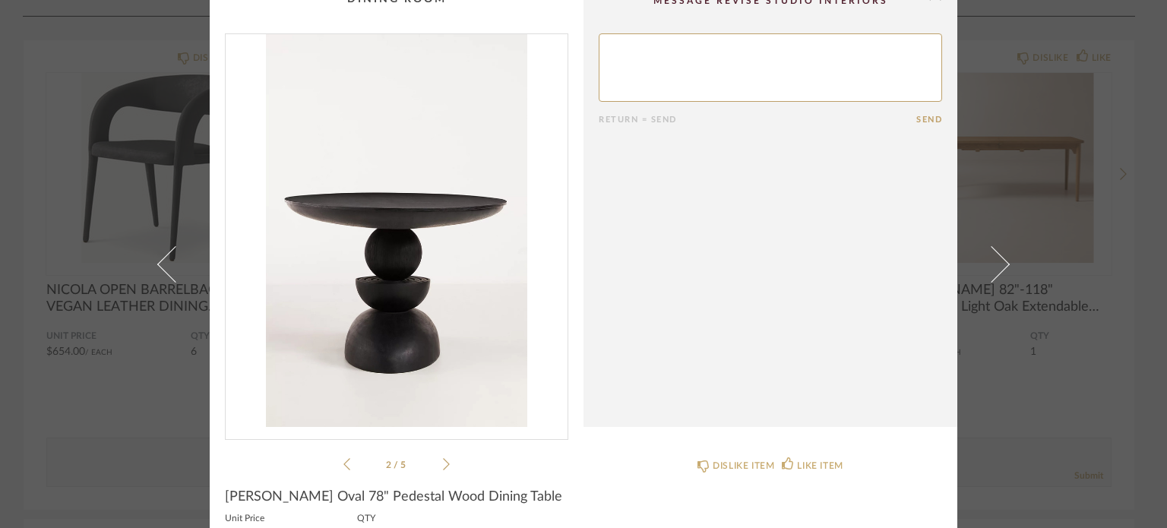
scroll to position [0, 0]
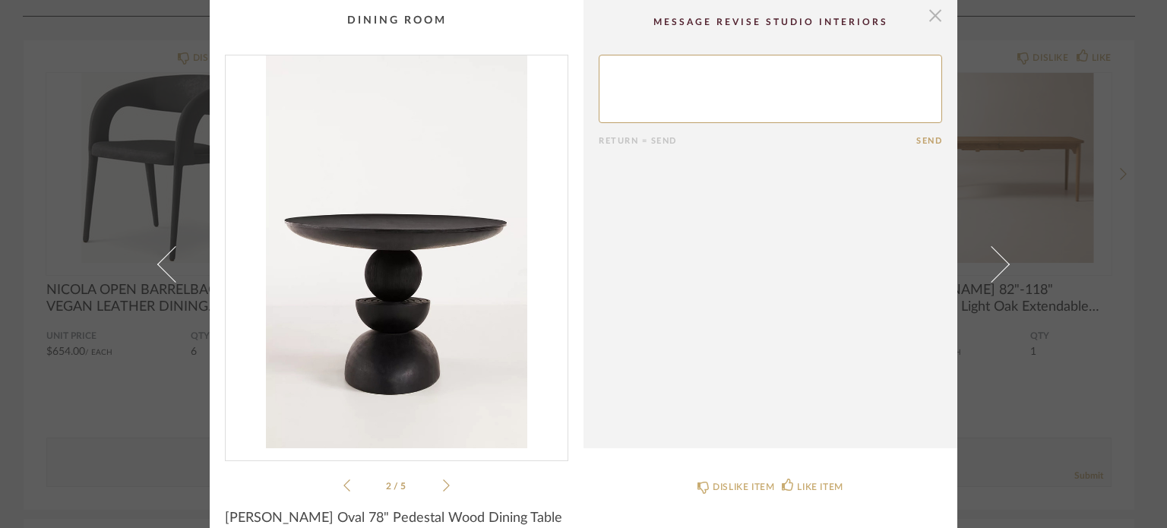
click at [928, 13] on span "button" at bounding box center [935, 15] width 30 height 30
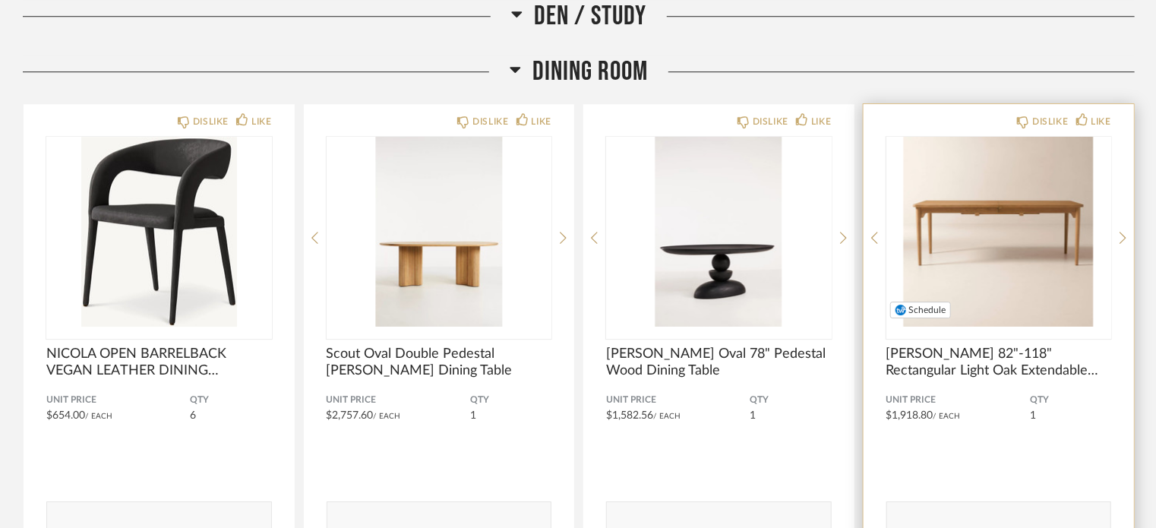
scroll to position [5089, 0]
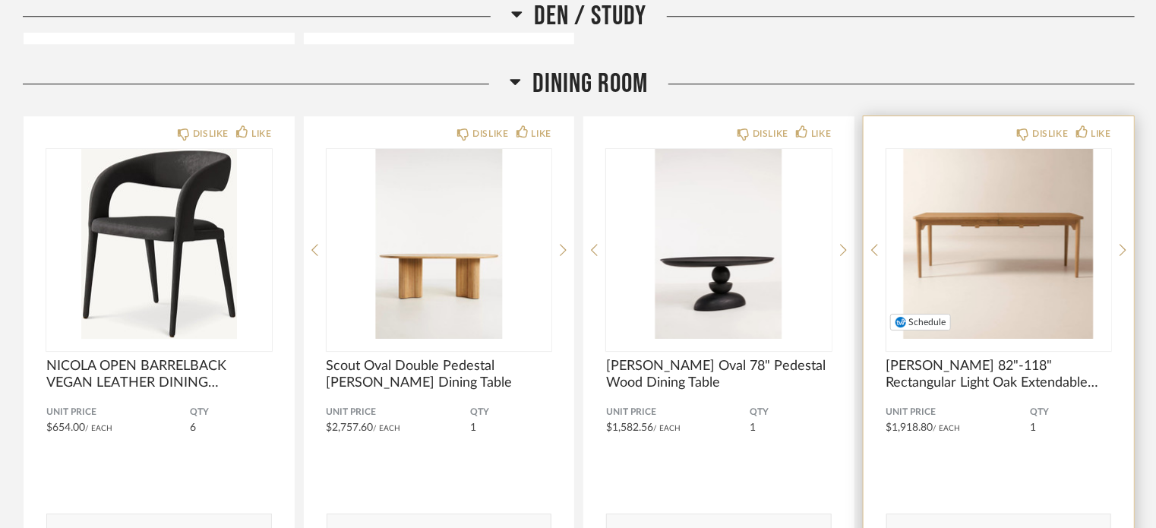
click at [937, 214] on img "0" at bounding box center [999, 244] width 226 height 190
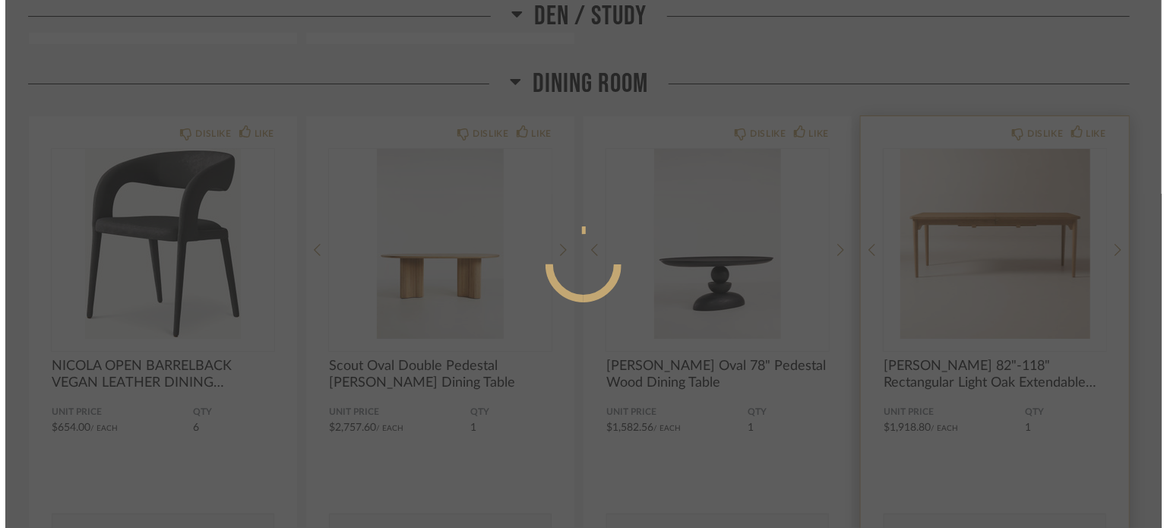
scroll to position [0, 0]
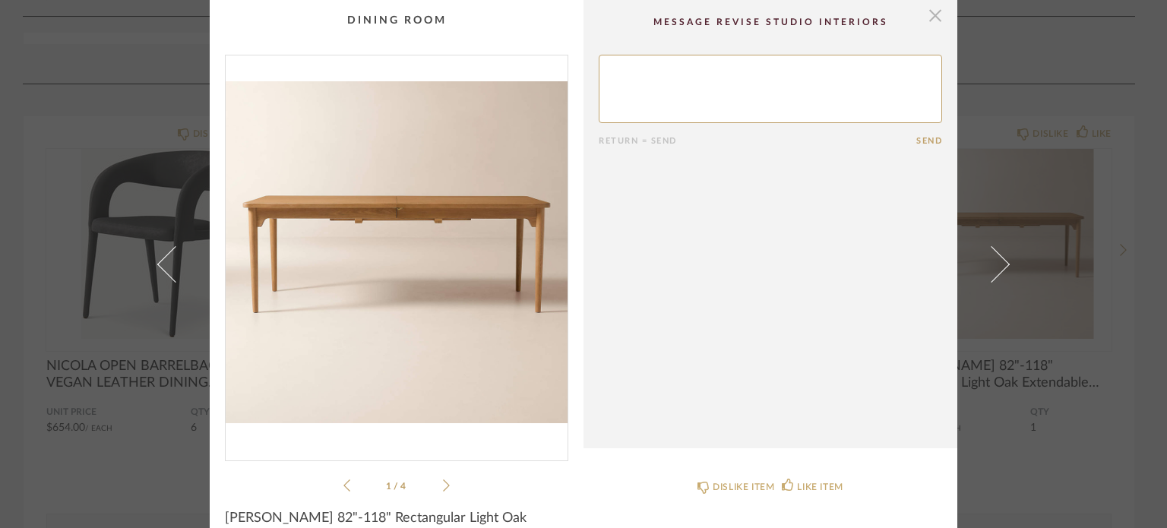
click at [930, 13] on span "button" at bounding box center [935, 15] width 30 height 30
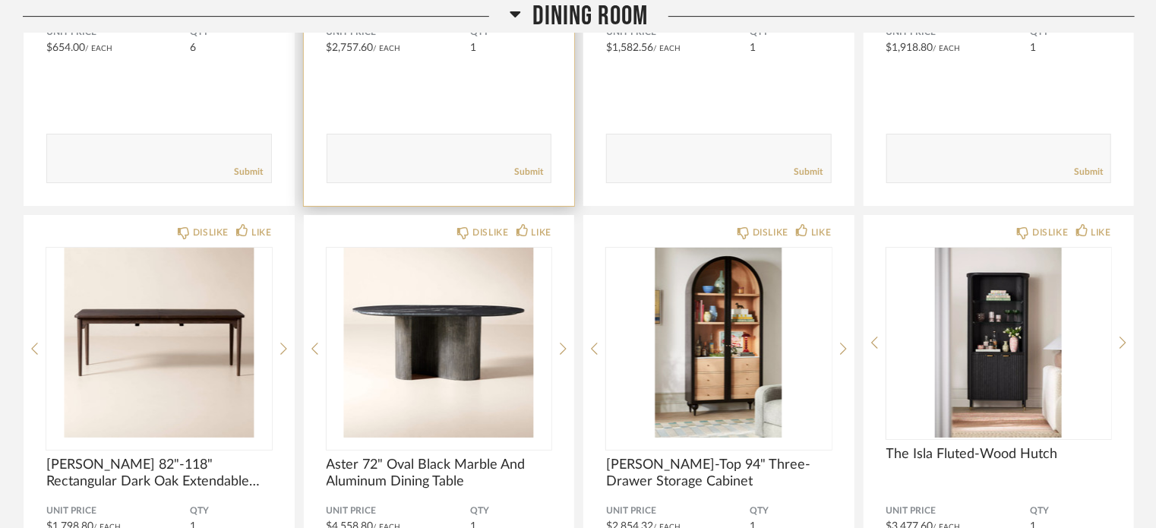
scroll to position [5545, 0]
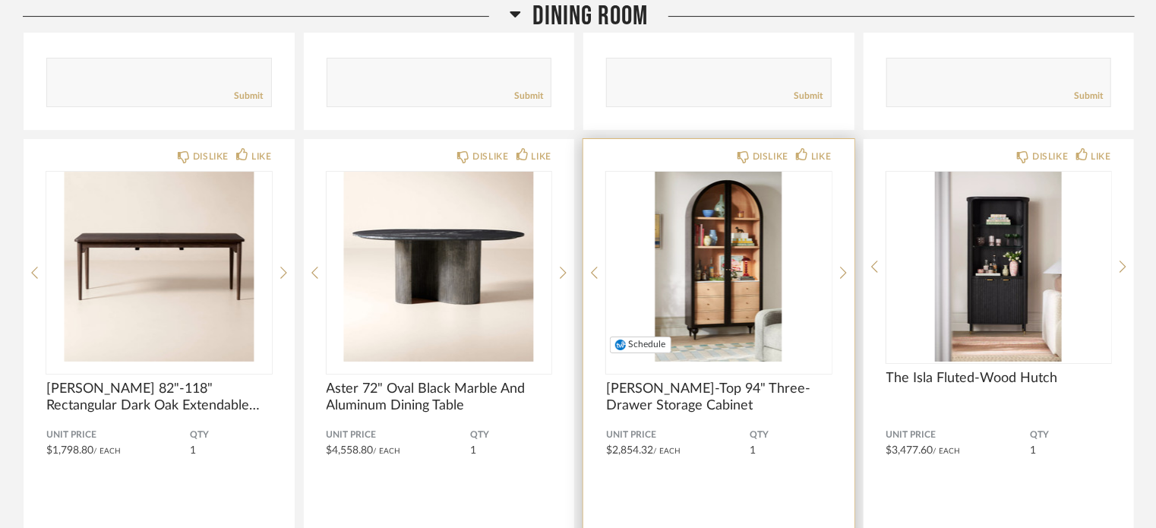
click at [739, 257] on img "0" at bounding box center [719, 267] width 226 height 190
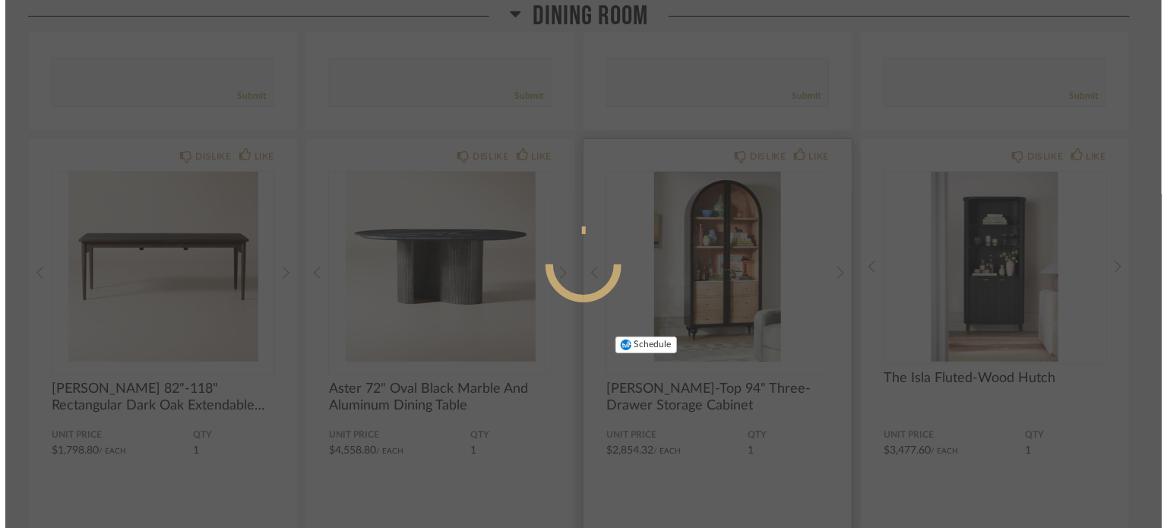
scroll to position [0, 0]
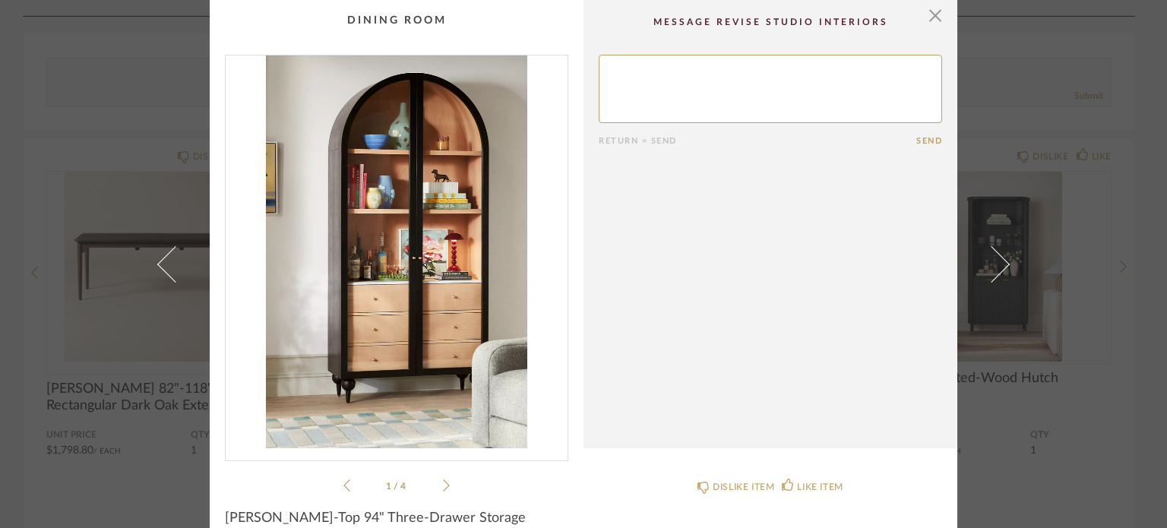
click at [435, 480] on li "1 / 4" at bounding box center [396, 485] width 93 height 18
click at [444, 483] on icon at bounding box center [446, 486] width 7 height 14
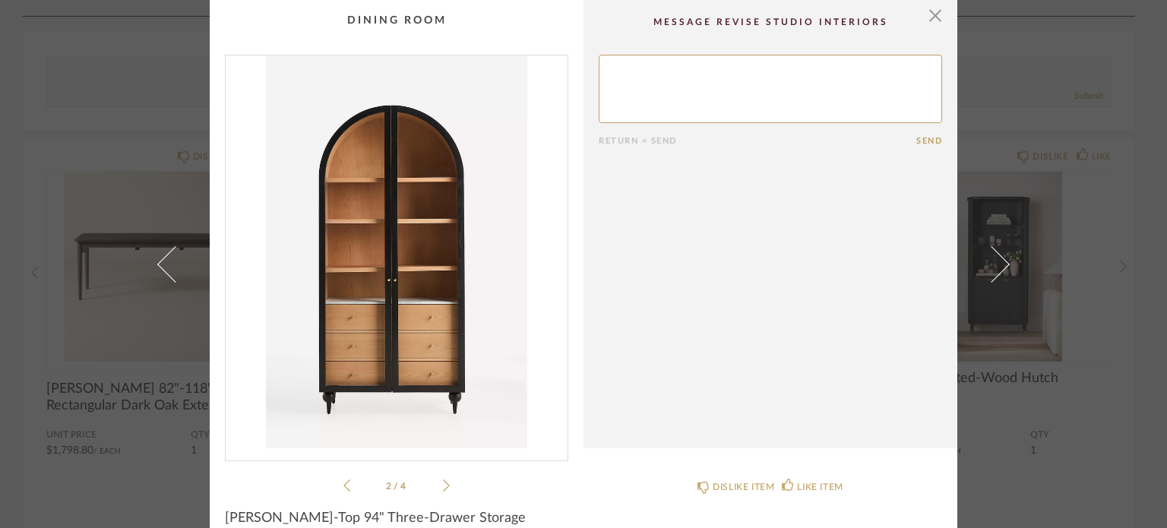
click at [444, 483] on icon at bounding box center [446, 486] width 7 height 14
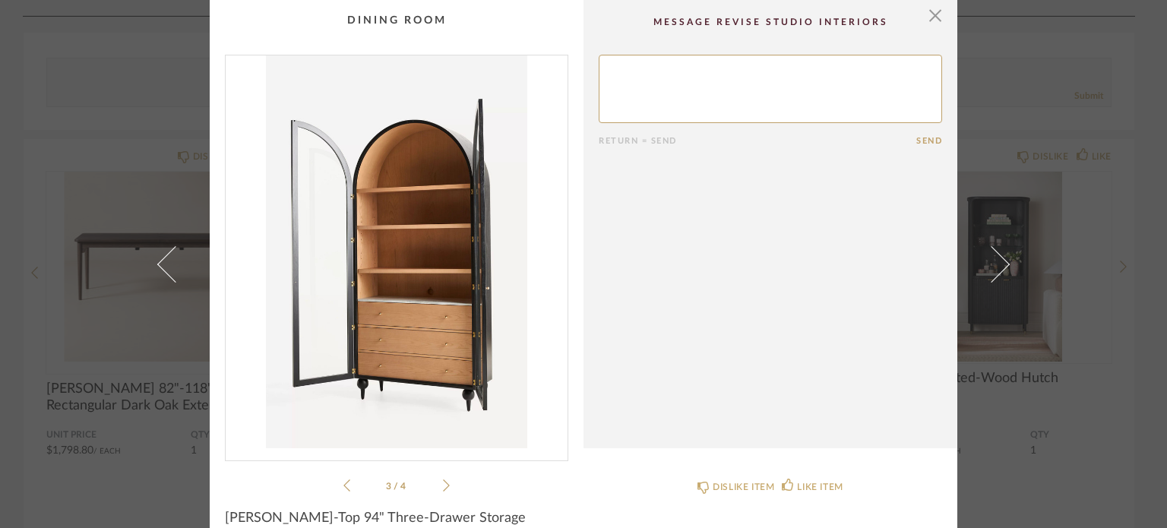
click at [444, 483] on icon at bounding box center [446, 486] width 7 height 14
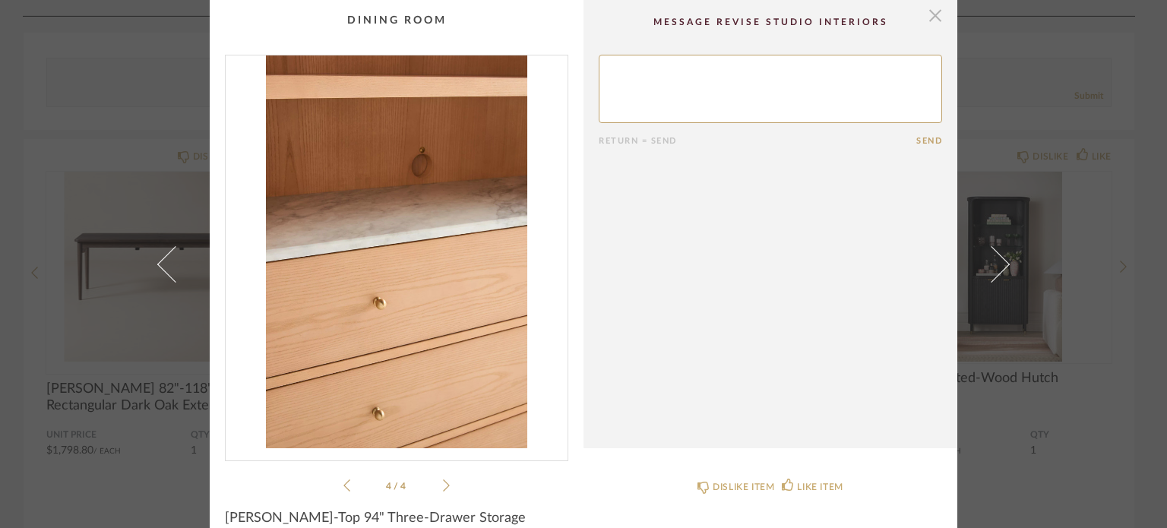
click at [927, 17] on span "button" at bounding box center [935, 15] width 30 height 30
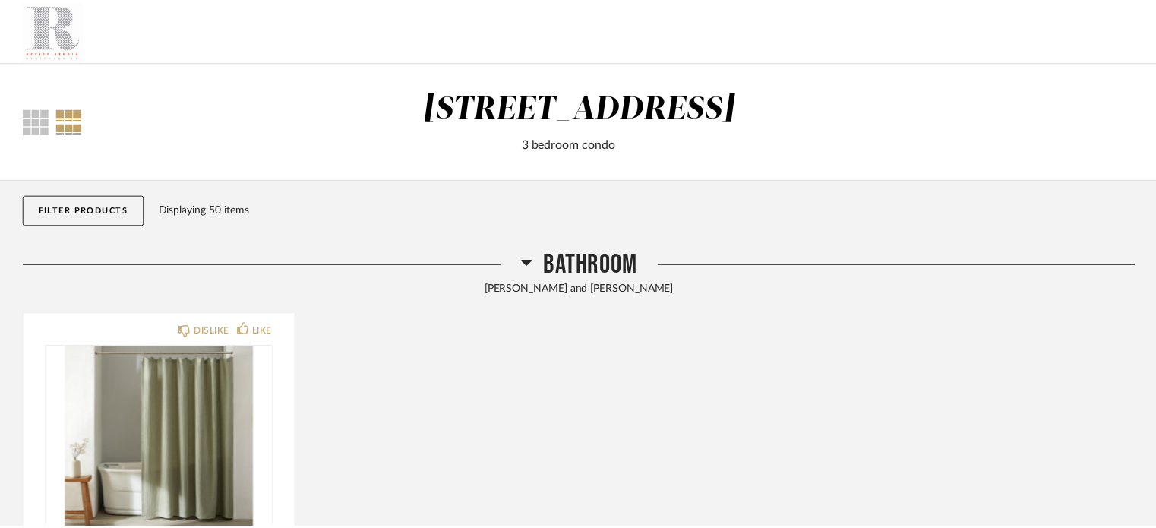
scroll to position [5545, 0]
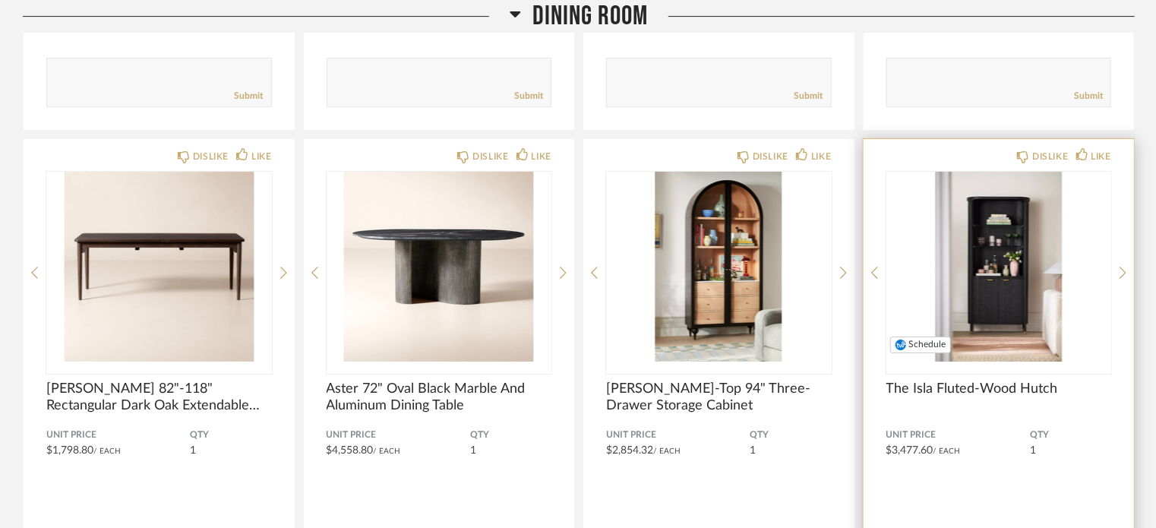
click at [978, 267] on img "0" at bounding box center [999, 267] width 226 height 190
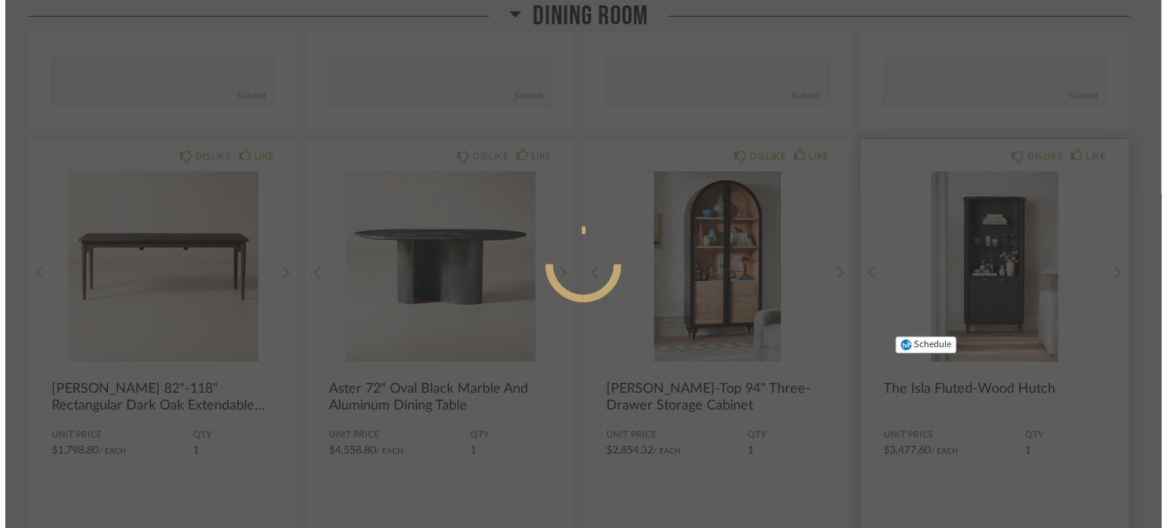
scroll to position [0, 0]
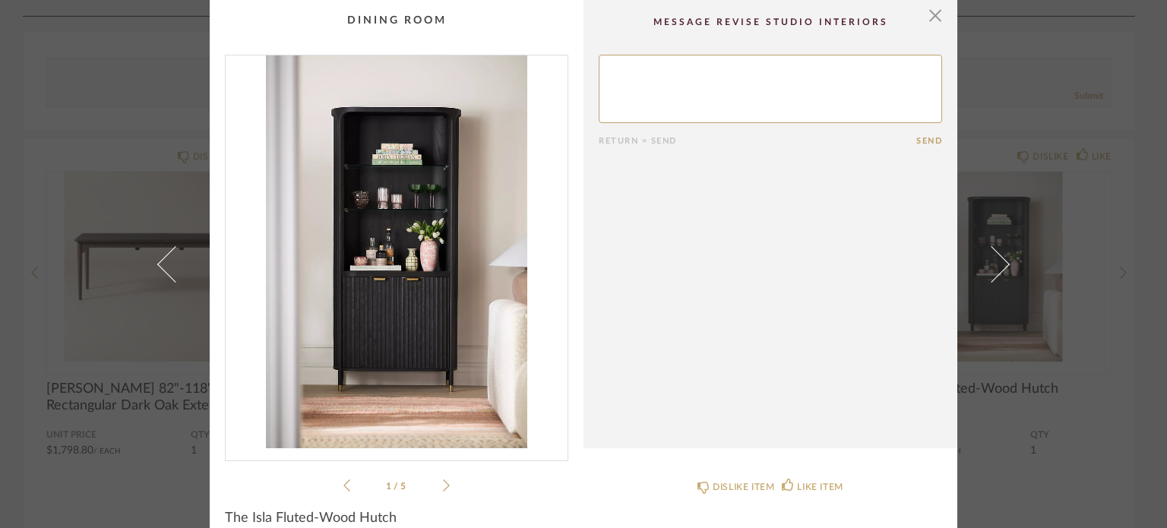
click at [443, 487] on icon at bounding box center [446, 486] width 7 height 14
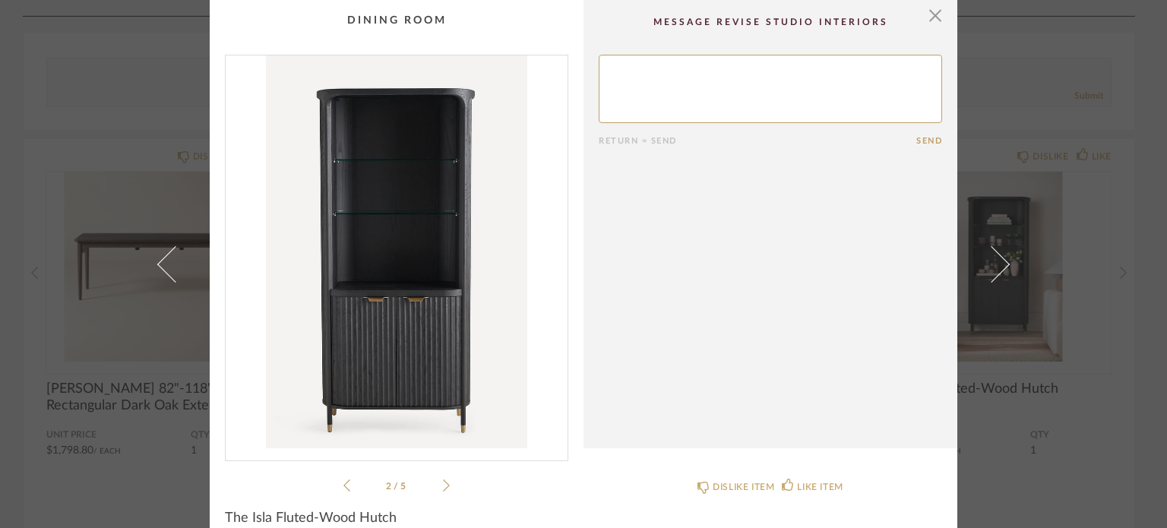
click at [444, 488] on icon at bounding box center [446, 486] width 7 height 14
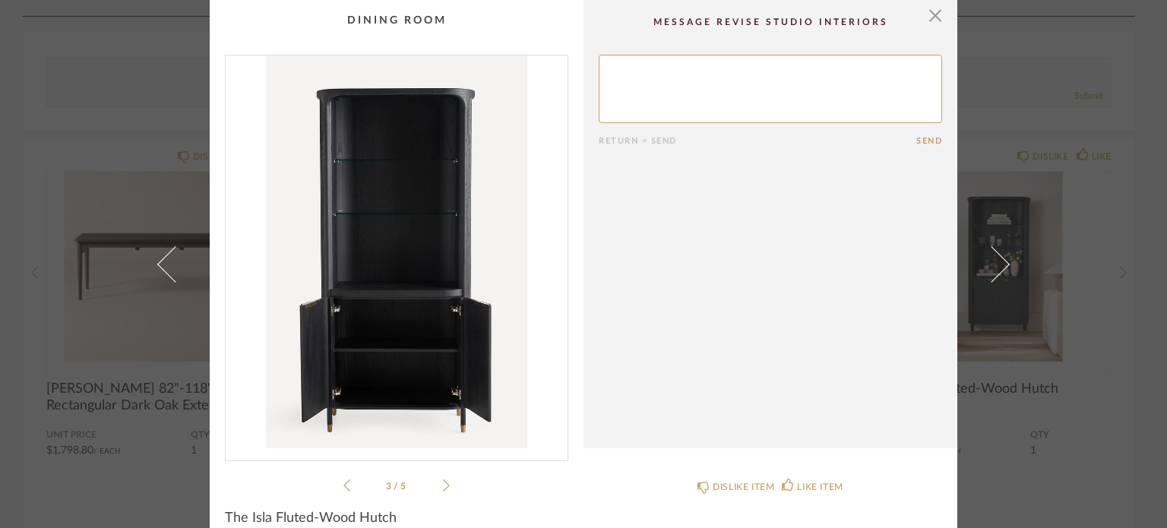
click at [444, 488] on div "3 / 5" at bounding box center [396, 275] width 343 height 440
click at [924, 14] on span "button" at bounding box center [935, 15] width 30 height 30
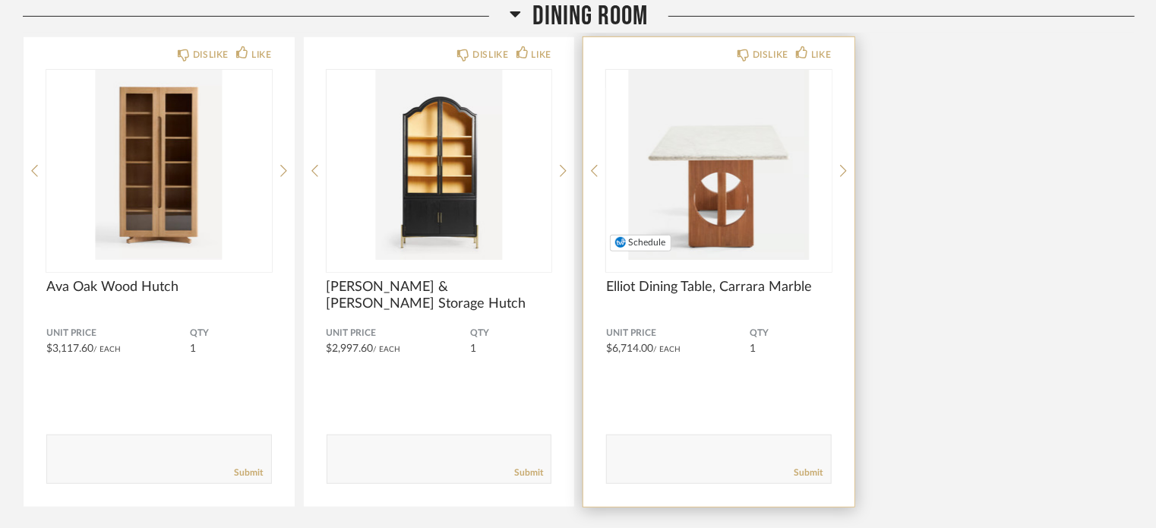
scroll to position [6152, 0]
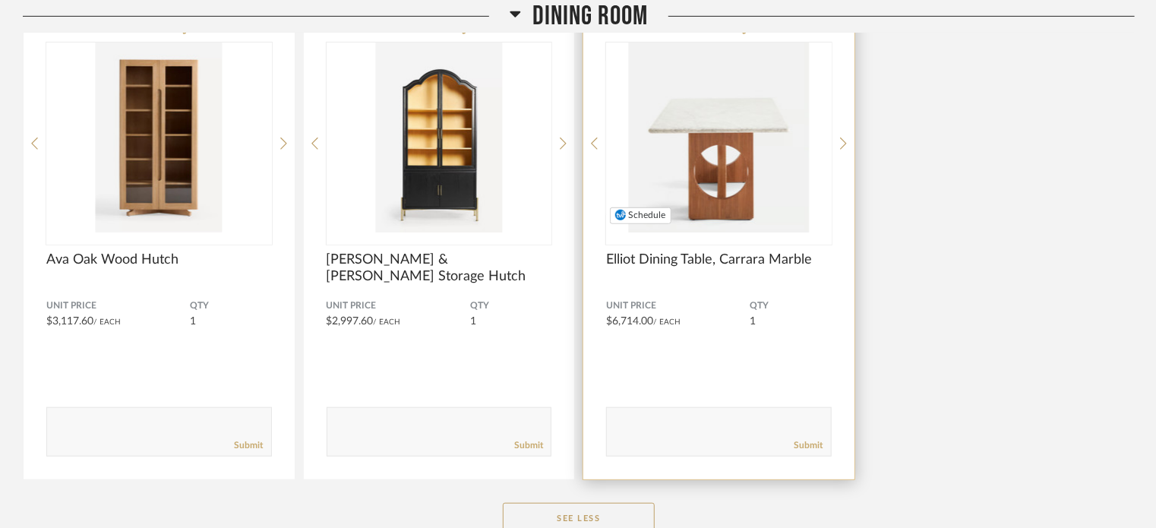
click at [715, 148] on img "0" at bounding box center [719, 138] width 226 height 190
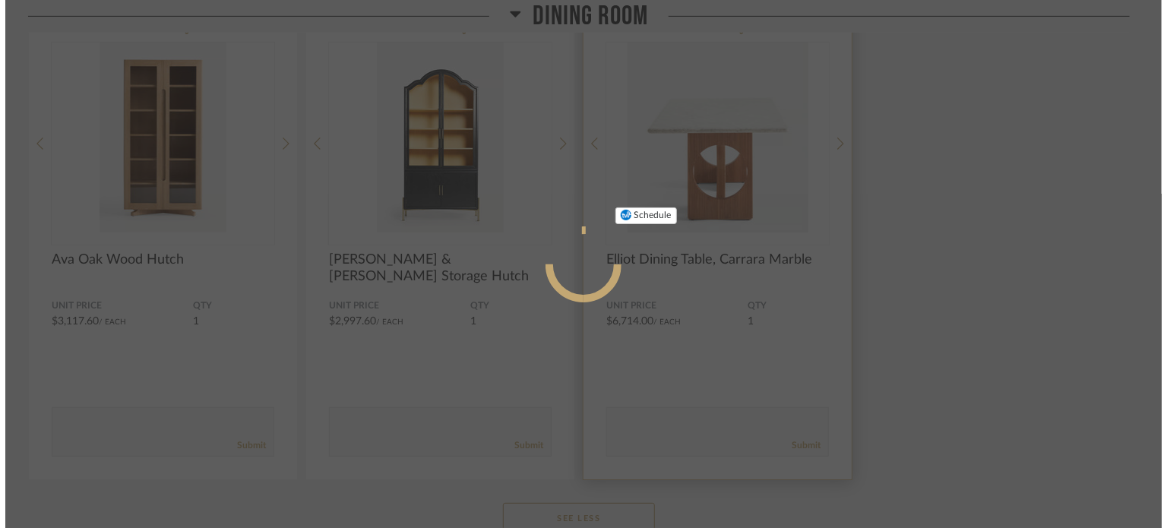
scroll to position [0, 0]
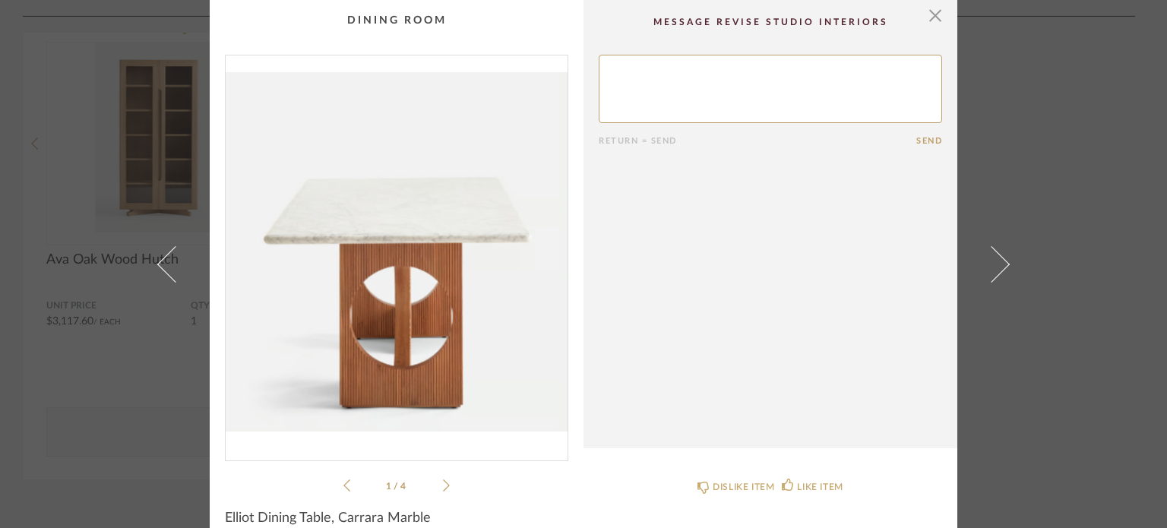
click at [444, 485] on icon at bounding box center [446, 486] width 7 height 14
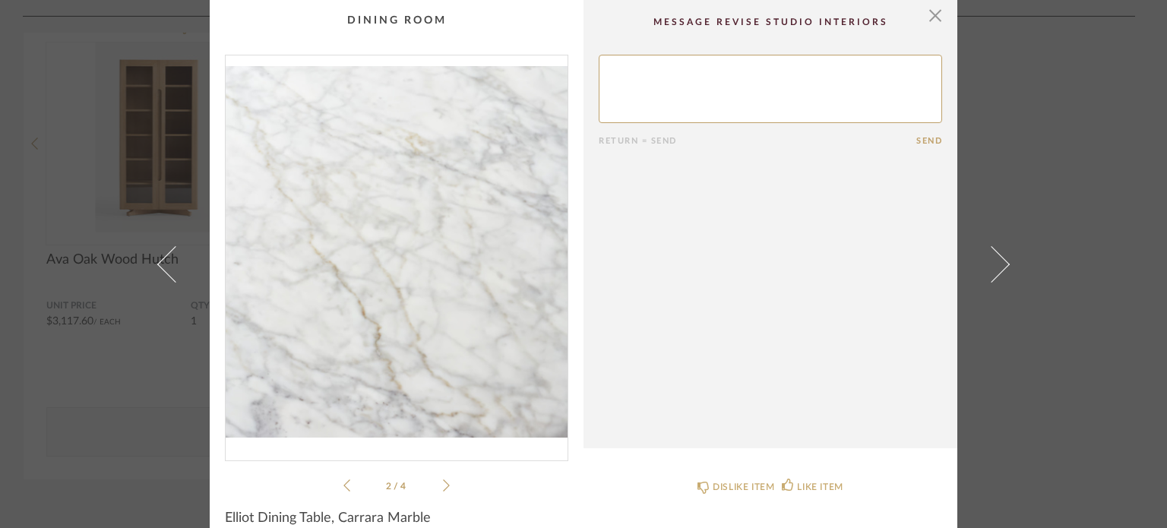
click at [445, 486] on div "2 / 4" at bounding box center [396, 275] width 343 height 440
click at [924, 18] on span "button" at bounding box center [935, 15] width 30 height 30
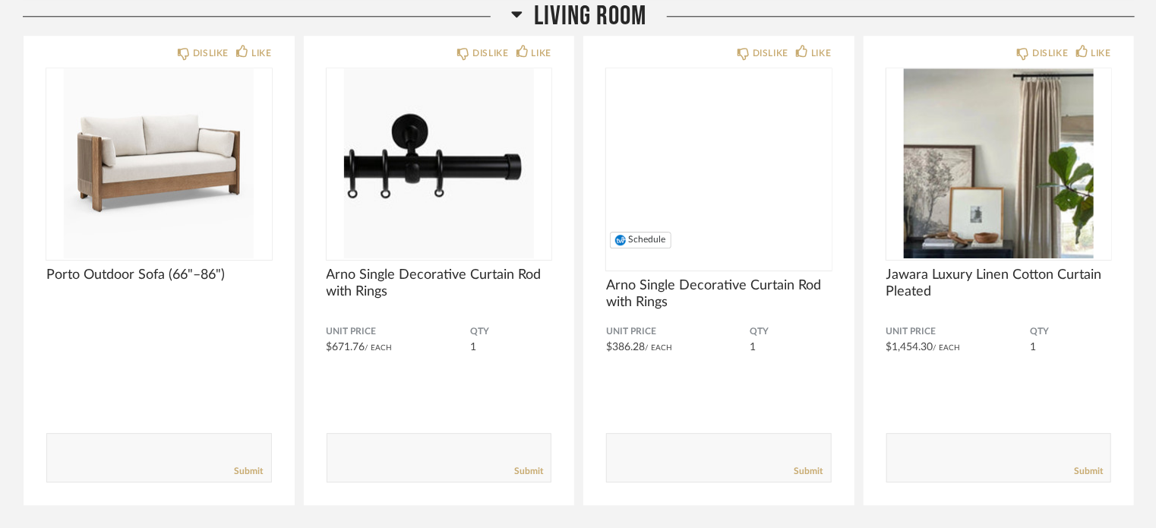
scroll to position [7823, 0]
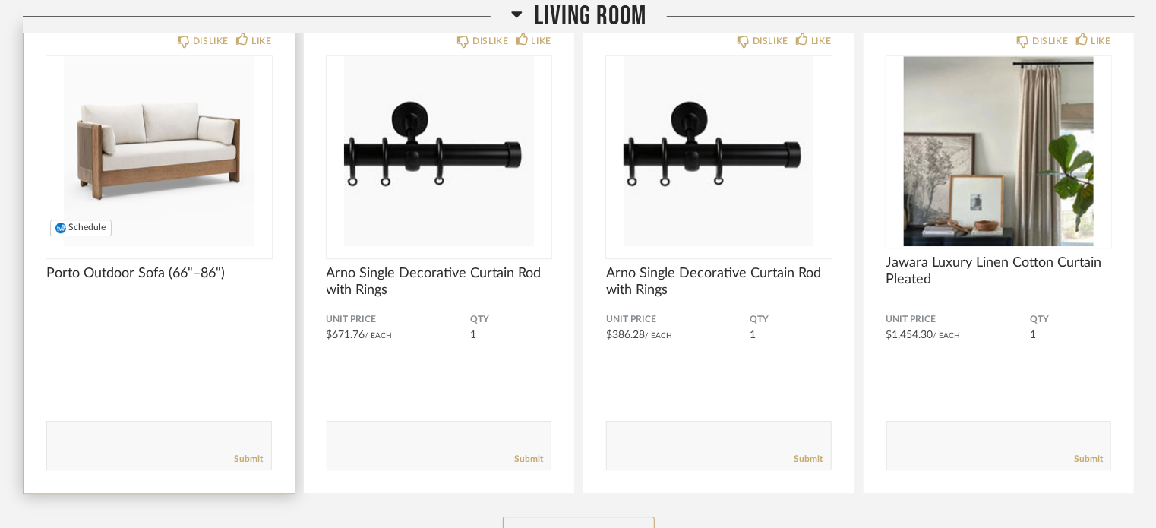
click at [125, 130] on img "0" at bounding box center [159, 151] width 226 height 190
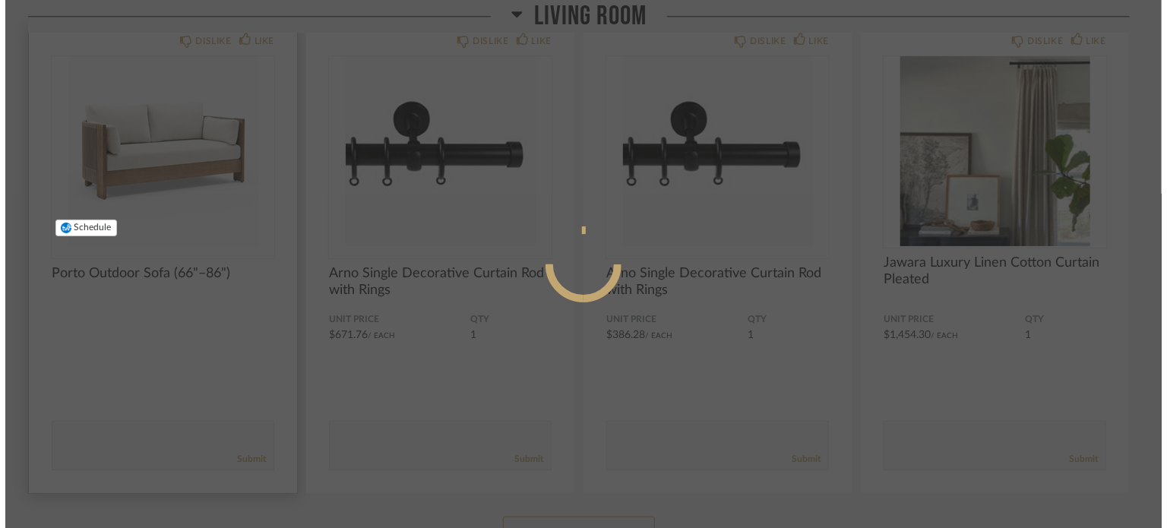
scroll to position [0, 0]
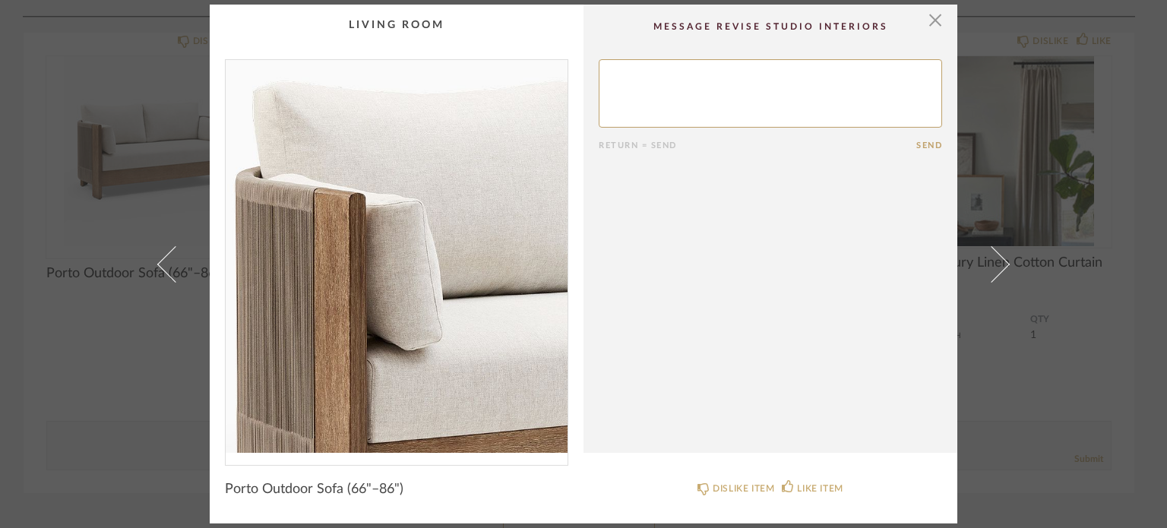
click at [299, 230] on img "0" at bounding box center [397, 256] width 342 height 393
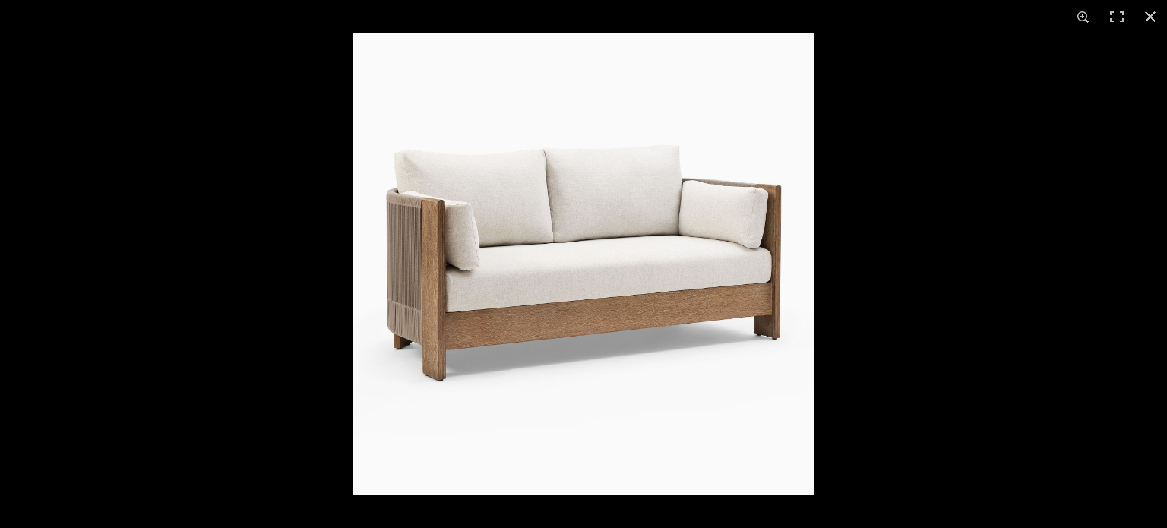
click at [863, 91] on div at bounding box center [936, 297] width 1167 height 528
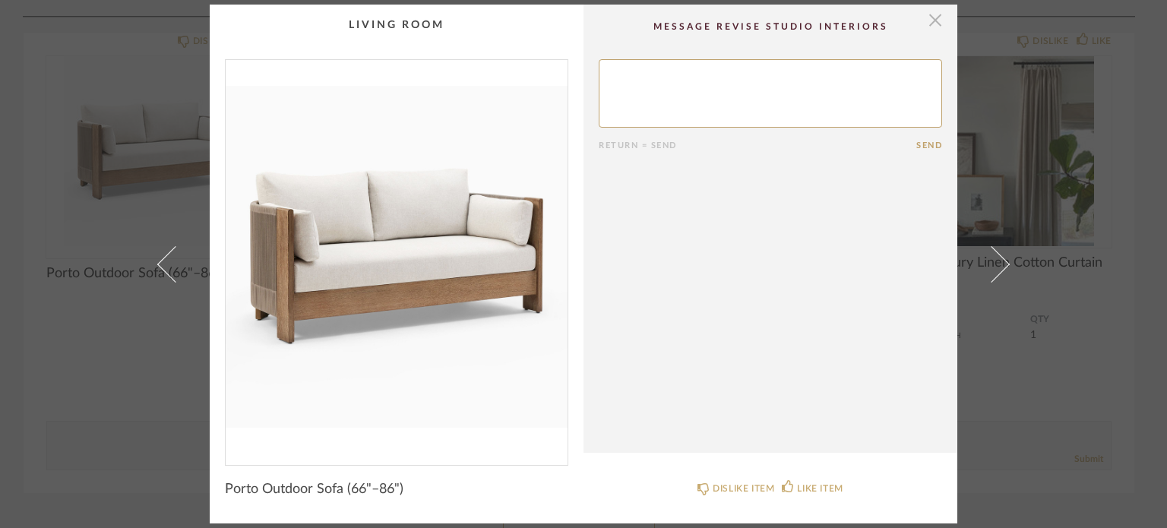
click at [935, 22] on span "button" at bounding box center [935, 20] width 30 height 30
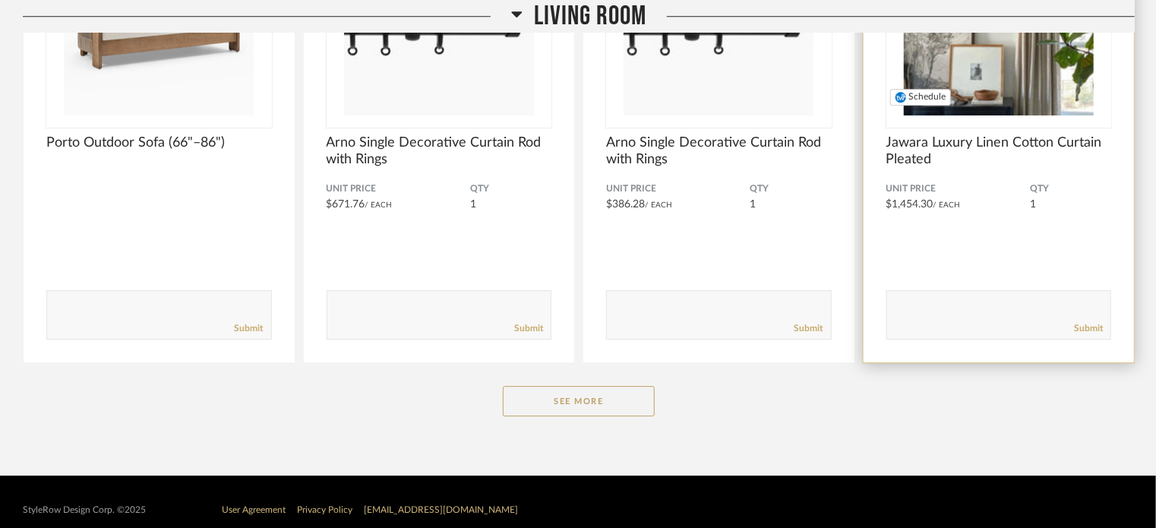
scroll to position [7966, 0]
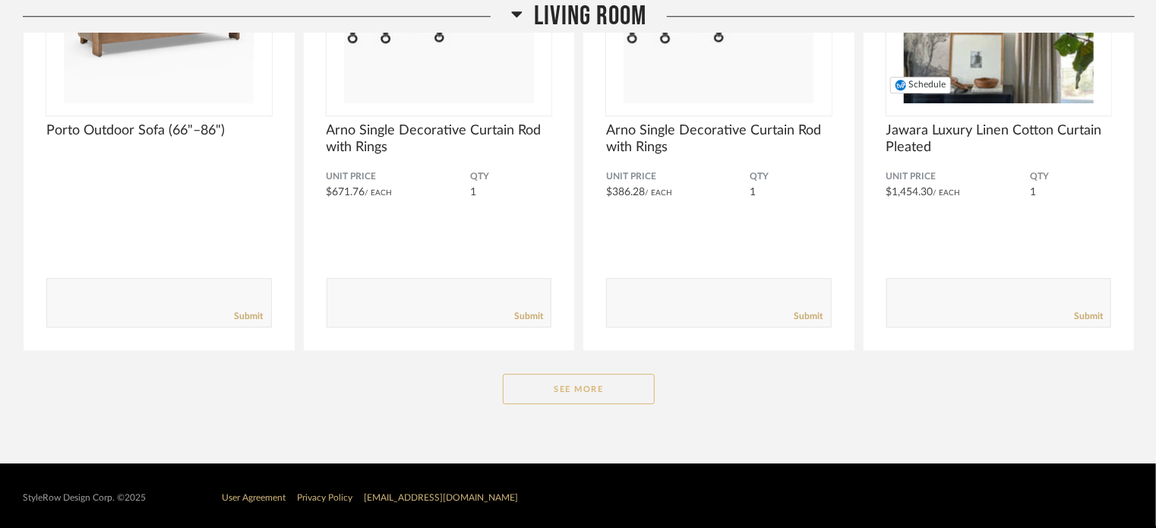
click at [599, 376] on button "See More" at bounding box center [579, 389] width 152 height 30
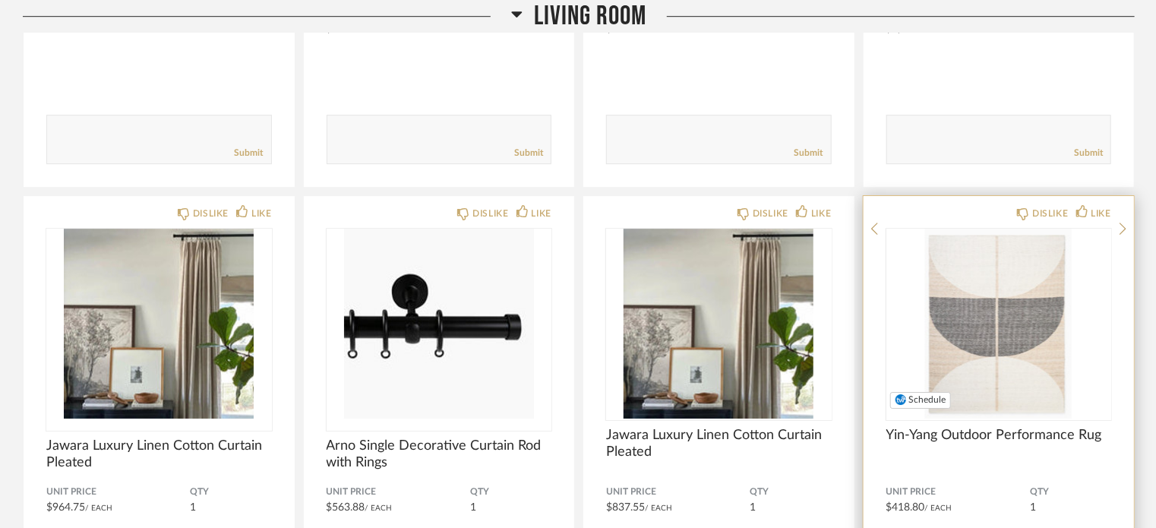
scroll to position [8194, 0]
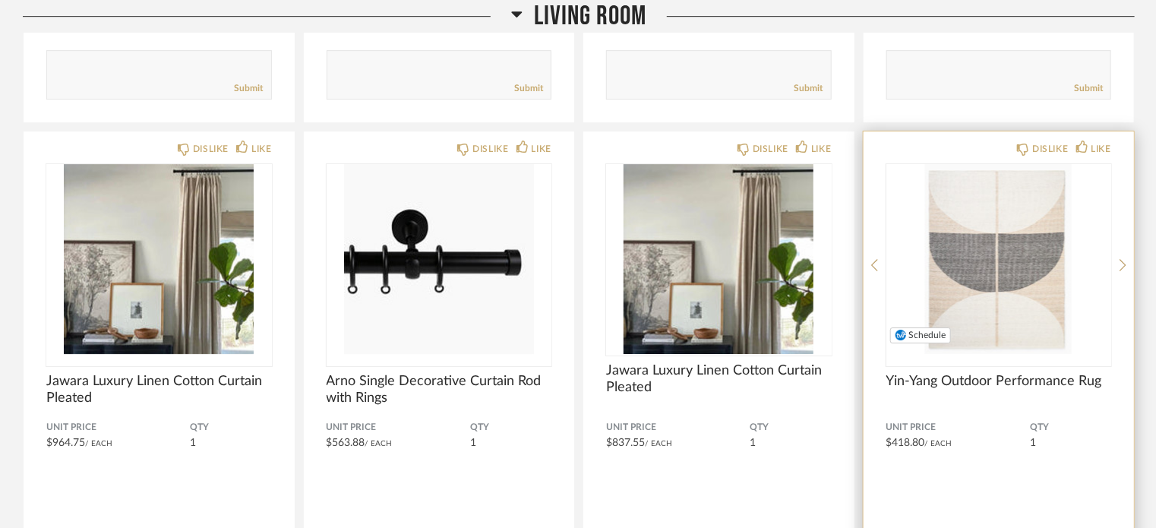
click at [963, 273] on img "0" at bounding box center [999, 259] width 226 height 190
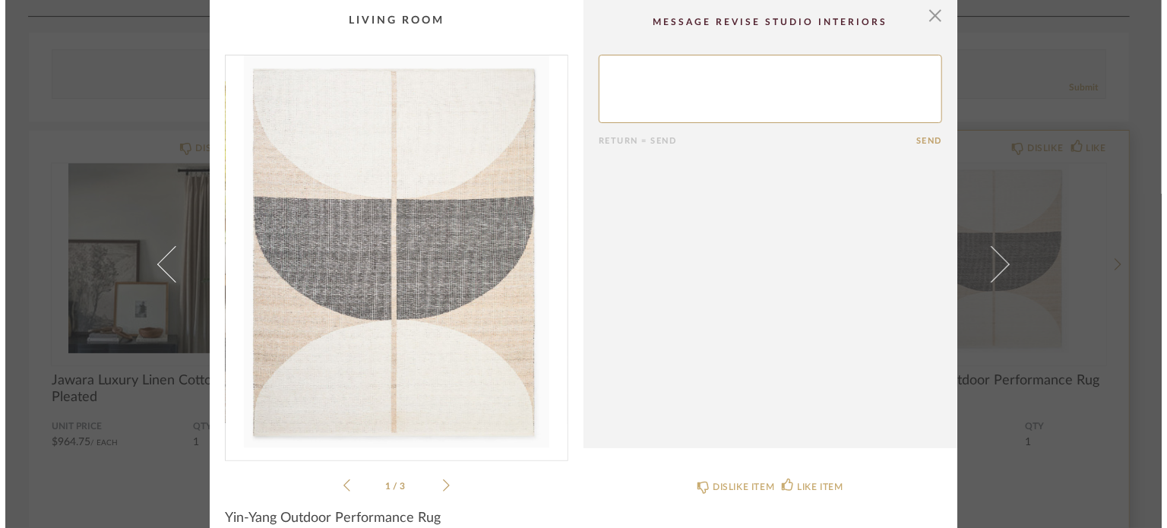
scroll to position [0, 0]
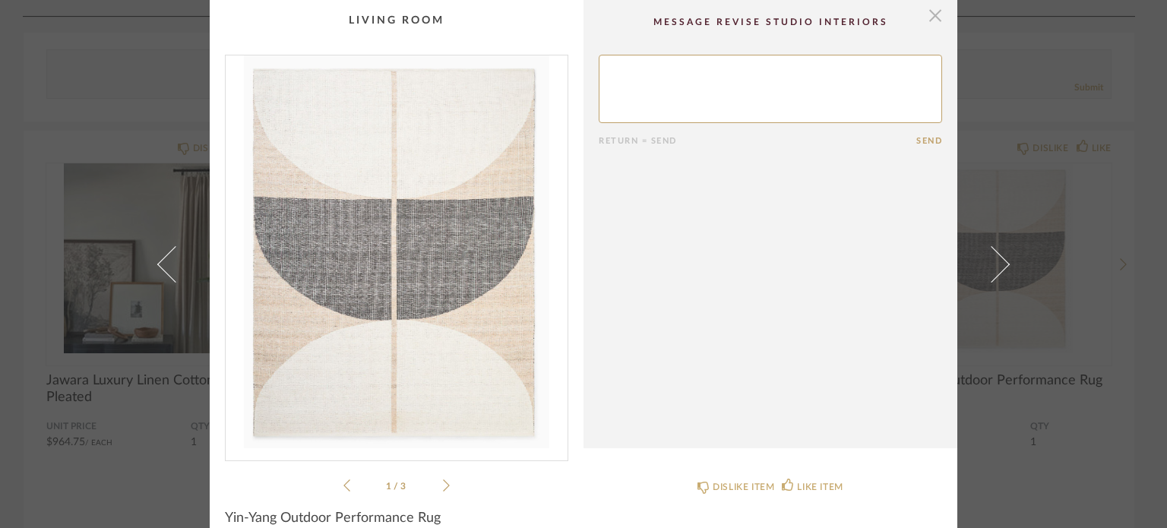
click at [924, 17] on span "button" at bounding box center [935, 15] width 30 height 30
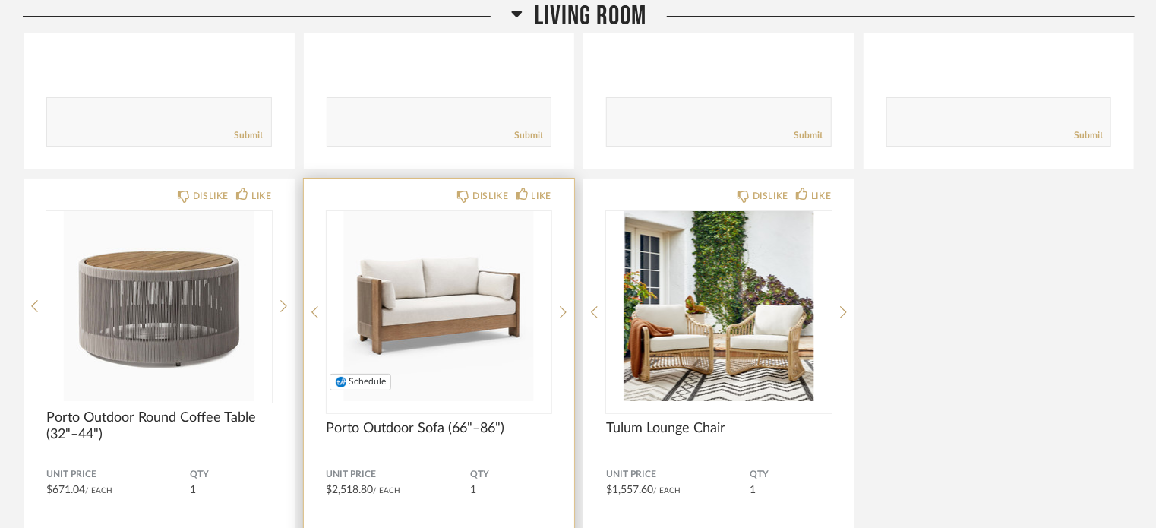
scroll to position [8650, 0]
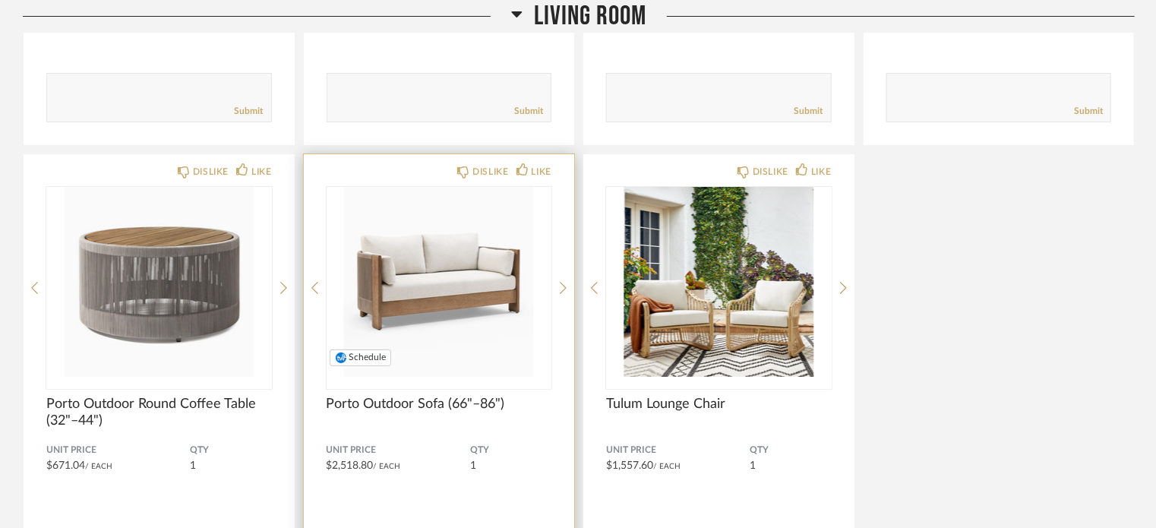
click at [400, 257] on img "0" at bounding box center [440, 282] width 226 height 190
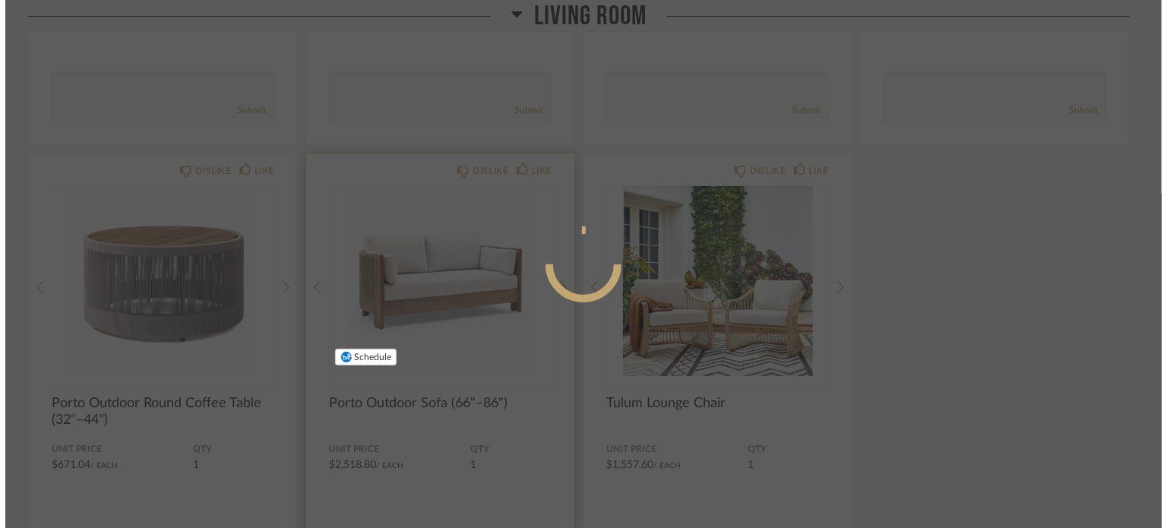
scroll to position [0, 0]
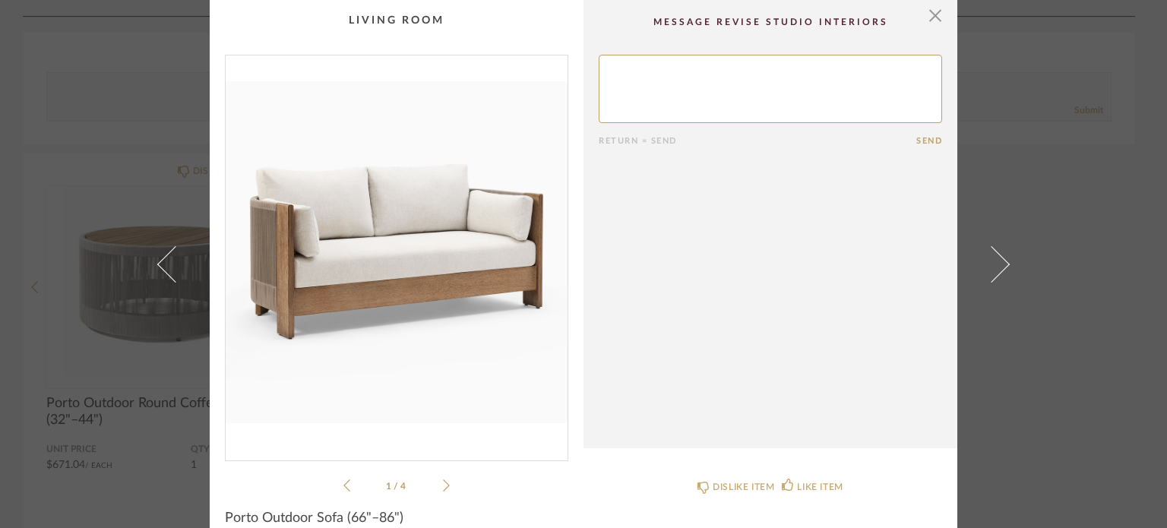
click at [436, 482] on li "1 / 4" at bounding box center [396, 485] width 93 height 18
click at [443, 482] on icon at bounding box center [446, 486] width 7 height 14
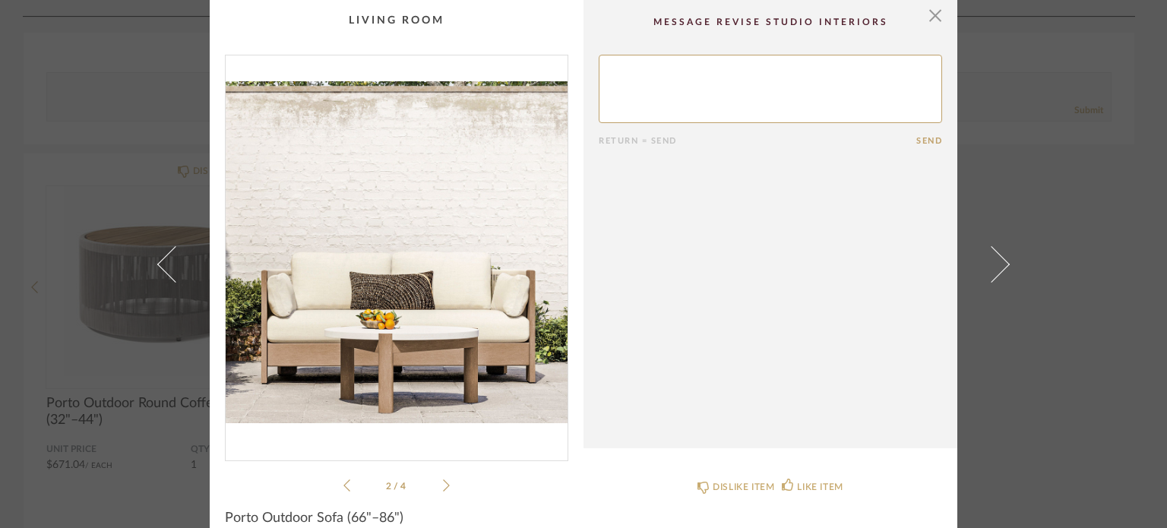
click at [443, 482] on icon at bounding box center [446, 486] width 7 height 14
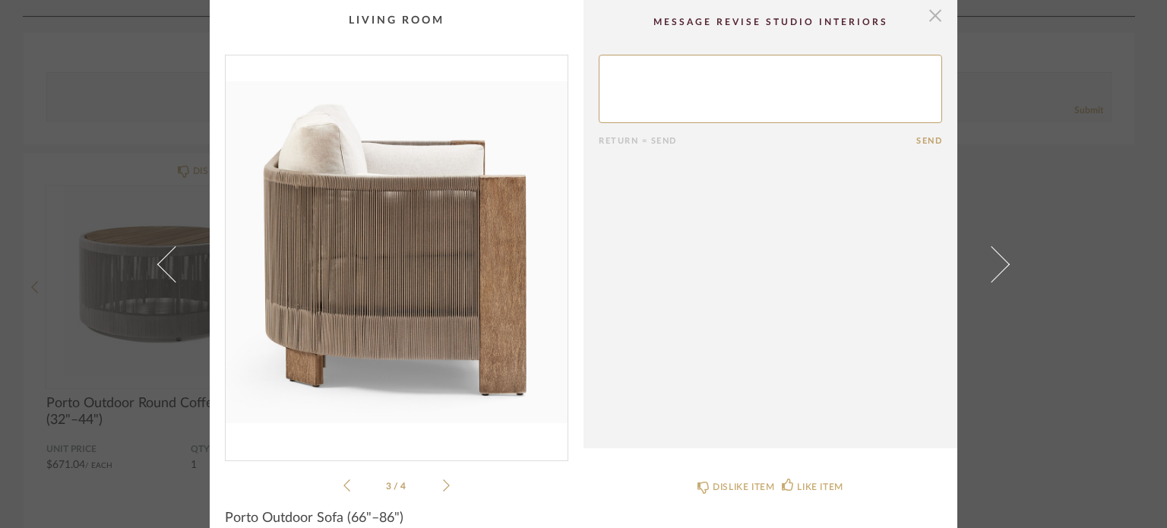
click at [930, 14] on span "button" at bounding box center [935, 15] width 30 height 30
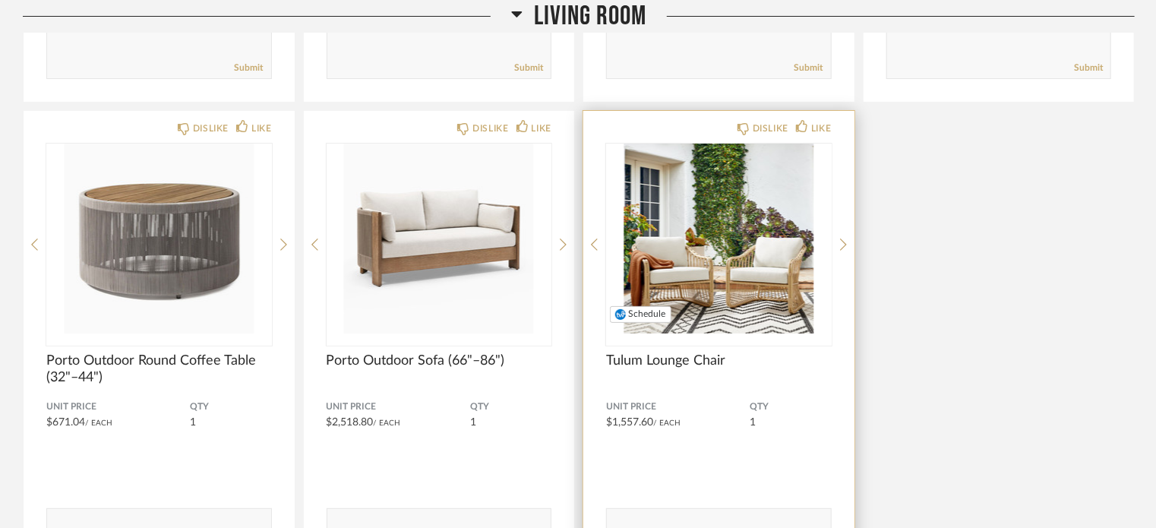
scroll to position [8726, 0]
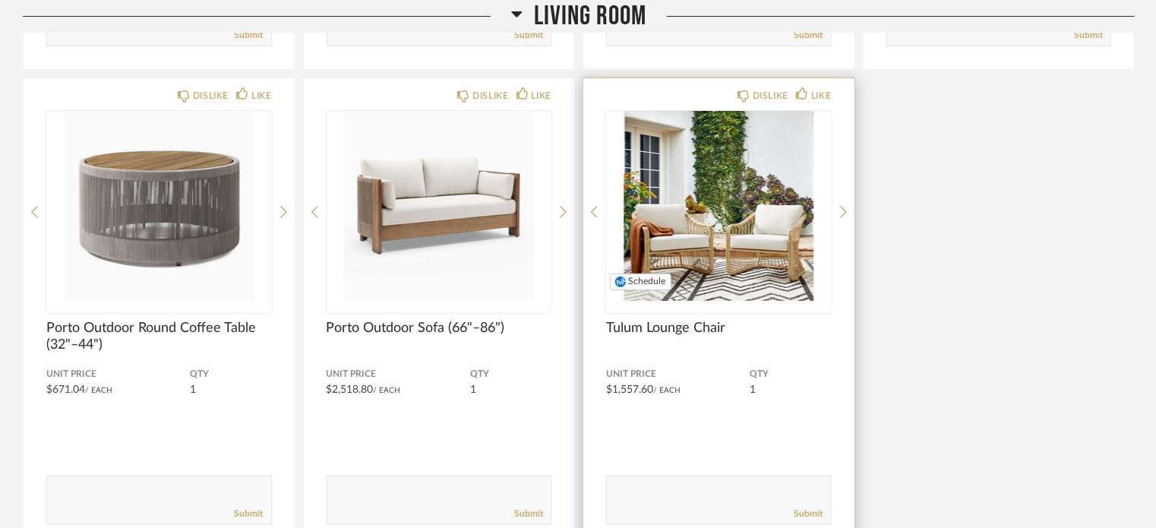
click at [711, 220] on img "0" at bounding box center [719, 206] width 226 height 190
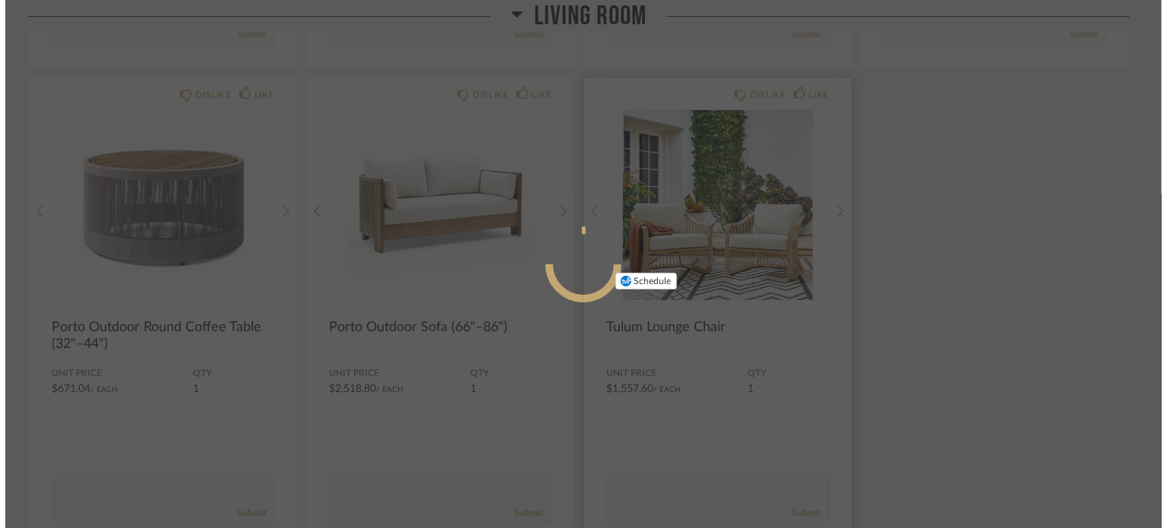
scroll to position [0, 0]
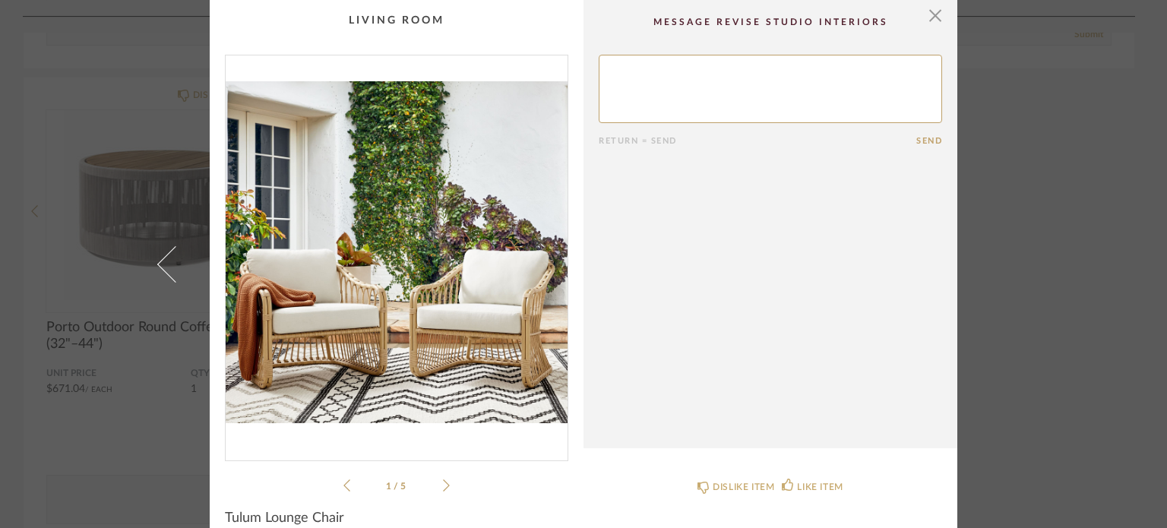
click at [443, 491] on icon at bounding box center [446, 486] width 7 height 14
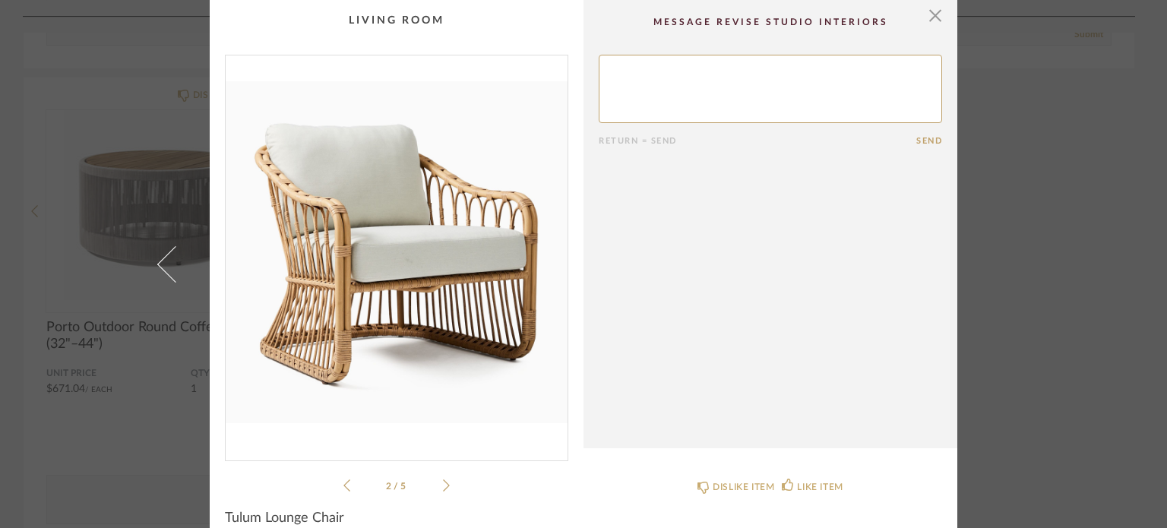
click at [443, 491] on icon at bounding box center [446, 486] width 7 height 14
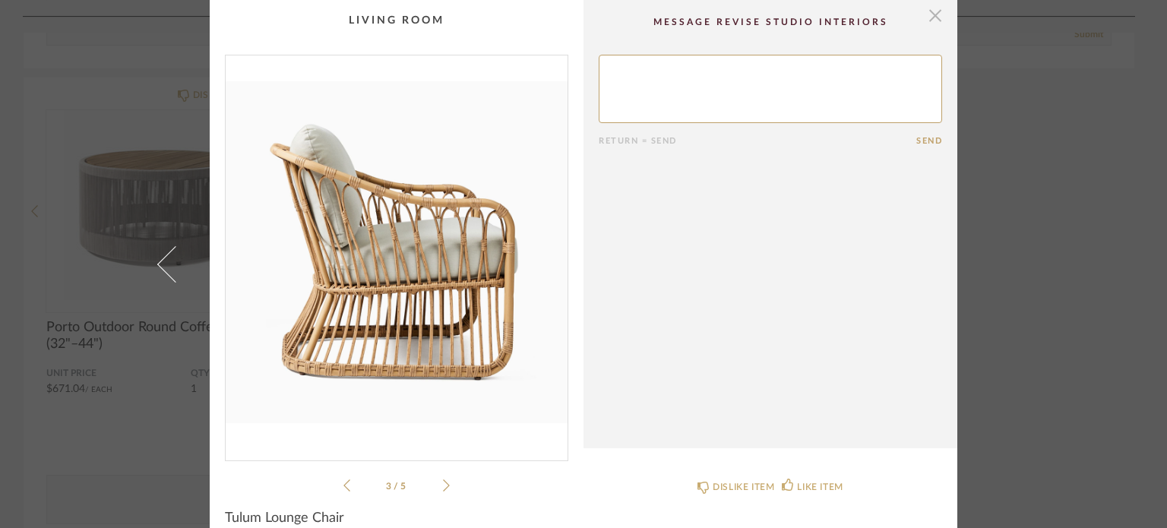
click at [921, 15] on span "button" at bounding box center [935, 15] width 30 height 30
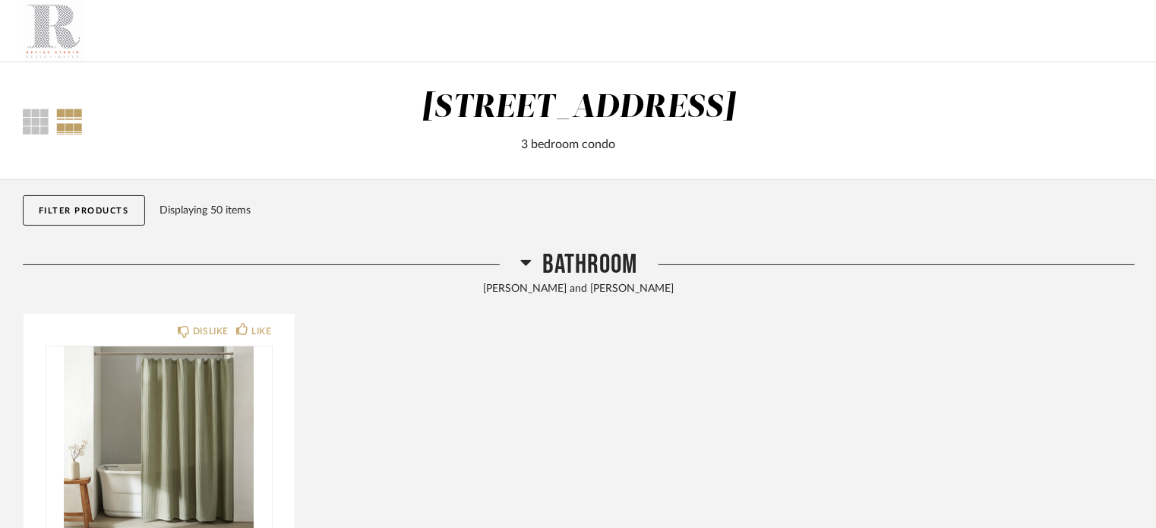
click at [725, 45] on div at bounding box center [578, 31] width 1156 height 62
click at [404, 65] on div "Thumbnail View Full View 2323 Race St 3 bedroom condo" at bounding box center [578, 121] width 1156 height 118
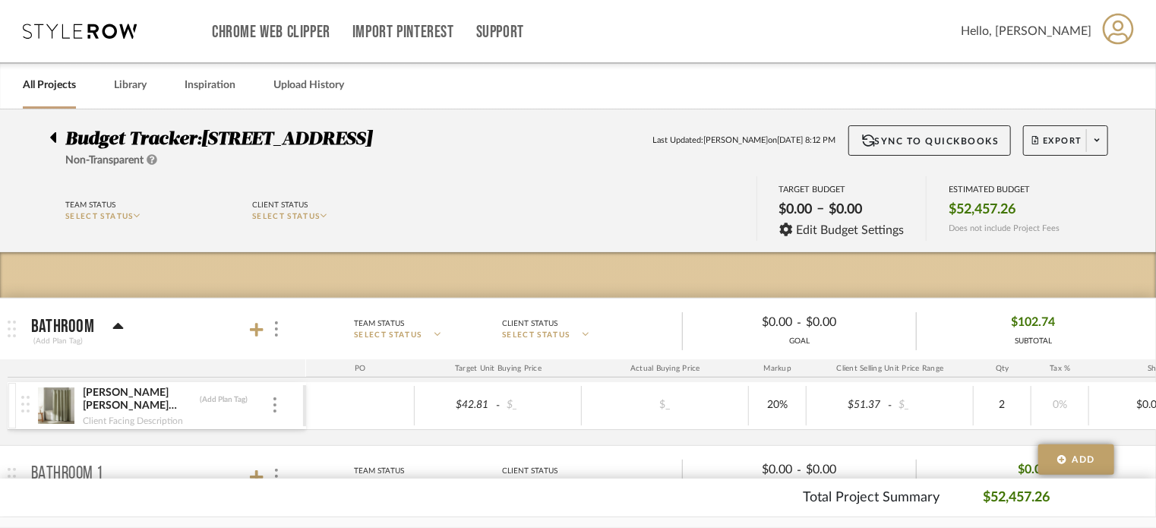
click at [54, 130] on fa-icon at bounding box center [52, 139] width 7 height 18
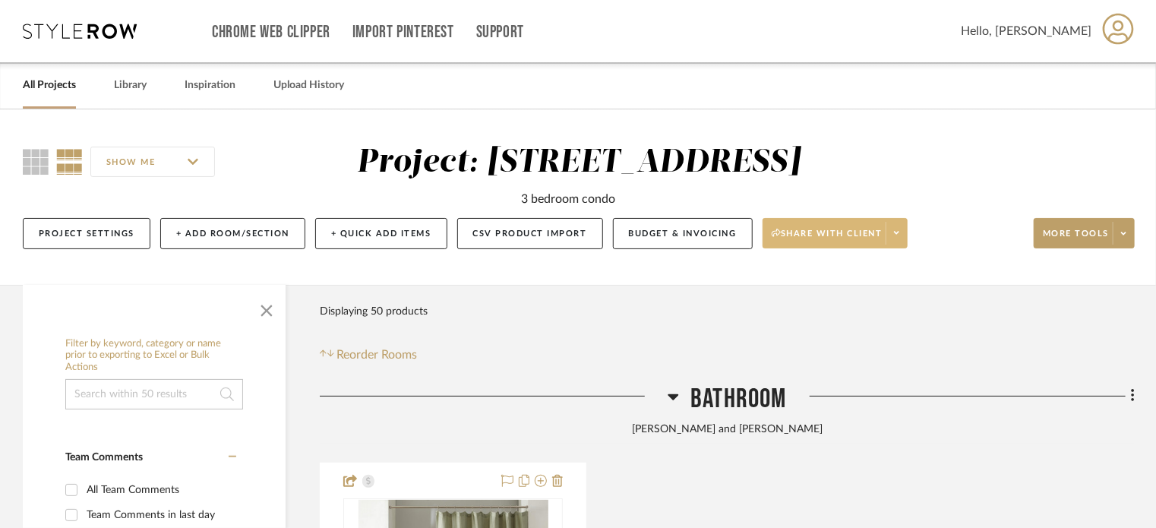
click at [839, 228] on span "Share with client" at bounding box center [827, 239] width 111 height 23
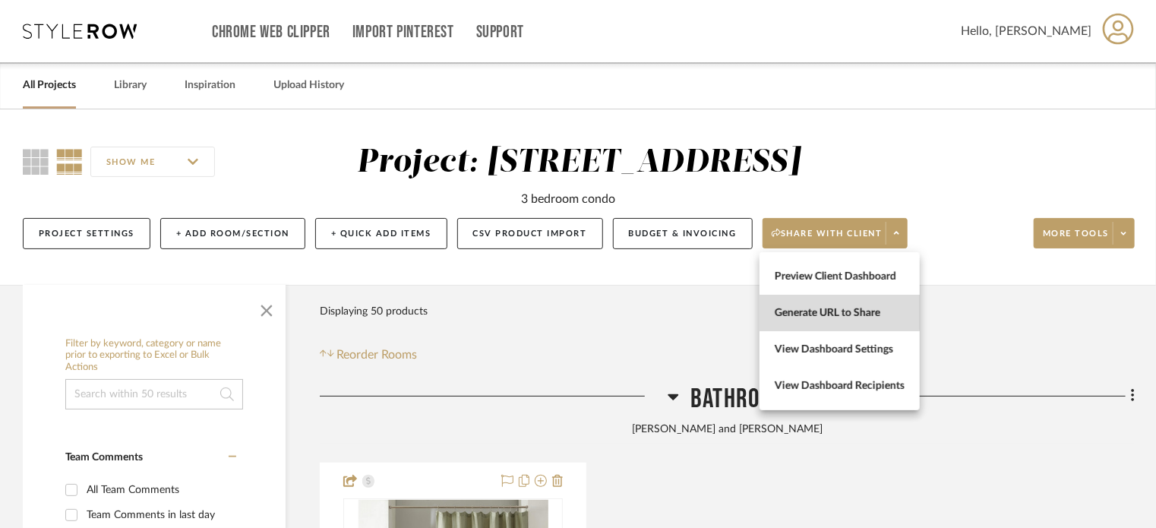
click at [836, 308] on span "Generate URL to Share" at bounding box center [840, 313] width 130 height 13
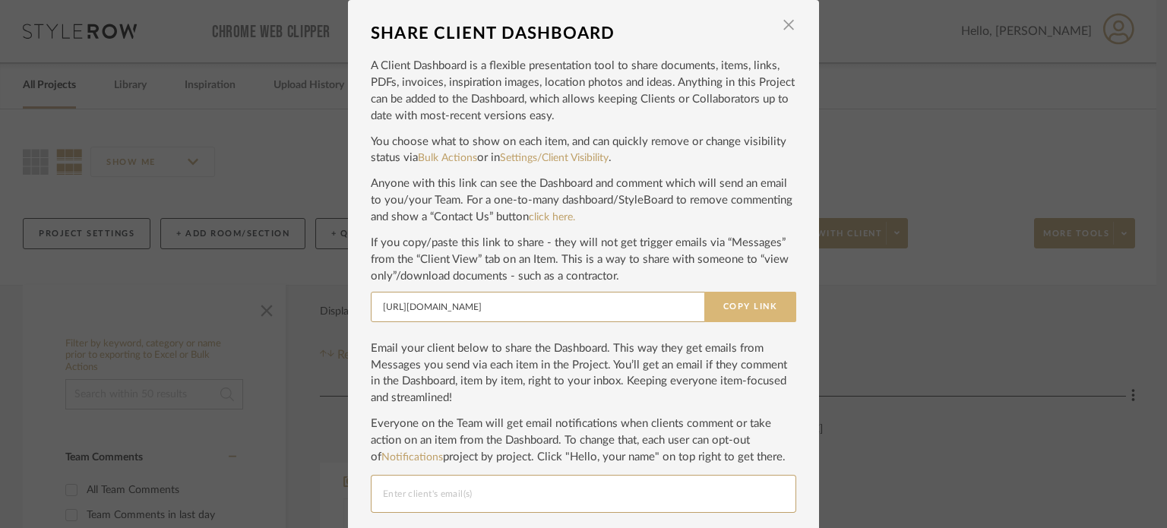
click at [772, 304] on button "Copy Link" at bounding box center [750, 307] width 92 height 30
